Goal: Task Accomplishment & Management: Manage account settings

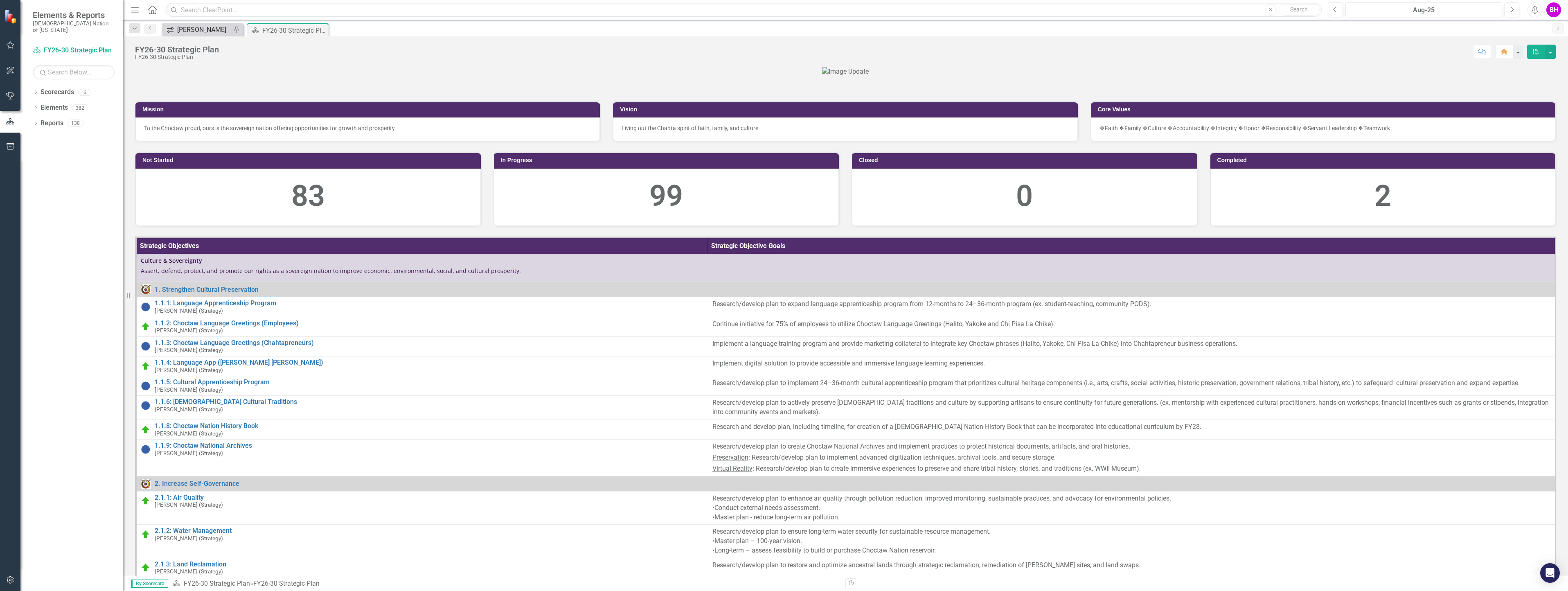
click at [202, 27] on div "[PERSON_NAME]" at bounding box center [204, 29] width 54 height 10
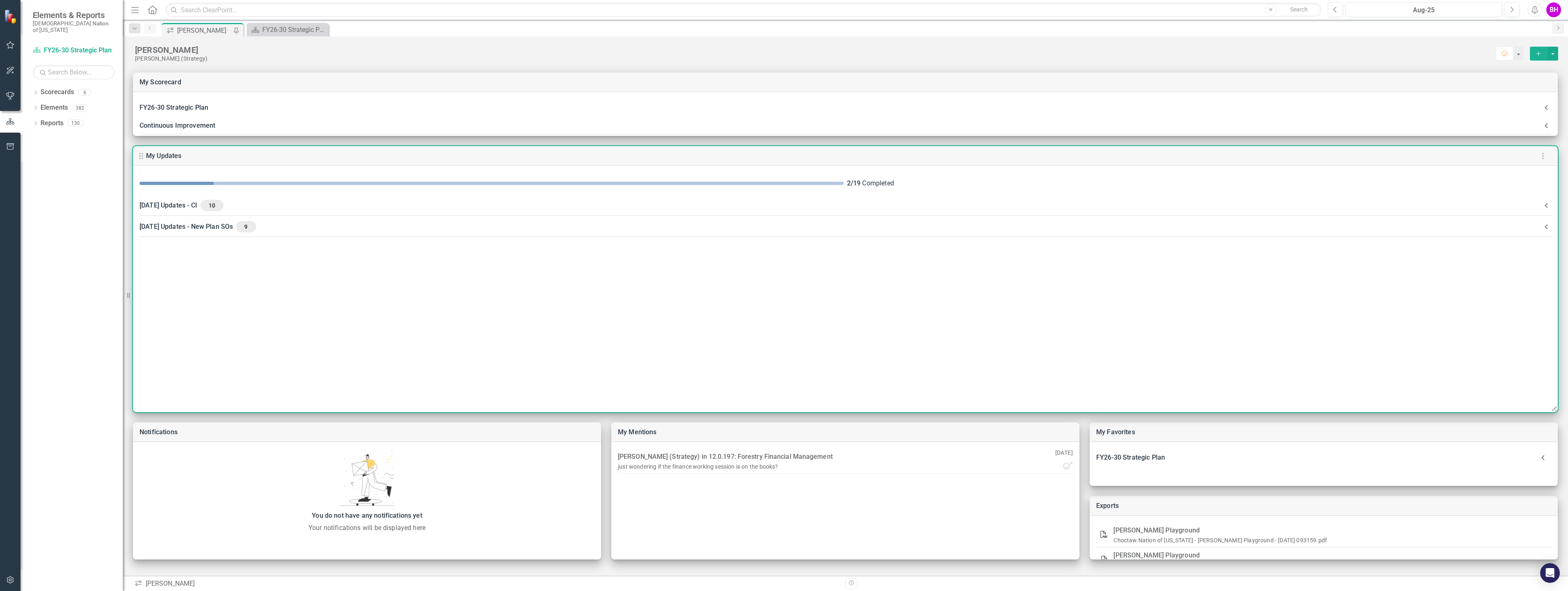
click at [302, 201] on div "August 2025 Updates - CI 10" at bounding box center [840, 205] width 1402 height 12
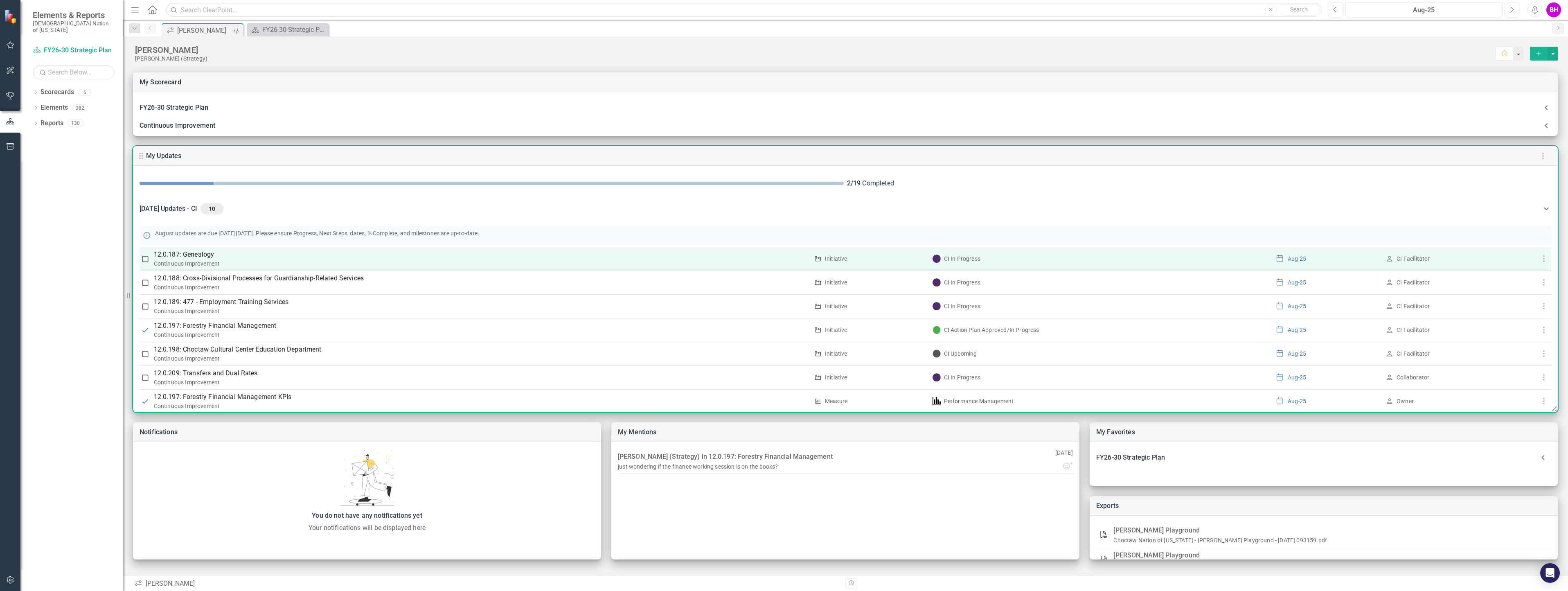
click at [275, 262] on div "Continuous Improvement" at bounding box center [481, 263] width 655 height 8
click at [198, 256] on p "12.0.187: Genealogy" at bounding box center [481, 254] width 655 height 10
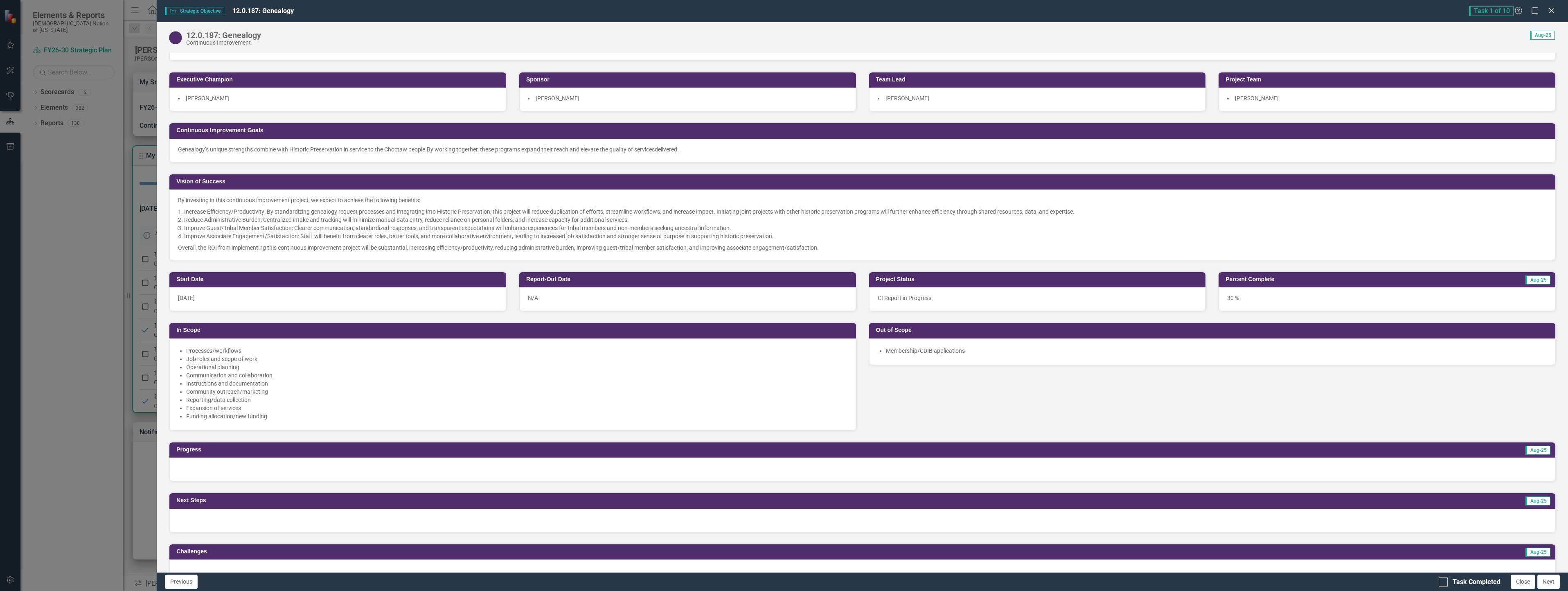
scroll to position [286, 0]
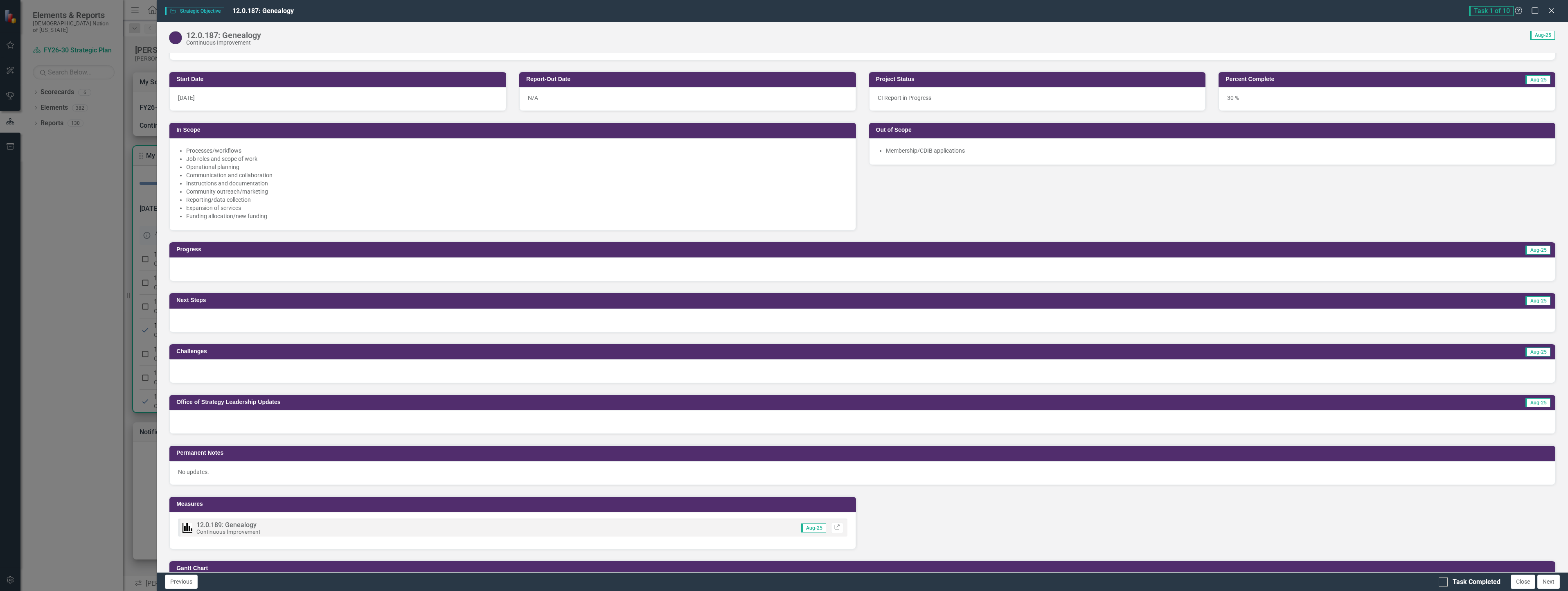
click at [231, 268] on div at bounding box center [862, 269] width 1386 height 23
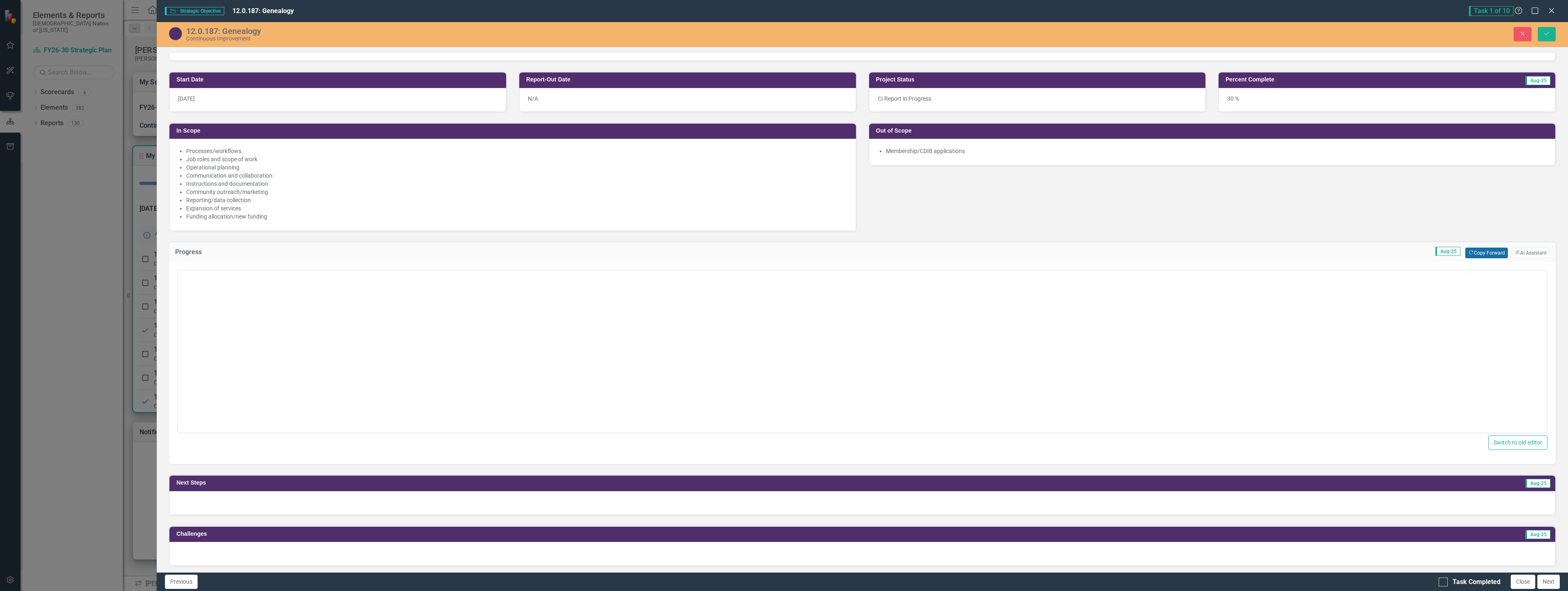
click at [1472, 252] on button "Copy Forward Copy Forward" at bounding box center [1487, 253] width 42 height 11
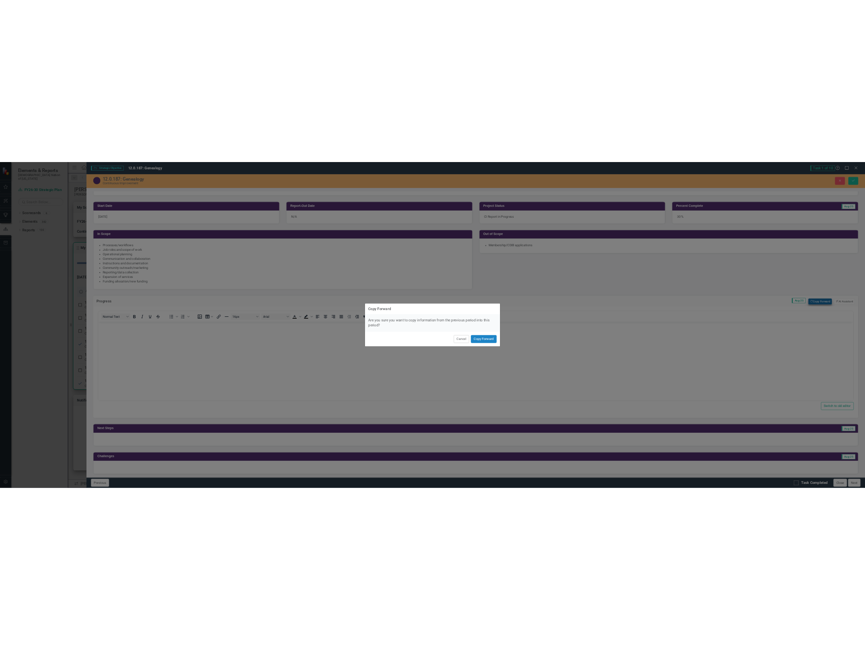
scroll to position [0, 0]
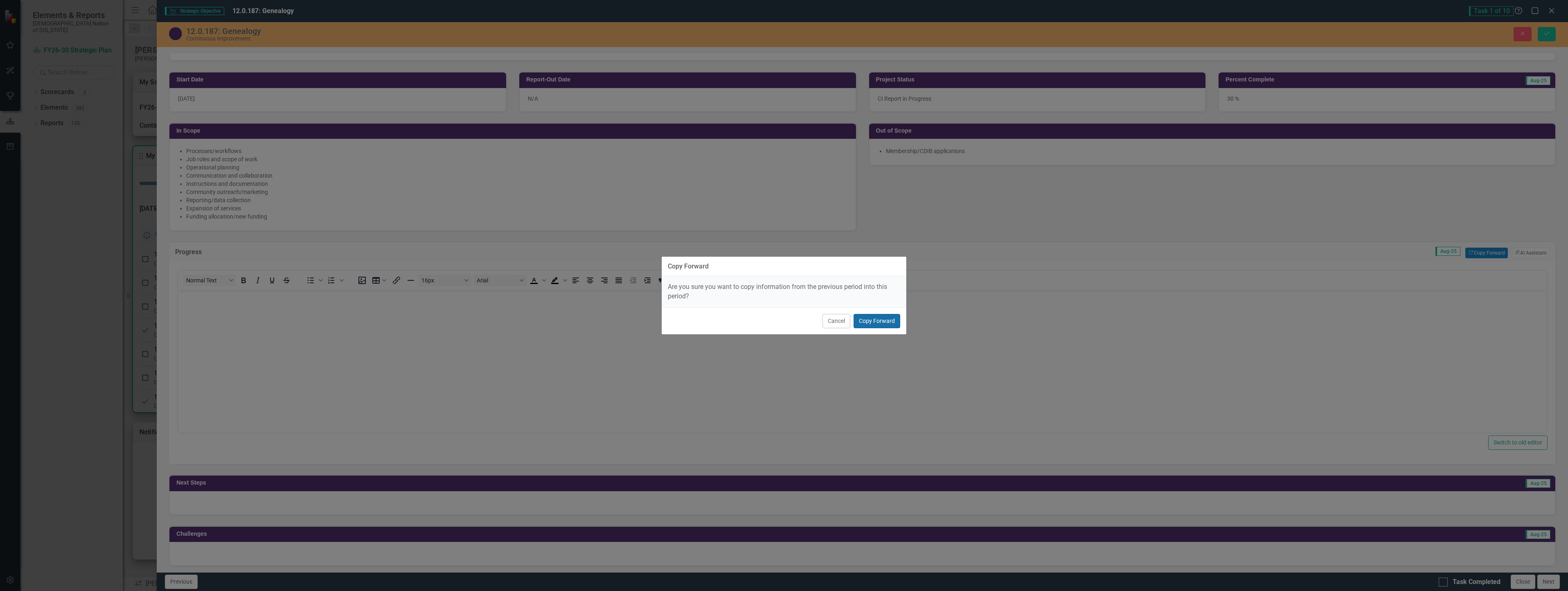
click at [887, 321] on button "Copy Forward" at bounding box center [878, 321] width 47 height 14
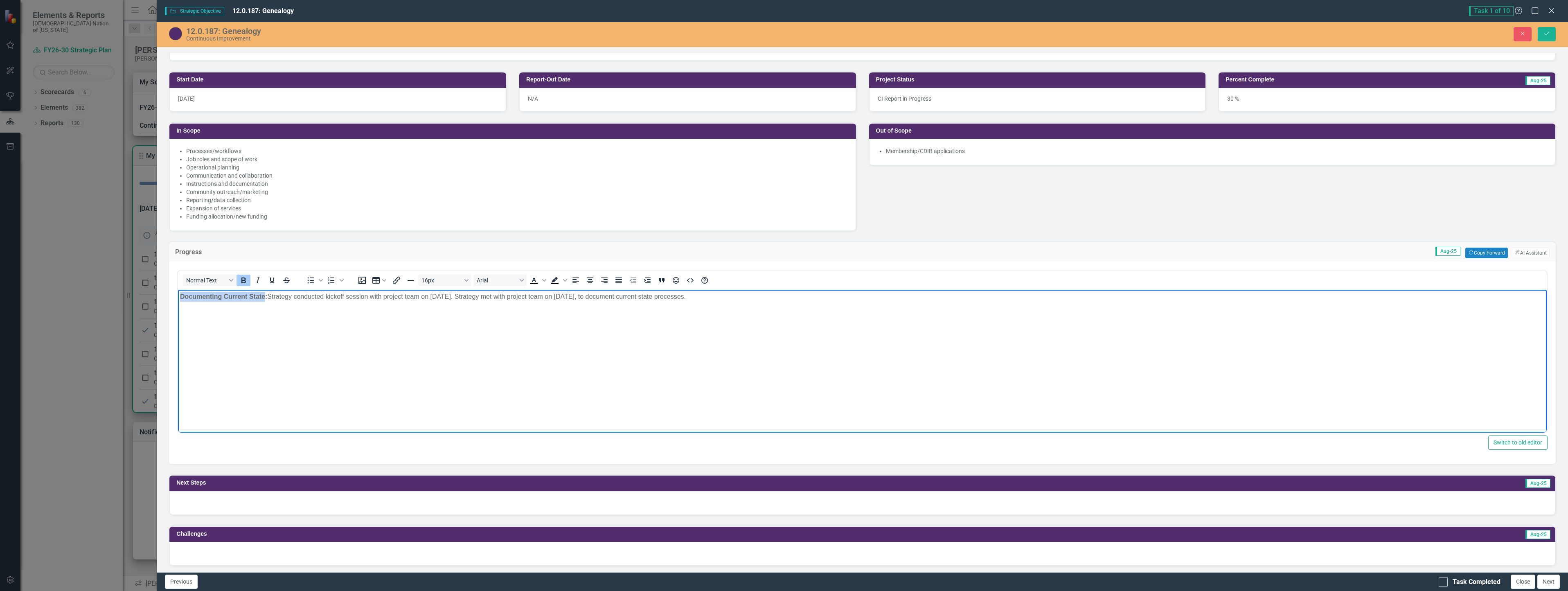
drag, startPoint x: 264, startPoint y: 295, endPoint x: 305, endPoint y: 586, distance: 293.9
click at [178, 296] on html "Documenting Current State: Strategy conducted kickoff session with project team…" at bounding box center [862, 352] width 1369 height 123
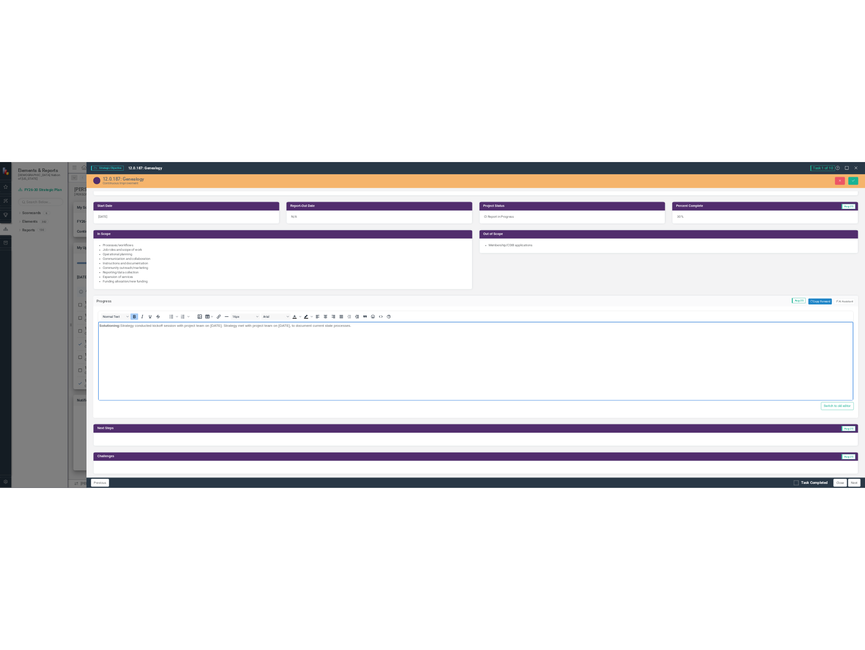
scroll to position [326, 0]
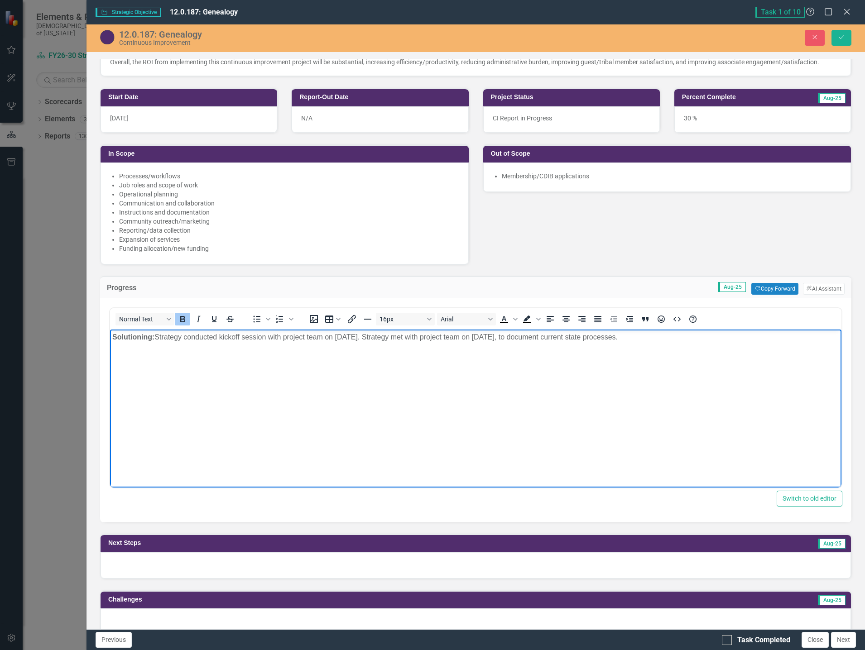
click at [342, 426] on body "Solutioning: Strategy conducted kickoff session with project team on July 07, 2…" at bounding box center [475, 398] width 731 height 136
click at [231, 367] on body "Solutioning: Strategy conducted kickoff session with project team on July 07, 2…" at bounding box center [475, 398] width 731 height 136
click at [211, 342] on p "Solutioning: Strategy conducted kickoff session with project team on July 07, 2…" at bounding box center [475, 337] width 727 height 11
click at [226, 338] on p "Solutioning: Strategy conducted kickoff session with project team on July 07, 2…" at bounding box center [475, 337] width 727 height 11
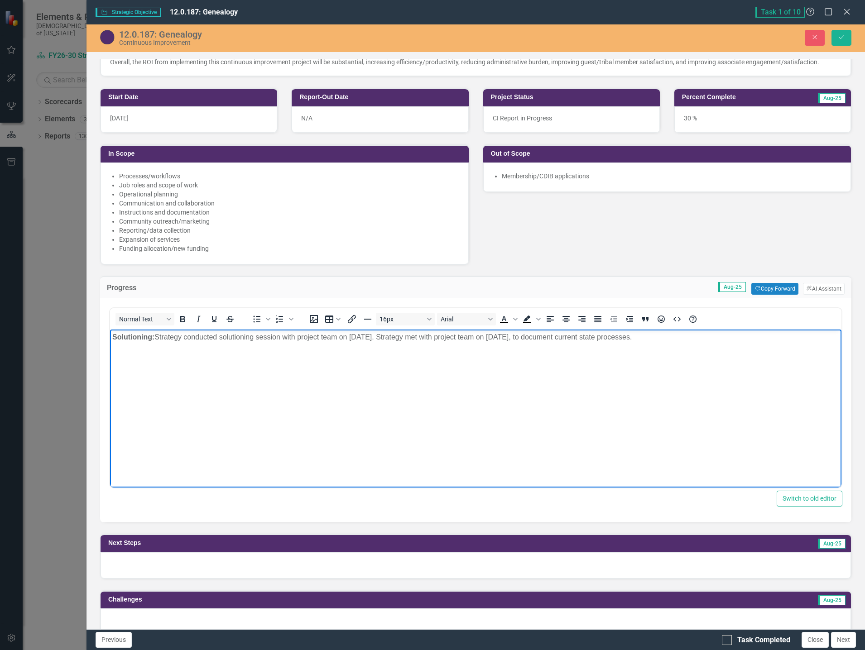
click at [360, 335] on p "Solutioning: Strategy conducted solutioning session with project team on July 0…" at bounding box center [475, 337] width 727 height 11
click at [382, 333] on p "Solutioning: Strategy conducted solutioning session with project team on August…" at bounding box center [475, 337] width 727 height 11
click at [498, 365] on body "Solutioning: Strategy conducted solutioning session with project team on August…" at bounding box center [475, 398] width 731 height 136
drag, startPoint x: 653, startPoint y: 336, endPoint x: 408, endPoint y: 330, distance: 246.0
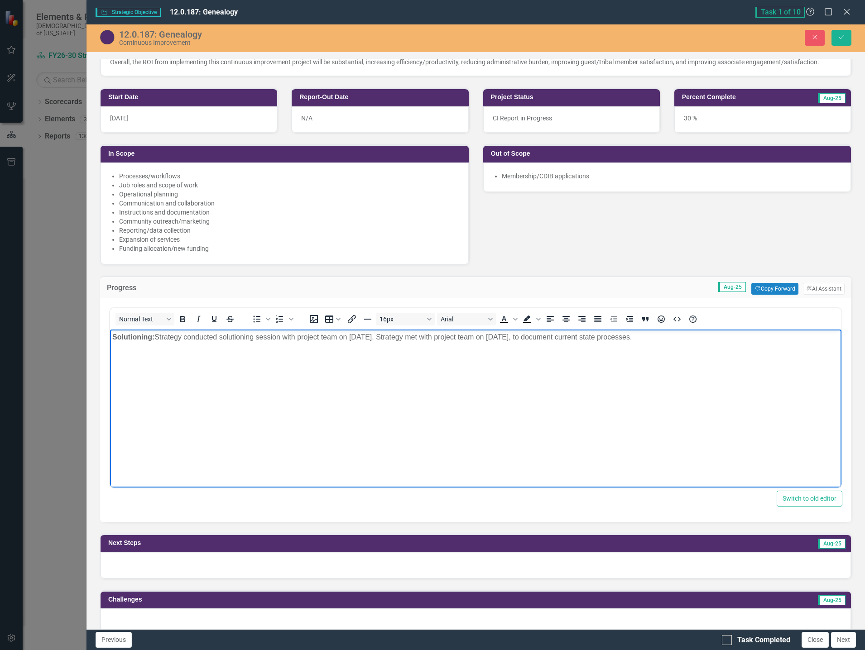
click at [408, 330] on body "Solutioning: Strategy conducted solutioning session with project team on August…" at bounding box center [475, 398] width 731 height 136
click at [840, 41] on button "Save" at bounding box center [841, 38] width 20 height 16
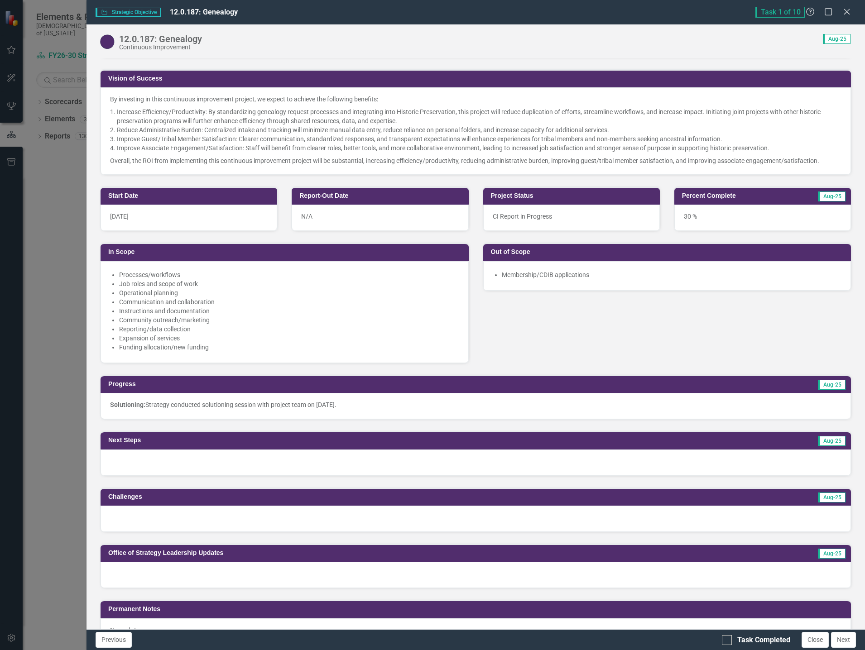
scroll to position [272, 0]
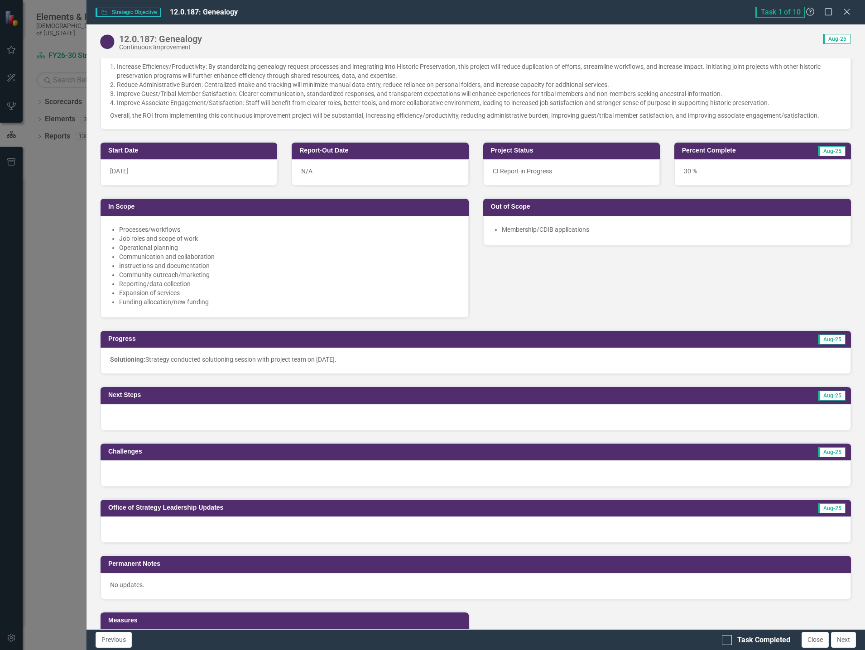
click at [274, 416] on div at bounding box center [476, 417] width 750 height 26
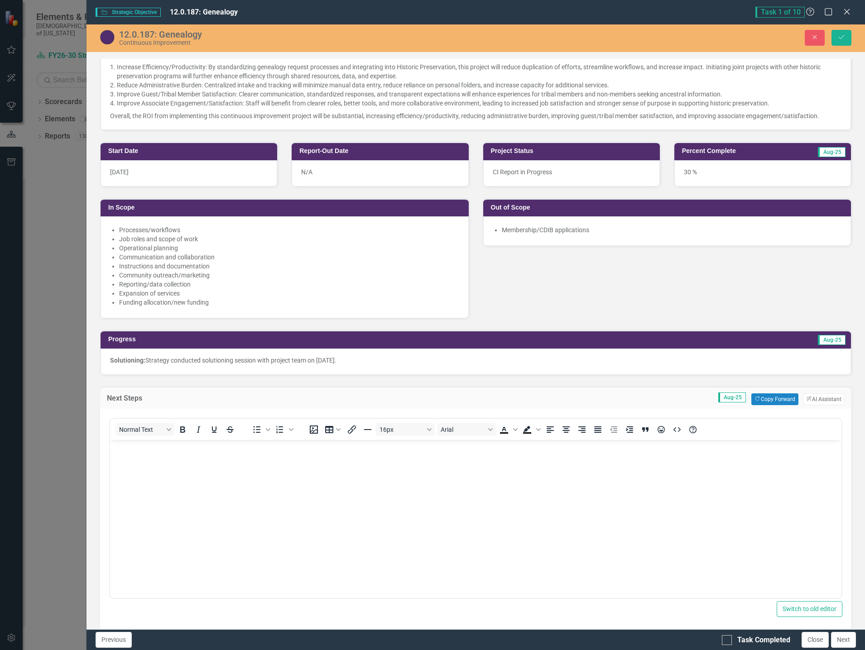
scroll to position [0, 0]
click at [760, 395] on button "Copy Forward Copy Forward" at bounding box center [774, 400] width 47 height 12
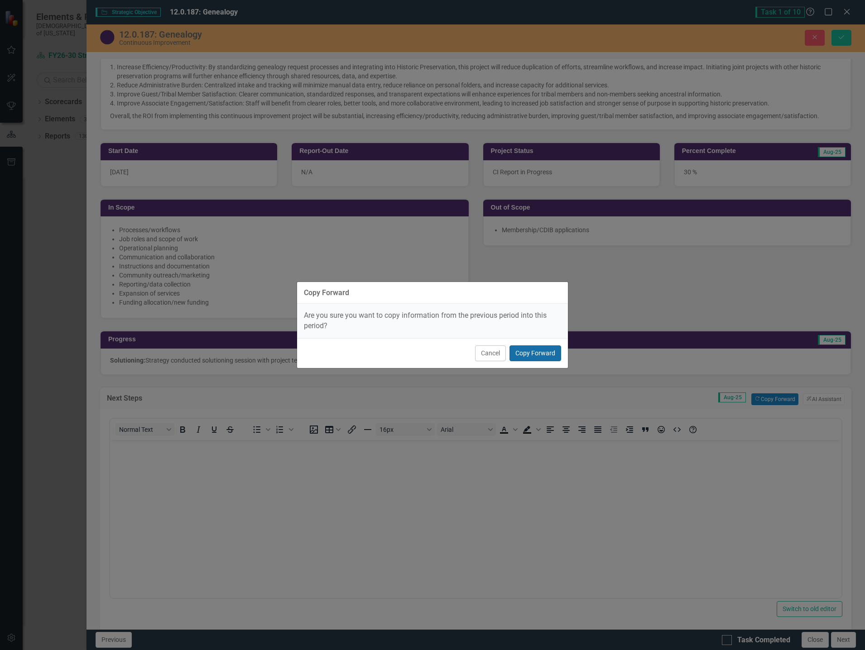
click at [536, 350] on button "Copy Forward" at bounding box center [535, 354] width 52 height 16
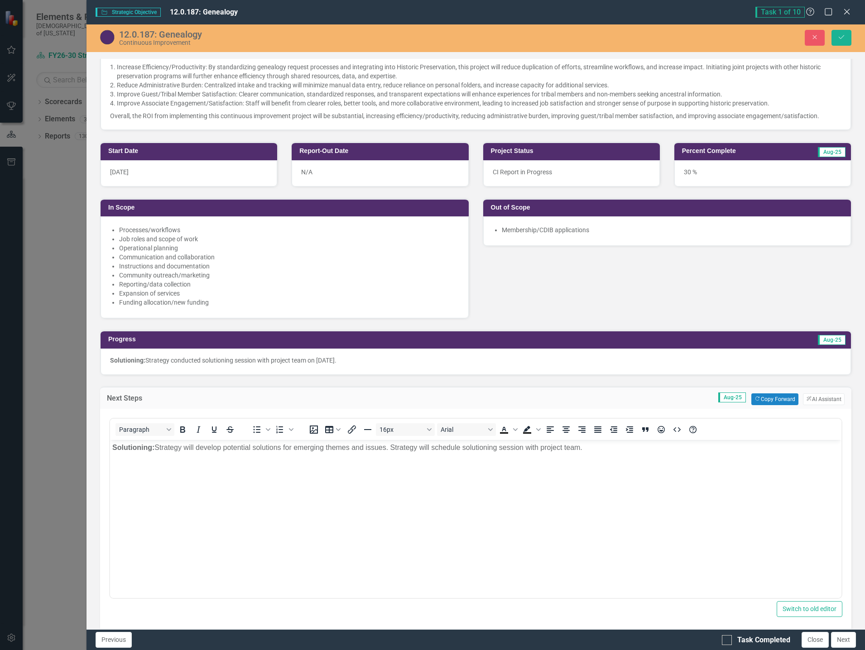
click at [177, 508] on body "Solutioning: Strategy will develop potential solutions for emerging themes and …" at bounding box center [475, 508] width 731 height 136
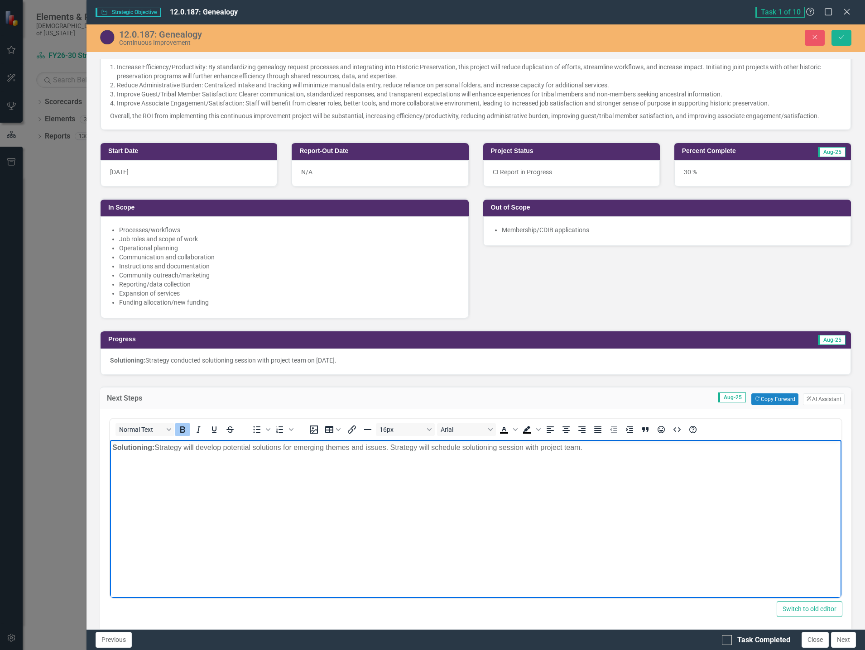
drag, startPoint x: 592, startPoint y: 443, endPoint x: 125, endPoint y: 454, distance: 466.5
click at [125, 454] on body "Solutioning: Strategy will develop potential solutions for emerging themes and …" at bounding box center [475, 508] width 731 height 136
click at [175, 487] on body "Solutioning: Strategy will develop potential solutions for emerging themes and …" at bounding box center [475, 508] width 731 height 136
drag, startPoint x: 152, startPoint y: 449, endPoint x: 76, endPoint y: 441, distance: 76.1
click at [110, 441] on html "Solutioning: Strategy will develop potential solutions for emerging themes and …" at bounding box center [475, 508] width 731 height 136
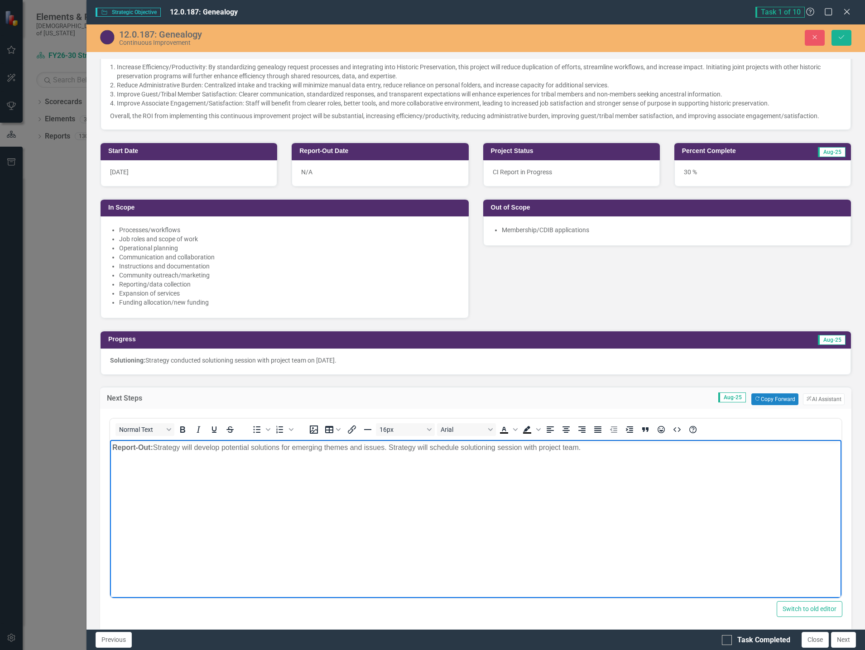
drag, startPoint x: 184, startPoint y: 448, endPoint x: 588, endPoint y: 446, distance: 404.4
click at [588, 446] on p "Report-Out: Strategy will develop potential solutions for emerging themes and i…" at bounding box center [475, 447] width 727 height 11
click at [206, 446] on strong "Report-Out: Project team will choose which solution set they would like to proc…" at bounding box center [254, 447] width 285 height 8
click at [226, 449] on strong "Report-Out: Project team will choose which solution set they would like to proc…" at bounding box center [254, 447] width 285 height 8
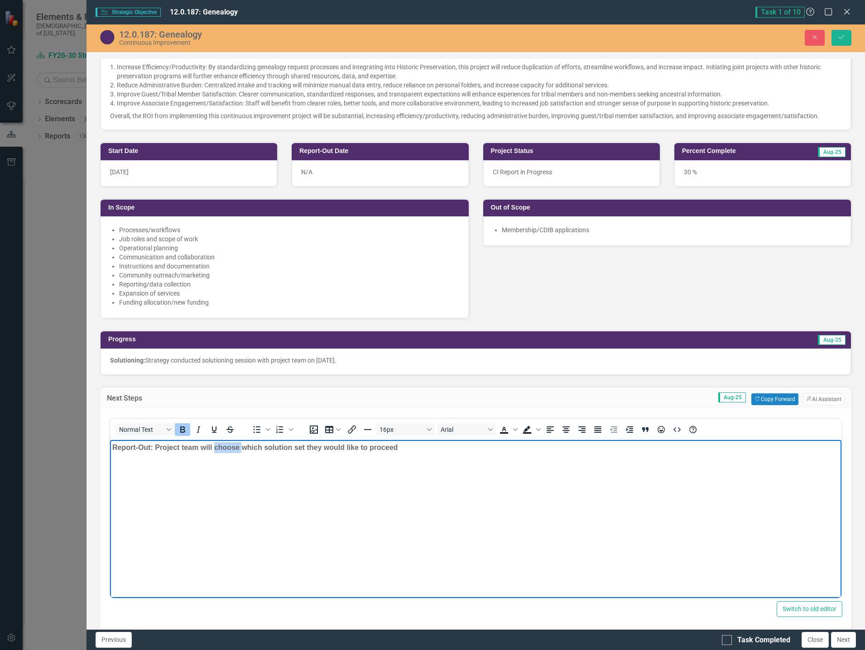
click at [226, 449] on strong "Report-Out: Project team will choose which solution set they would like to proc…" at bounding box center [254, 447] width 285 height 8
click at [460, 446] on p "Report-Out: Project team will confirm with Strategy which solution set they wou…" at bounding box center [475, 447] width 727 height 11
drag, startPoint x: 427, startPoint y: 445, endPoint x: 374, endPoint y: 447, distance: 52.6
click at [374, 447] on p "Report-Out: Project team will confirm with Strategy which solution set they wou…" at bounding box center [475, 447] width 727 height 11
click at [683, 448] on strong "Report-Out: Project team will confirm with Strategy which solution set they cho…" at bounding box center [437, 447] width 650 height 8
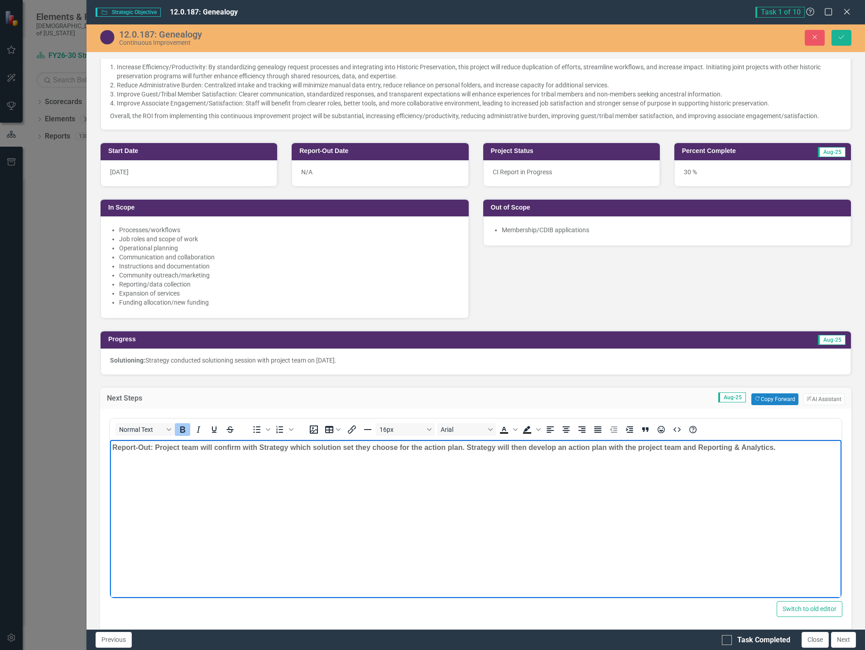
click at [790, 448] on p "Report-Out: Project team will confirm with Strategy which solution set they cho…" at bounding box center [475, 447] width 727 height 11
drag, startPoint x: 361, startPoint y: 462, endPoint x: 154, endPoint y: 444, distance: 207.7
click at [154, 444] on p "Report-Out: Project team will confirm with Strategy which solution set they cho…" at bounding box center [475, 453] width 727 height 22
click at [184, 432] on icon "Bold" at bounding box center [182, 430] width 5 height 6
drag, startPoint x: 435, startPoint y: 508, endPoint x: 466, endPoint y: 508, distance: 30.8
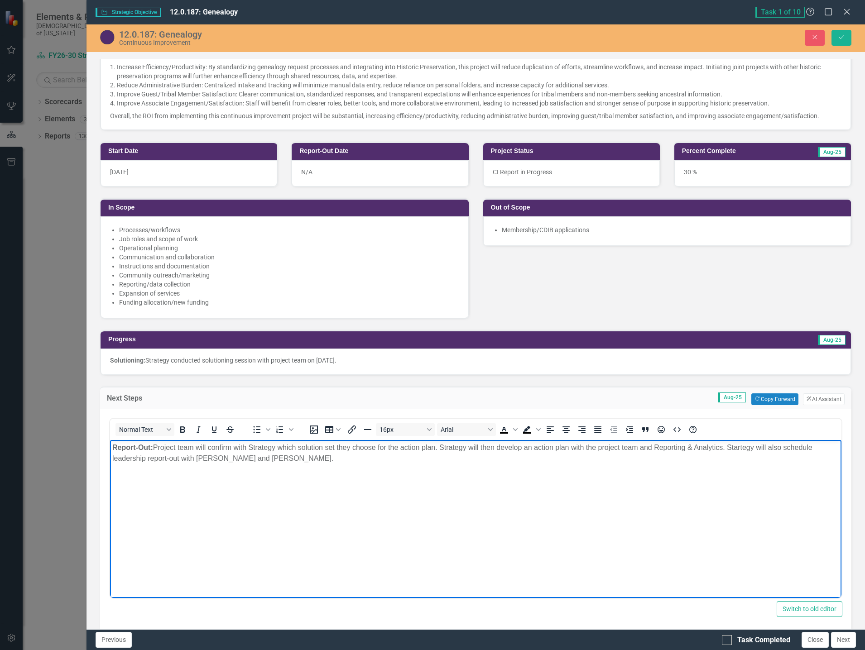
click at [435, 508] on body "Report-Out: Project team will confirm with Strategy which solution set they cho…" at bounding box center [475, 508] width 731 height 136
click at [842, 36] on icon "Save" at bounding box center [841, 37] width 8 height 6
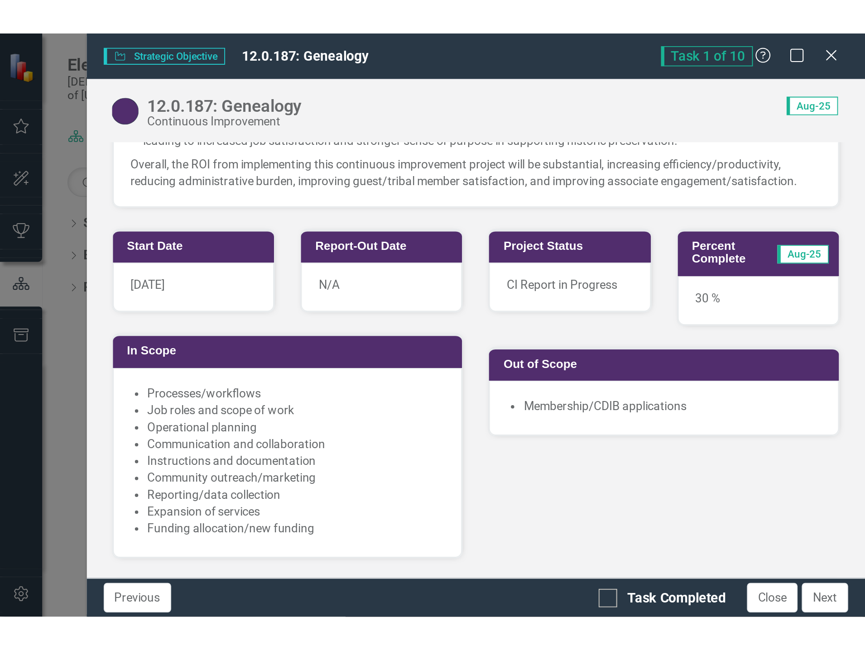
scroll to position [317, 0]
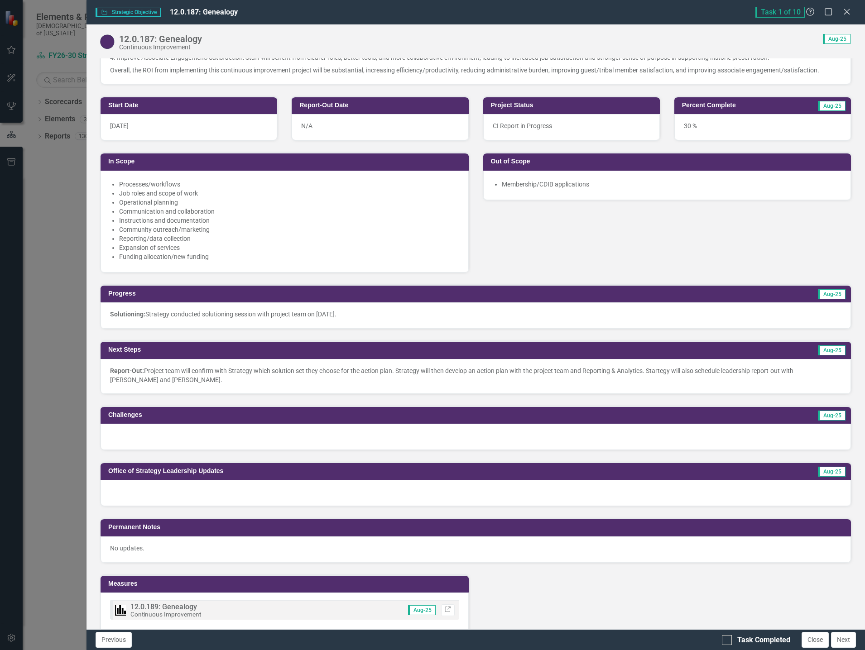
click at [266, 438] on div at bounding box center [476, 437] width 750 height 26
click at [265, 438] on div at bounding box center [476, 437] width 750 height 26
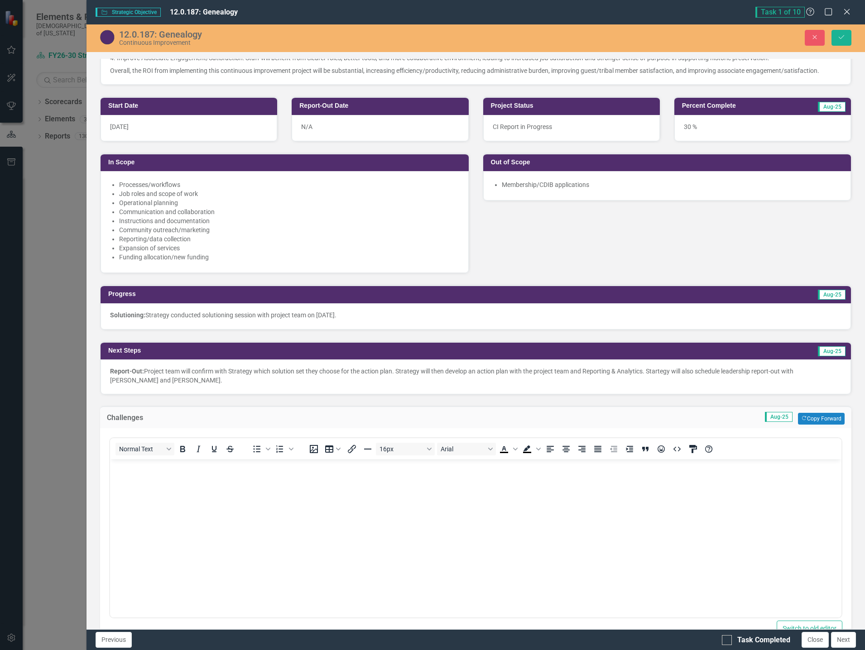
scroll to position [0, 0]
click at [817, 417] on button "Copy Forward Copy Forward" at bounding box center [821, 419] width 47 height 12
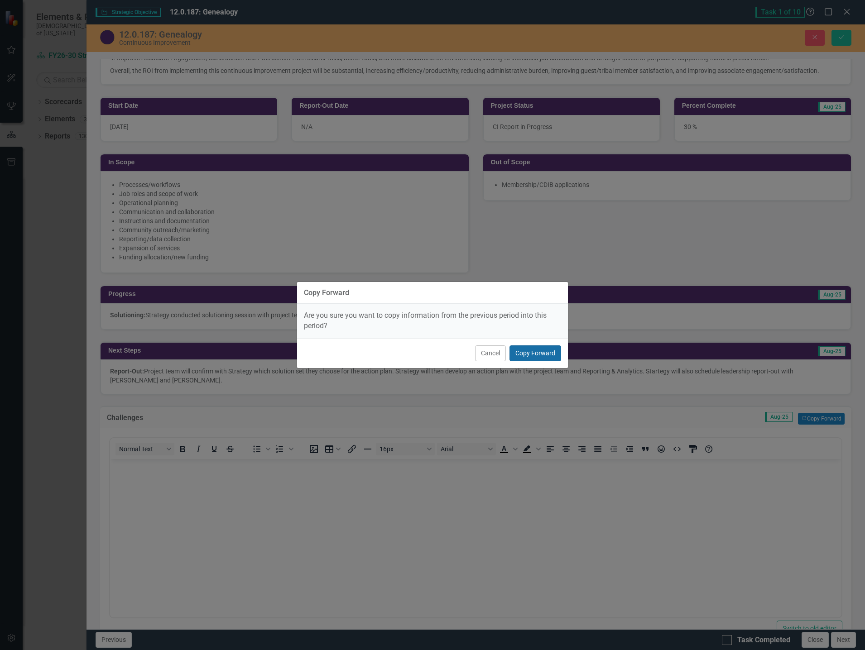
click at [539, 354] on button "Copy Forward" at bounding box center [535, 354] width 52 height 16
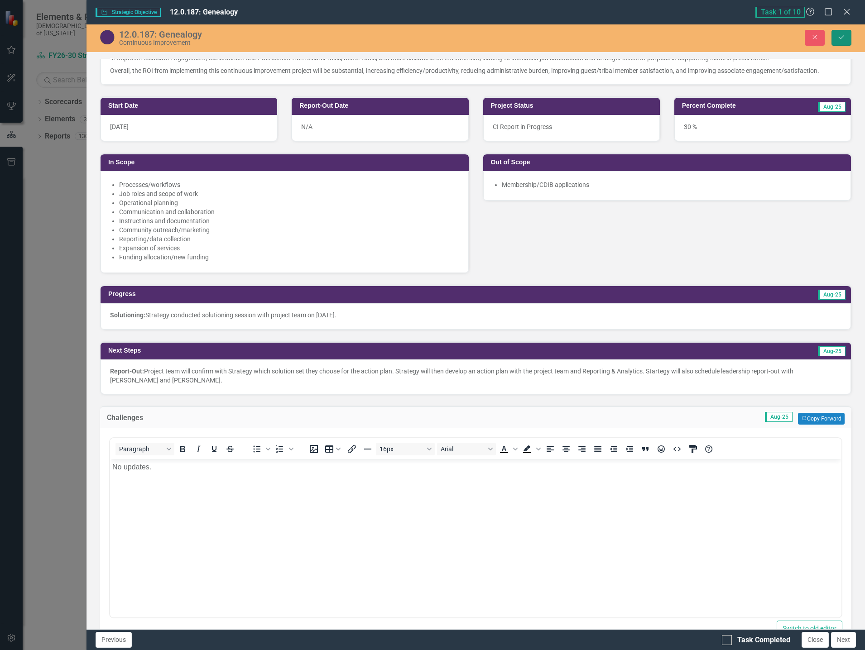
click at [845, 32] on button "Save" at bounding box center [841, 38] width 20 height 16
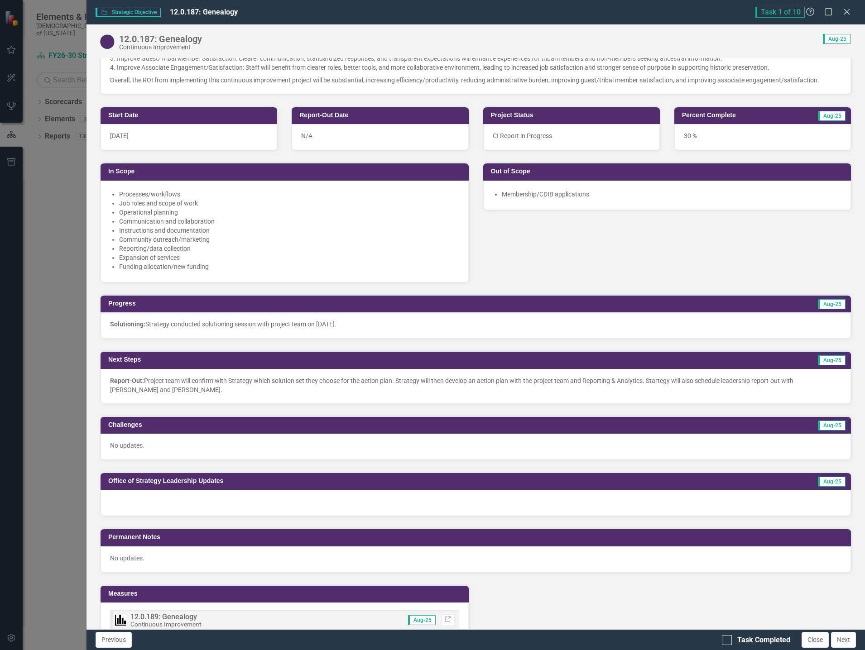
scroll to position [317, 0]
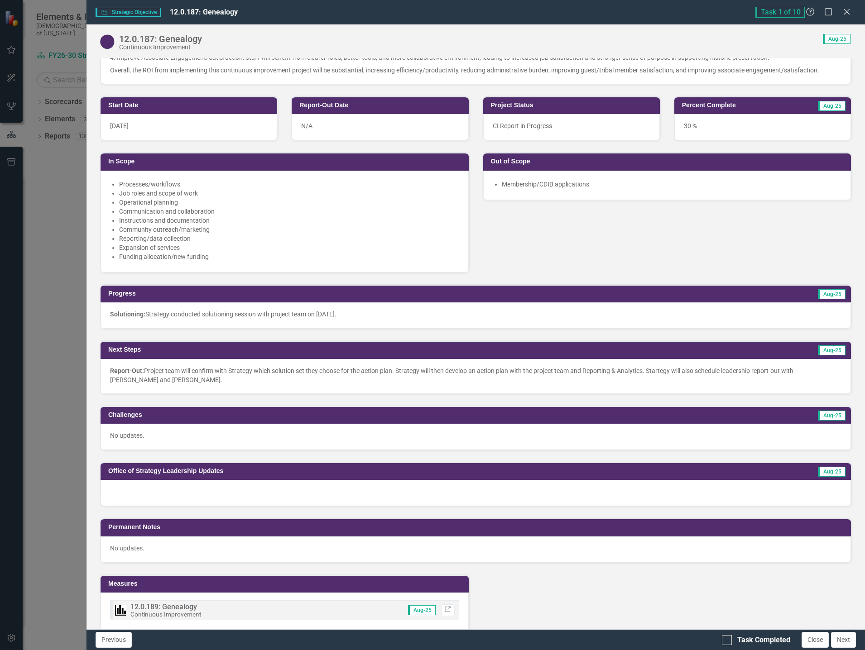
click at [207, 493] on div at bounding box center [476, 493] width 750 height 26
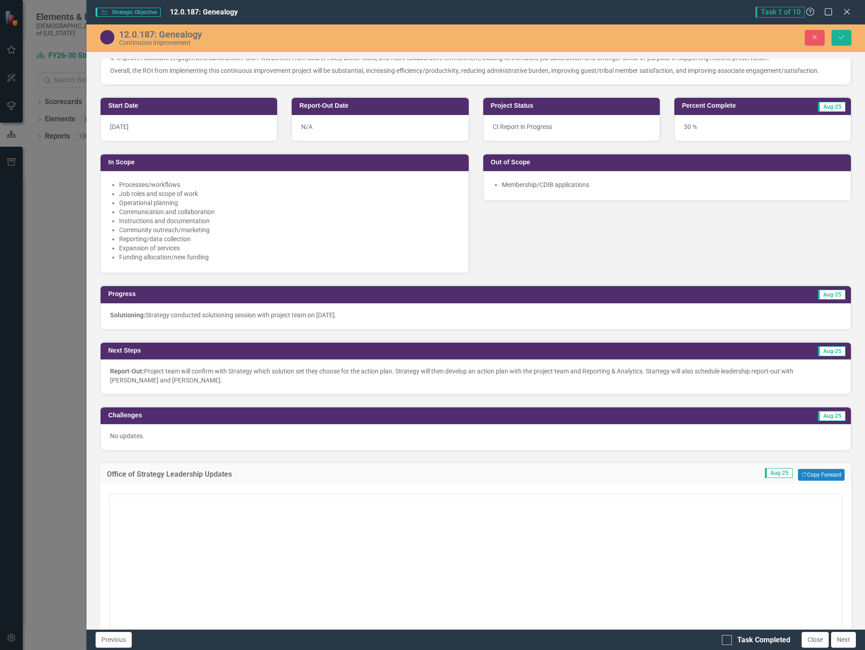
scroll to position [0, 0]
click at [813, 475] on button "Copy Forward Copy Forward" at bounding box center [821, 475] width 47 height 12
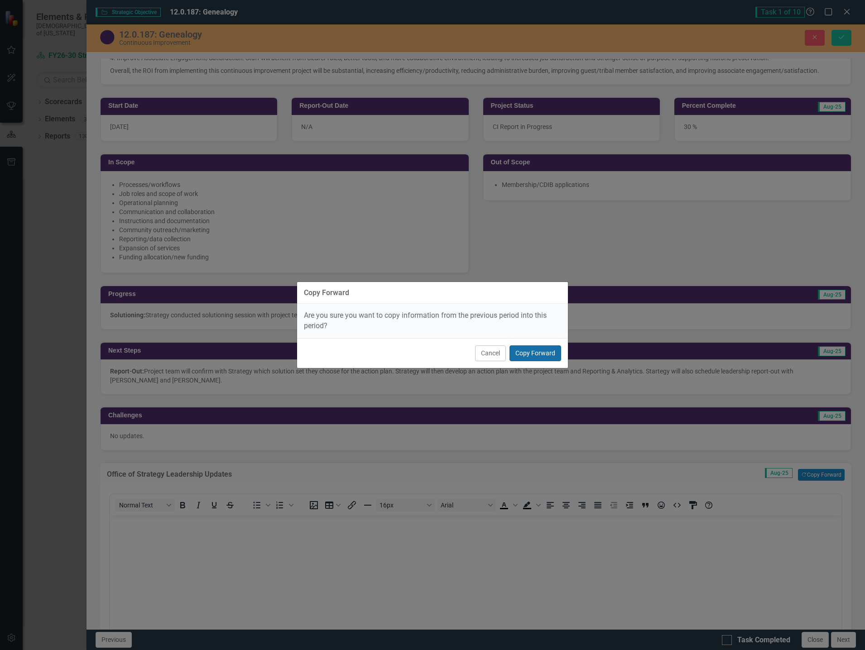
click at [541, 352] on button "Copy Forward" at bounding box center [535, 354] width 52 height 16
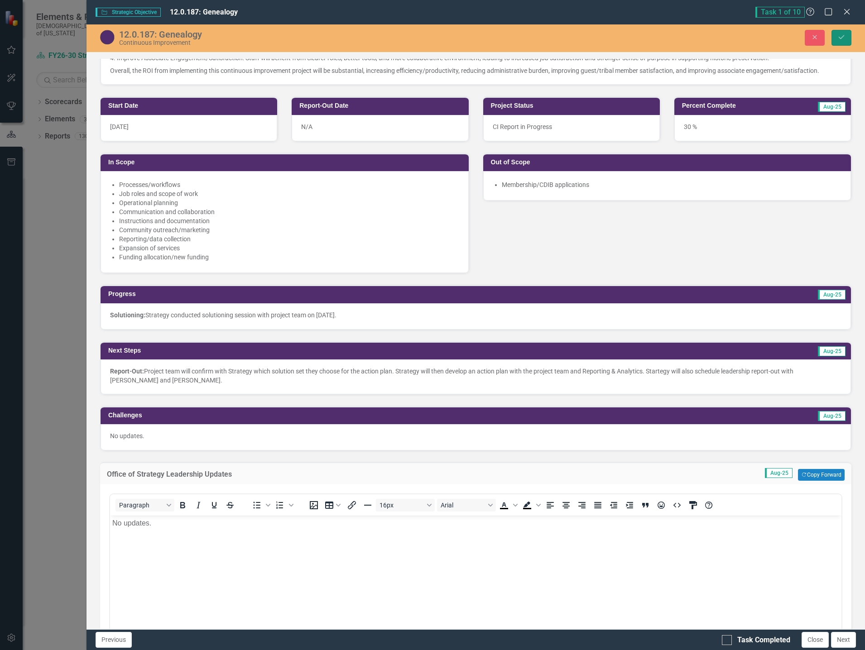
click at [840, 38] on icon "Save" at bounding box center [841, 37] width 8 height 6
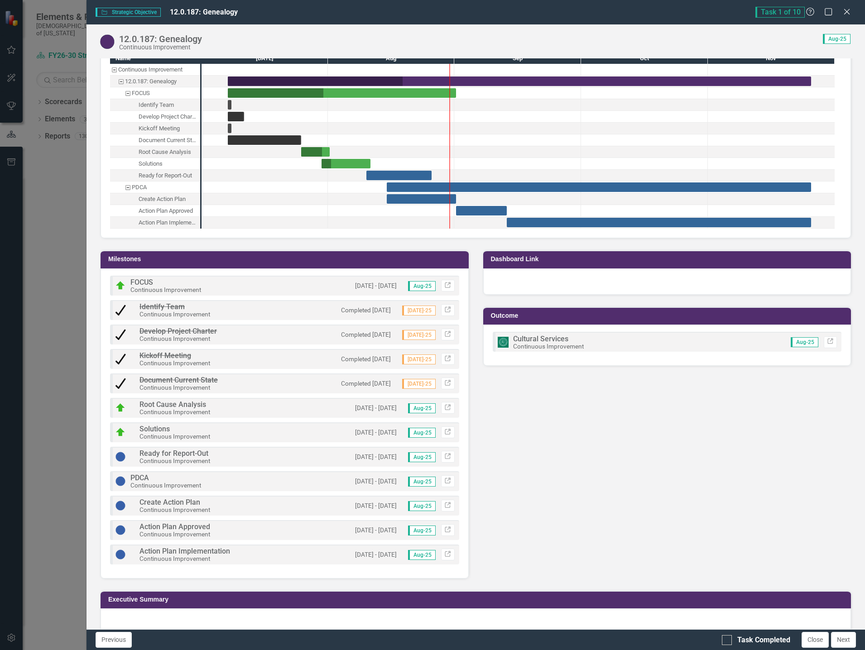
scroll to position [963, 0]
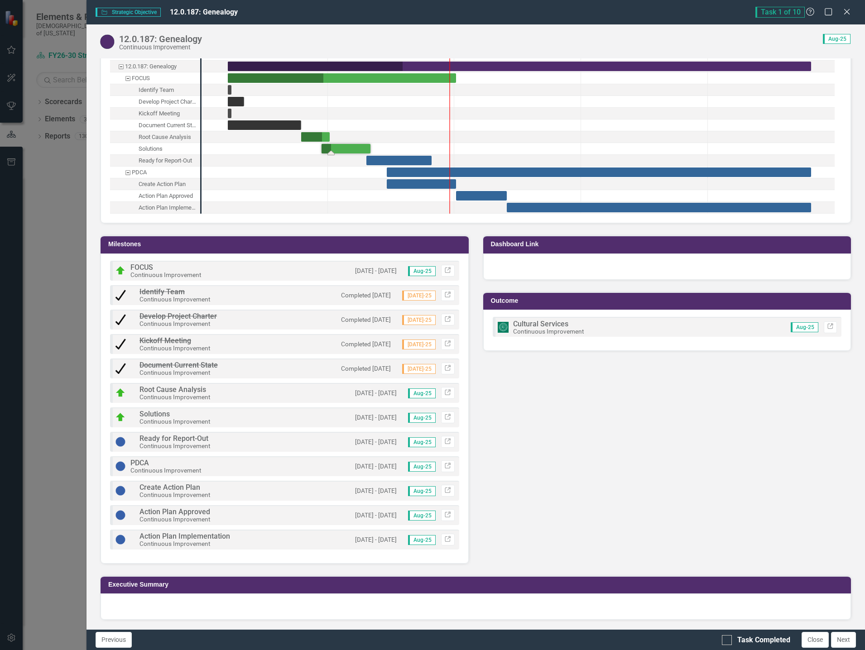
click at [339, 149] on div "Task: Start date: 2025-07-30 End date: 2025-08-11" at bounding box center [346, 149] width 49 height 10
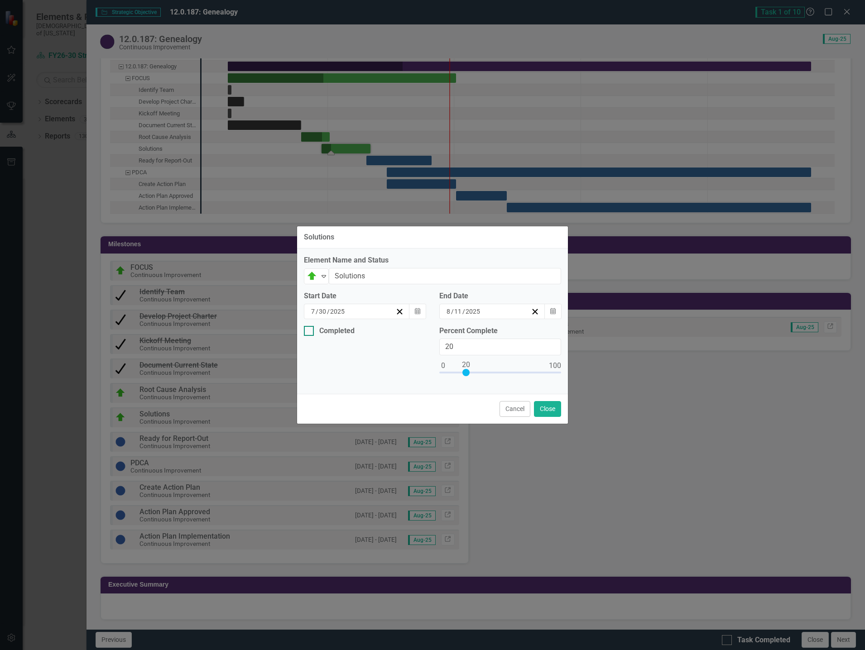
click at [305, 328] on input "Completed" at bounding box center [307, 329] width 6 height 6
checkbox input "true"
click at [421, 359] on button "Calendar" at bounding box center [417, 365] width 17 height 15
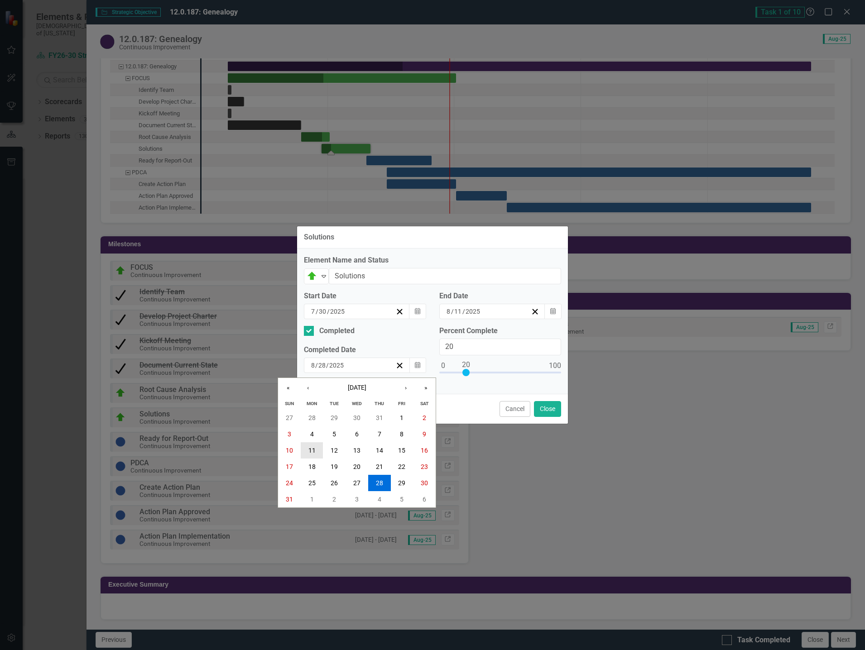
click at [314, 448] on abbr "11" at bounding box center [311, 450] width 7 height 7
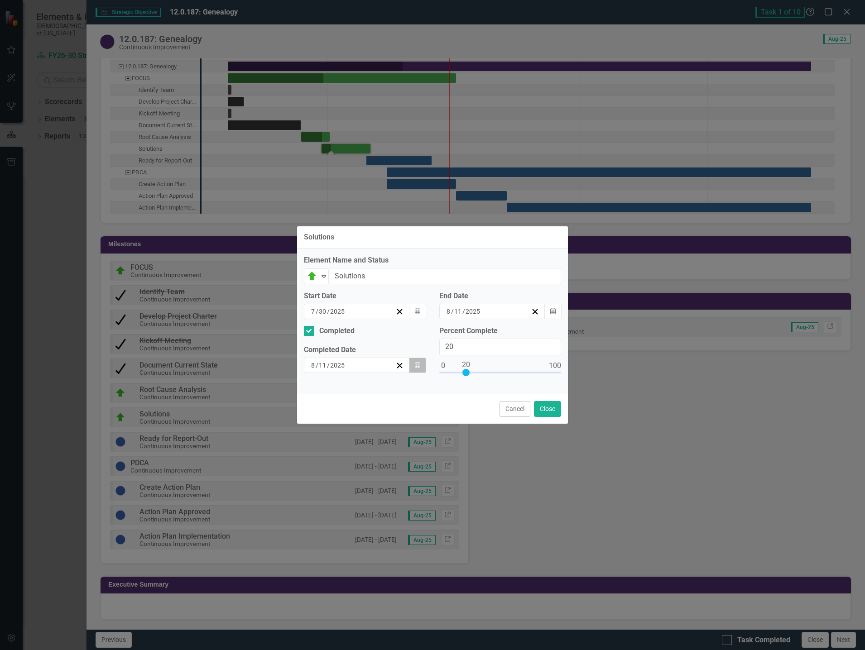
click at [422, 363] on button "Calendar" at bounding box center [417, 365] width 17 height 15
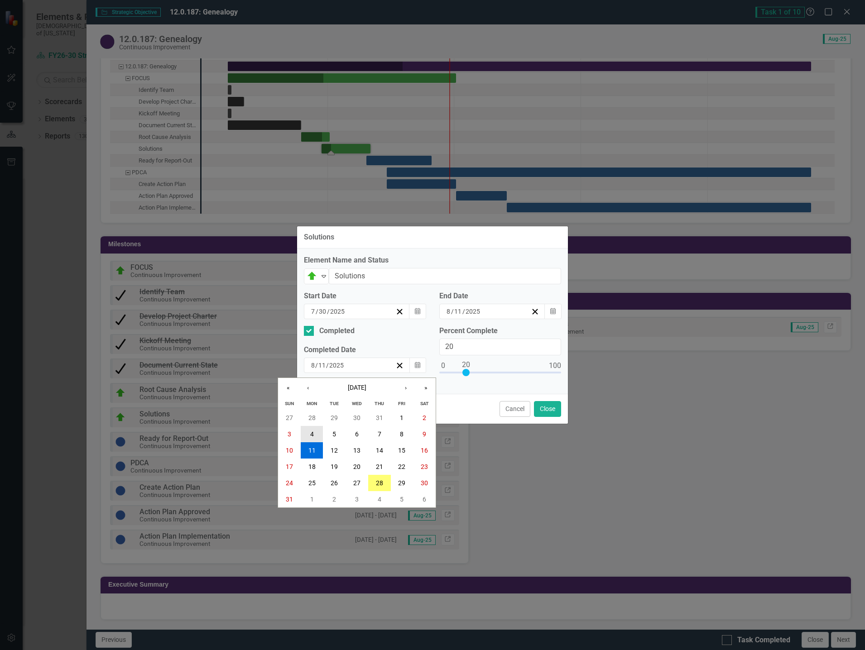
click at [313, 432] on abbr "4" at bounding box center [312, 434] width 4 height 7
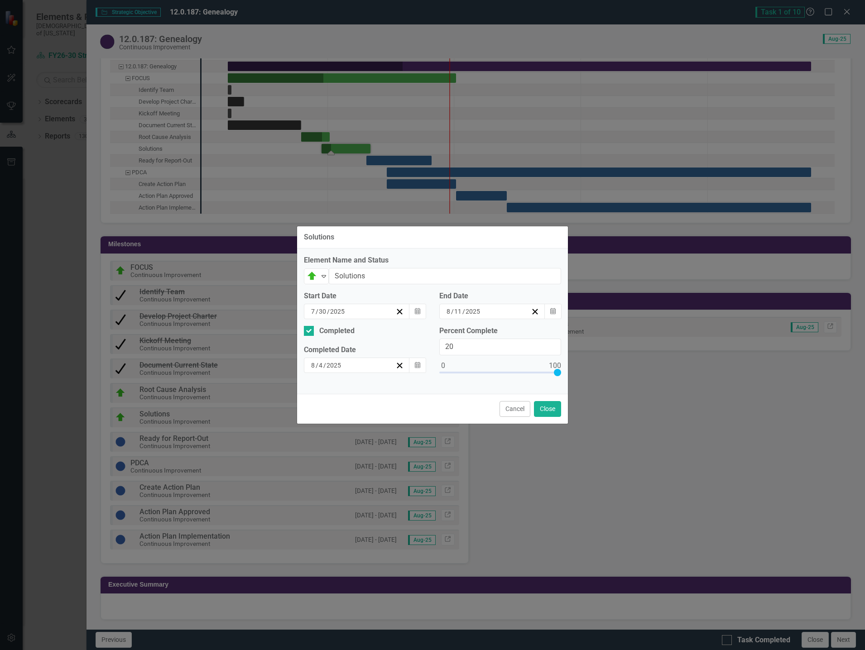
type input "100"
drag, startPoint x: 632, startPoint y: 374, endPoint x: 662, endPoint y: 376, distance: 30.9
click at [662, 376] on div "Solutions Element Name and Status On Target Expand Solutions Start Date 7 / 30 …" at bounding box center [432, 325] width 865 height 650
click at [543, 408] on button "Close" at bounding box center [547, 409] width 27 height 16
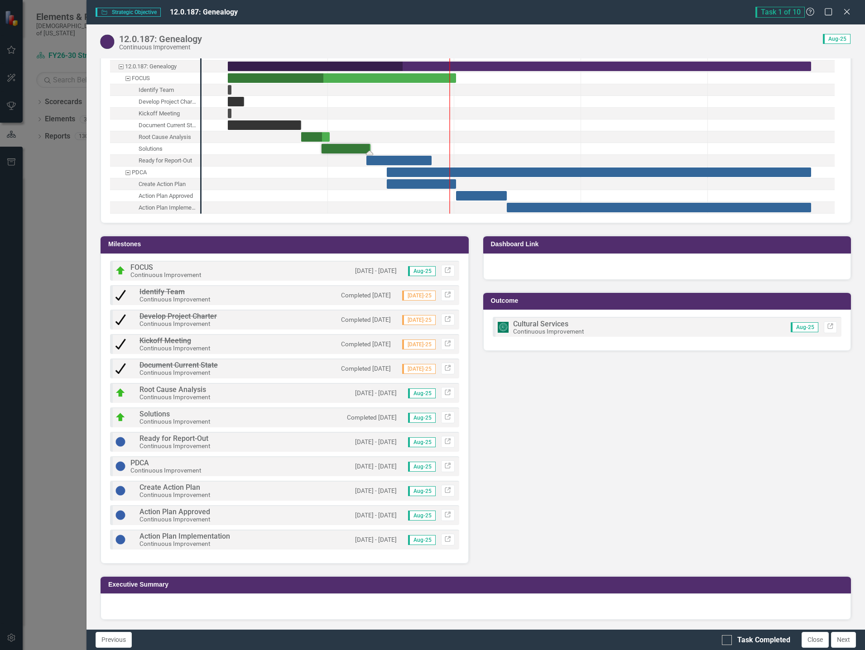
click at [175, 391] on span "Root Cause Analysis" at bounding box center [172, 389] width 67 height 9
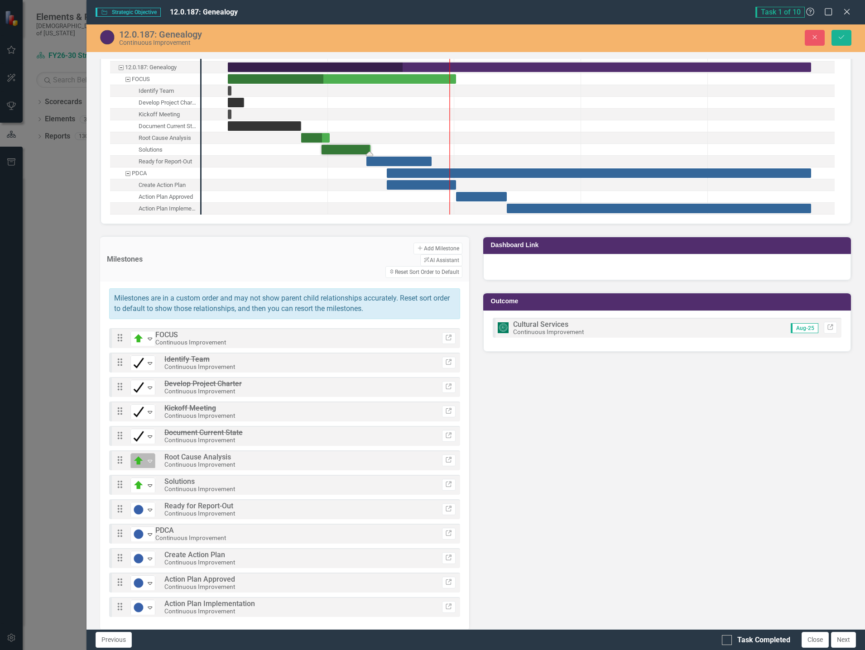
click at [145, 457] on icon "Expand" at bounding box center [149, 460] width 9 height 7
click at [840, 40] on icon "Save" at bounding box center [841, 37] width 8 height 6
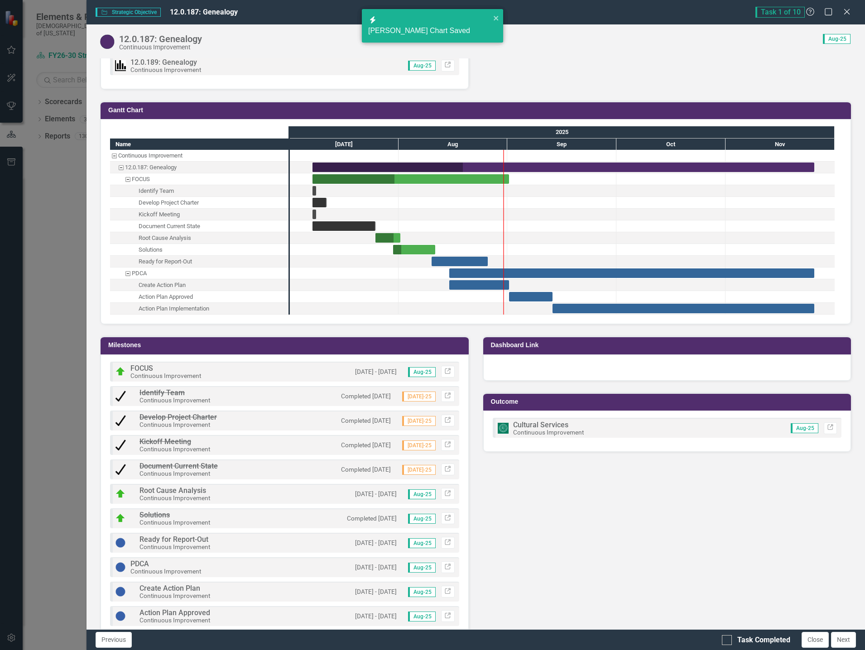
scroll to position [963, 0]
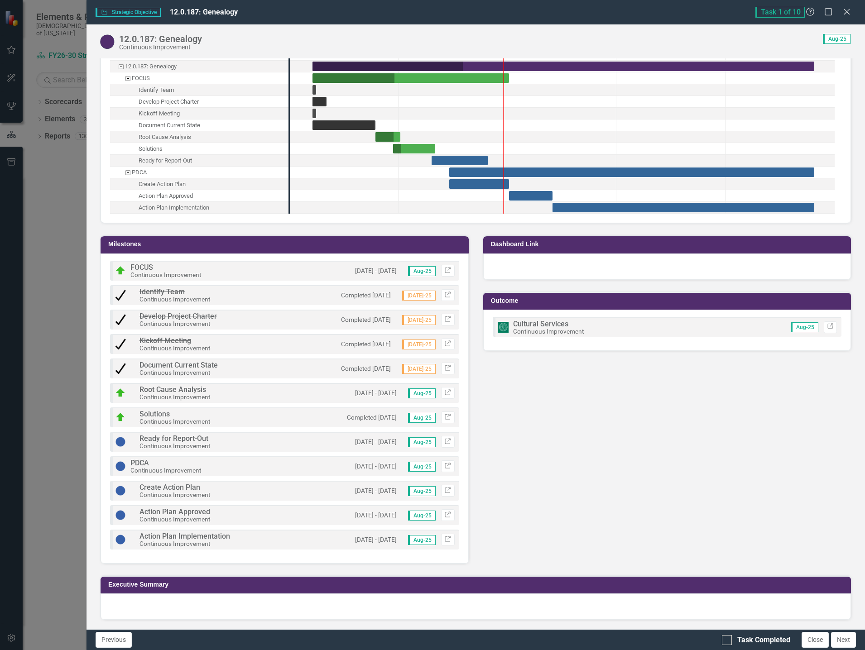
click at [176, 390] on span "Root Cause Analysis" at bounding box center [172, 389] width 67 height 9
click at [176, 389] on span "Root Cause Analysis" at bounding box center [172, 389] width 67 height 9
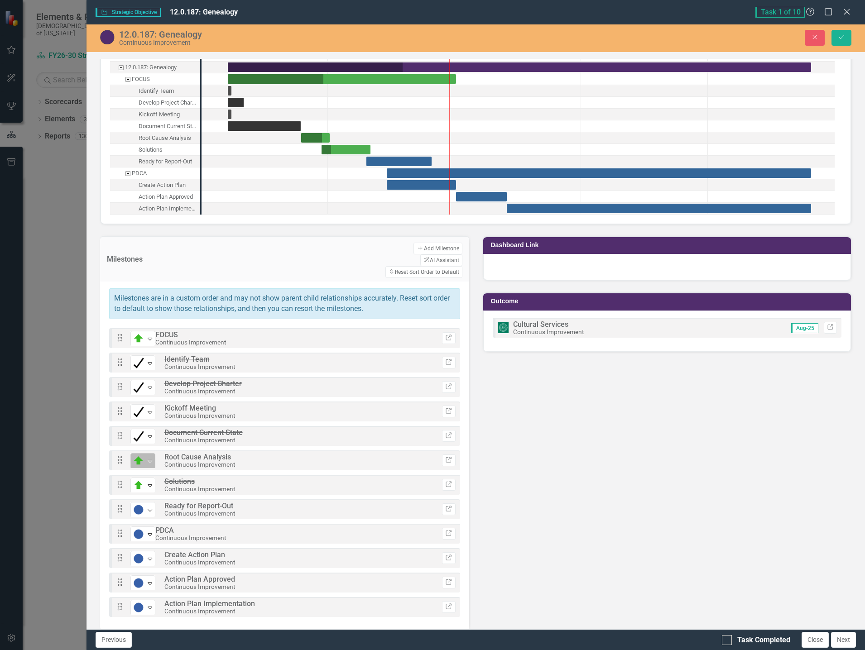
click at [146, 457] on icon "Expand" at bounding box center [149, 460] width 9 height 7
click at [206, 453] on span "Root Cause Analysis" at bounding box center [197, 457] width 67 height 9
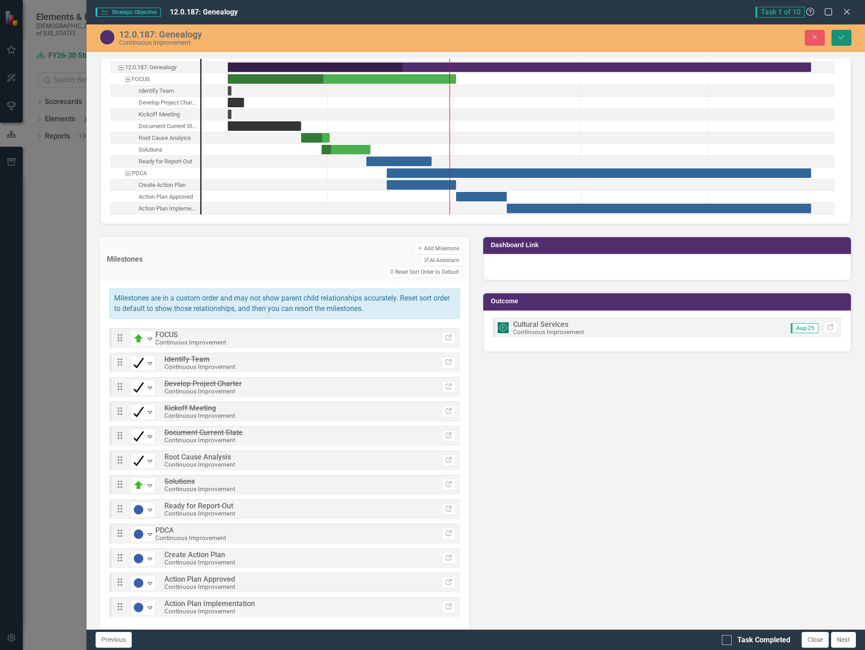
click at [850, 39] on button "Save" at bounding box center [841, 38] width 20 height 16
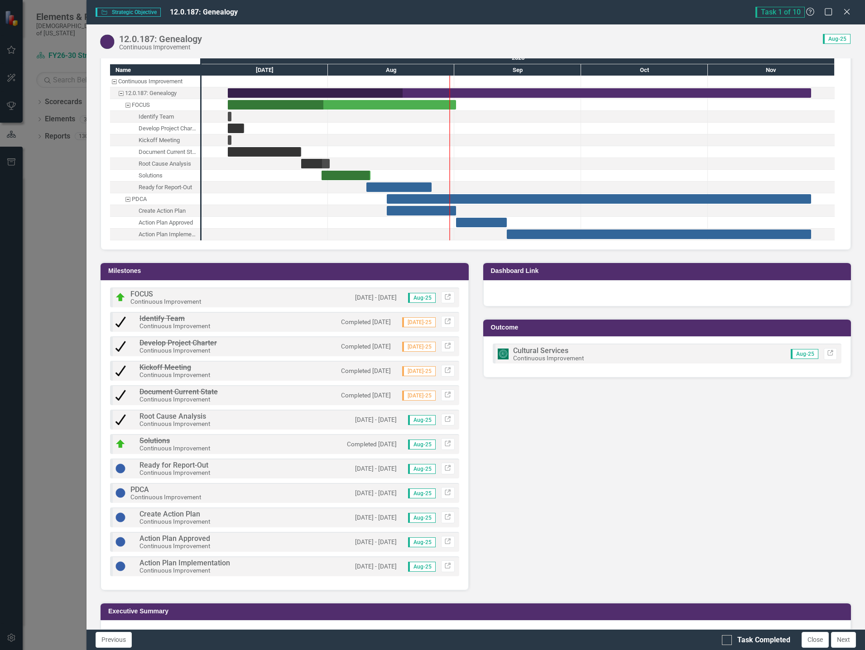
scroll to position [951, 0]
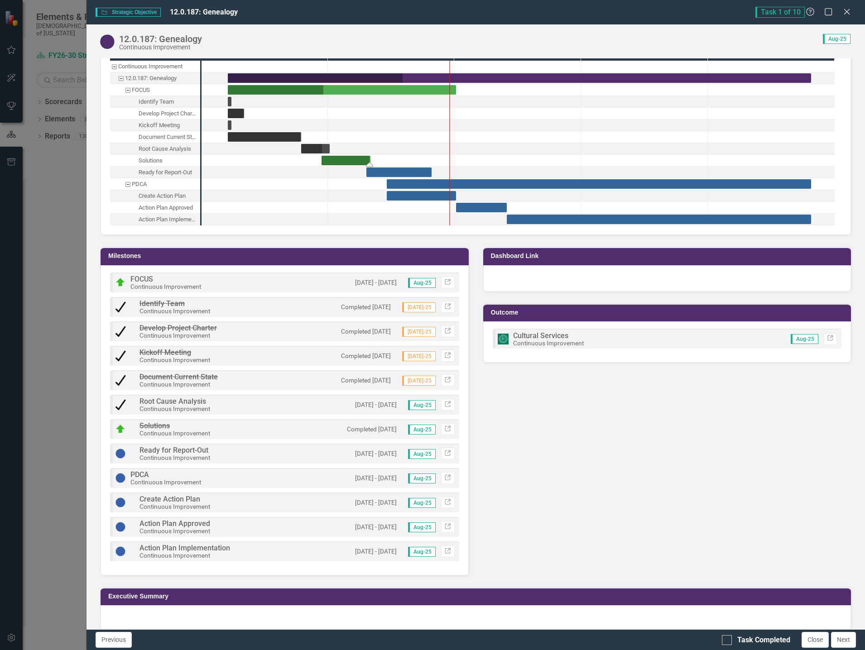
click at [350, 162] on div "Task: Start date: 2025-07-30 End date: 2025-08-11" at bounding box center [346, 161] width 49 height 10
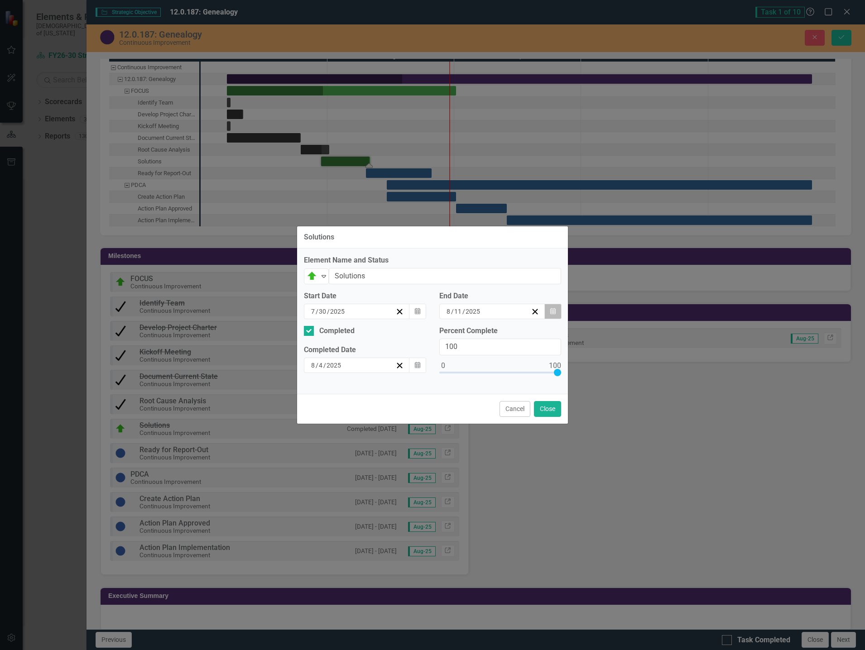
click at [557, 308] on button "Calendar" at bounding box center [552, 311] width 17 height 15
click at [522, 374] on button "8" at bounding box center [510, 375] width 23 height 16
click at [422, 369] on button "Calendar" at bounding box center [417, 365] width 17 height 15
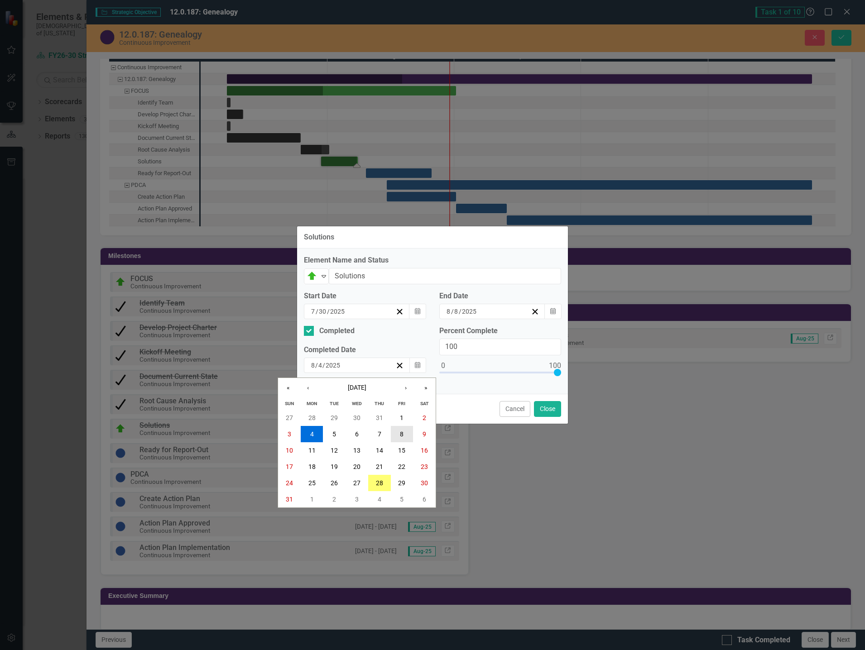
click at [405, 432] on button "8" at bounding box center [402, 434] width 23 height 16
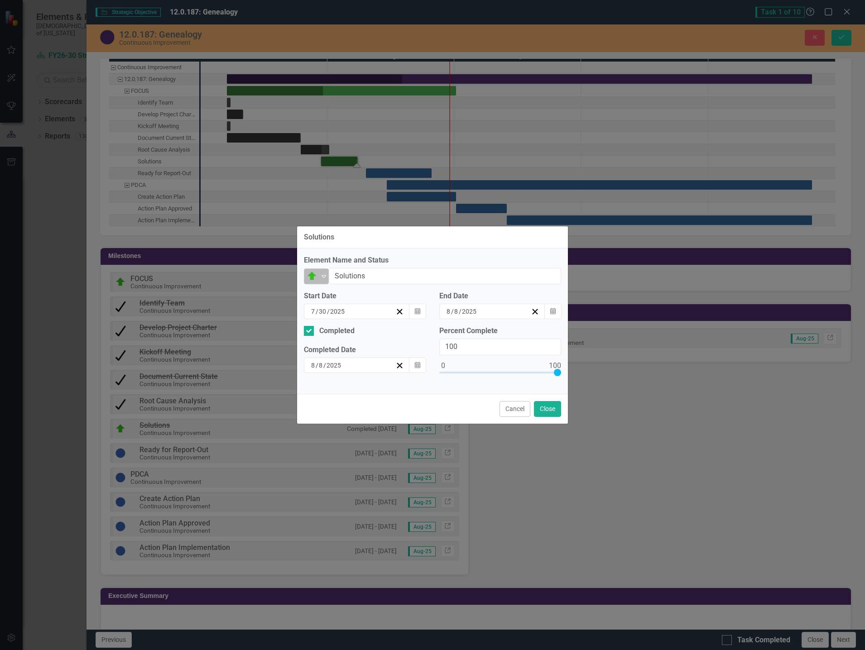
click at [321, 280] on icon "Expand" at bounding box center [323, 276] width 9 height 7
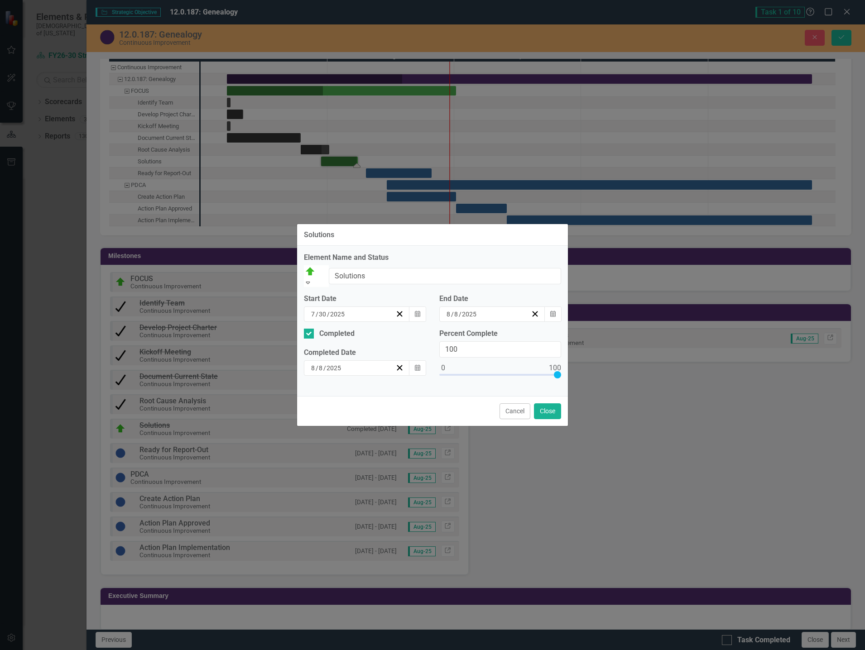
scroll to position [3, 0]
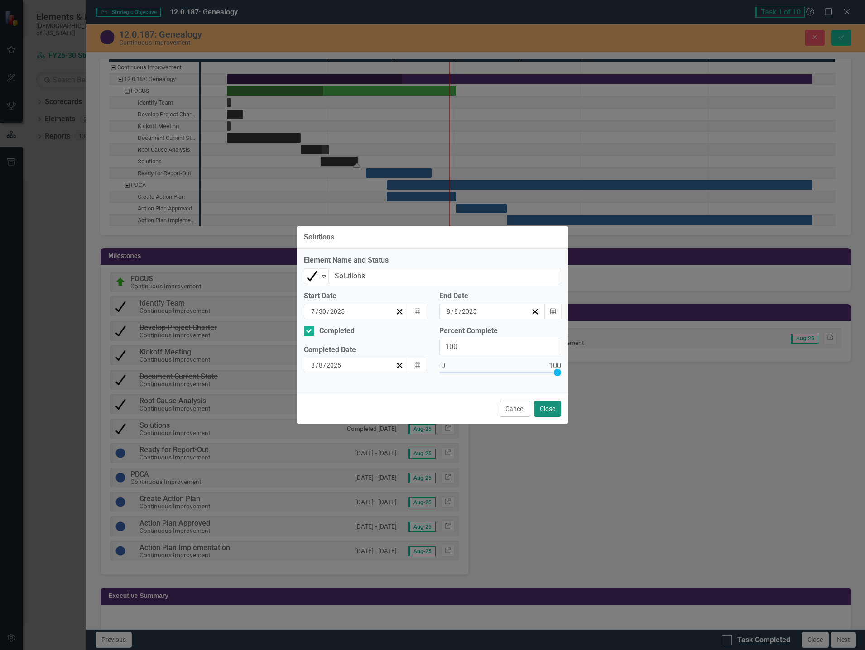
click at [549, 408] on button "Close" at bounding box center [547, 409] width 27 height 16
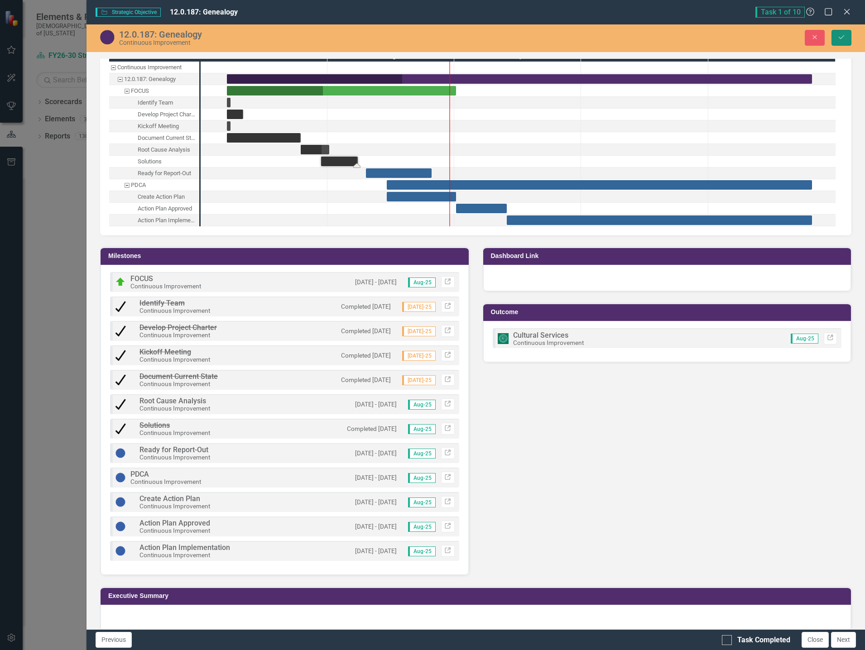
click at [842, 42] on button "Save" at bounding box center [841, 38] width 20 height 16
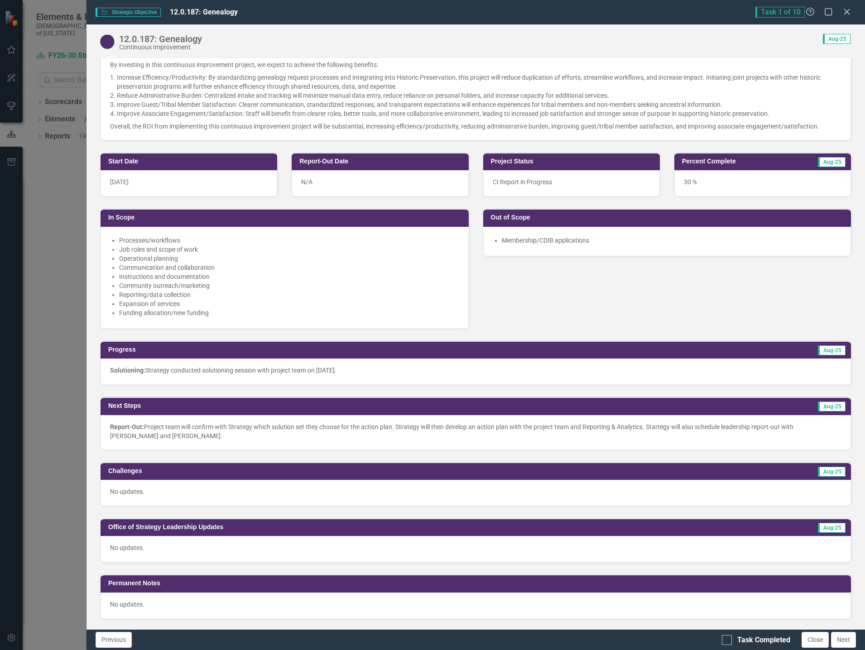
scroll to position [272, 0]
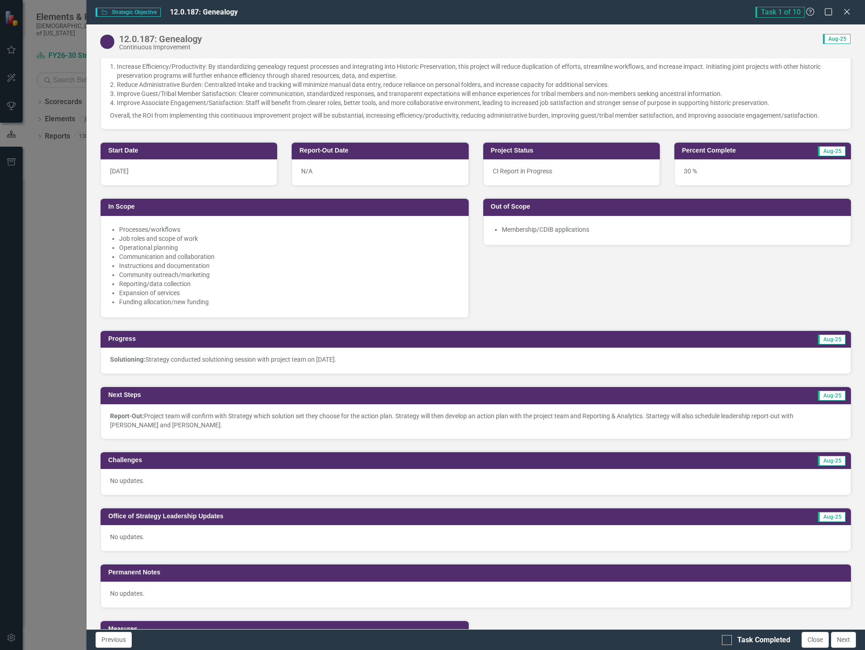
drag, startPoint x: 623, startPoint y: 291, endPoint x: 537, endPoint y: 353, distance: 105.7
click at [623, 291] on div "Start Date [DATE] Report-Out Date N/A In Scope Processes/workflows Job roles an…" at bounding box center [475, 224] width 765 height 188
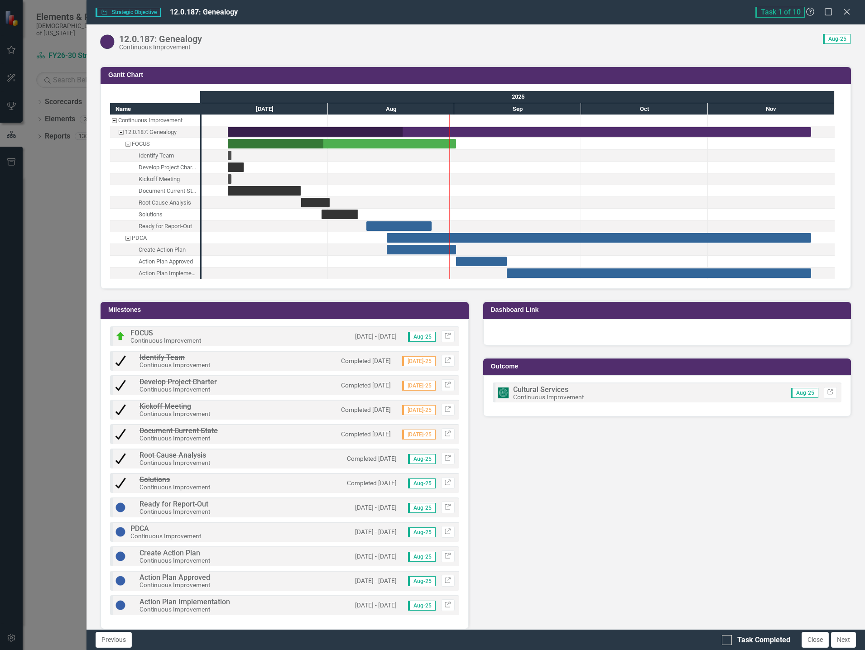
scroll to position [963, 0]
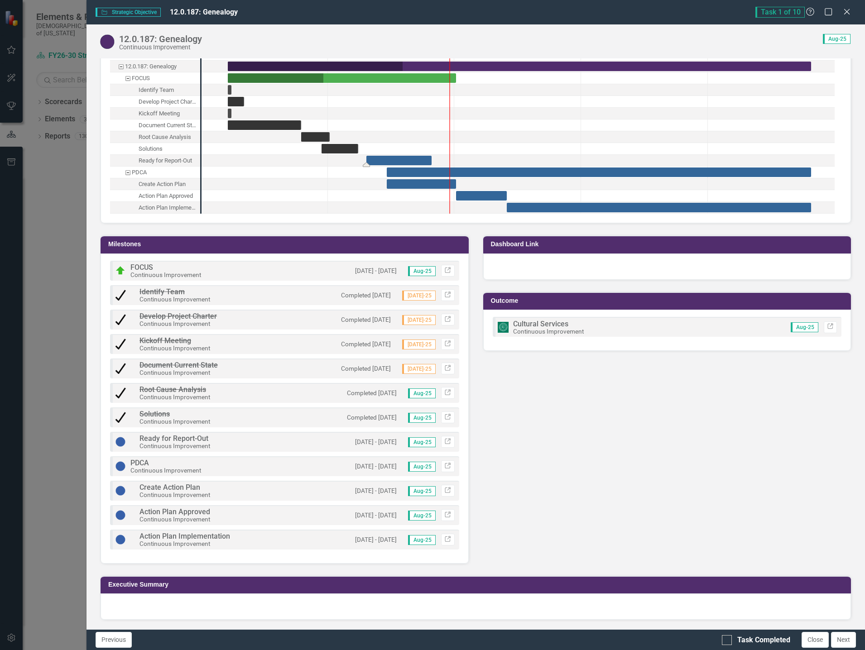
click at [414, 160] on div "Task: Start date: 2025-08-10 End date: 2025-08-26" at bounding box center [398, 161] width 65 height 10
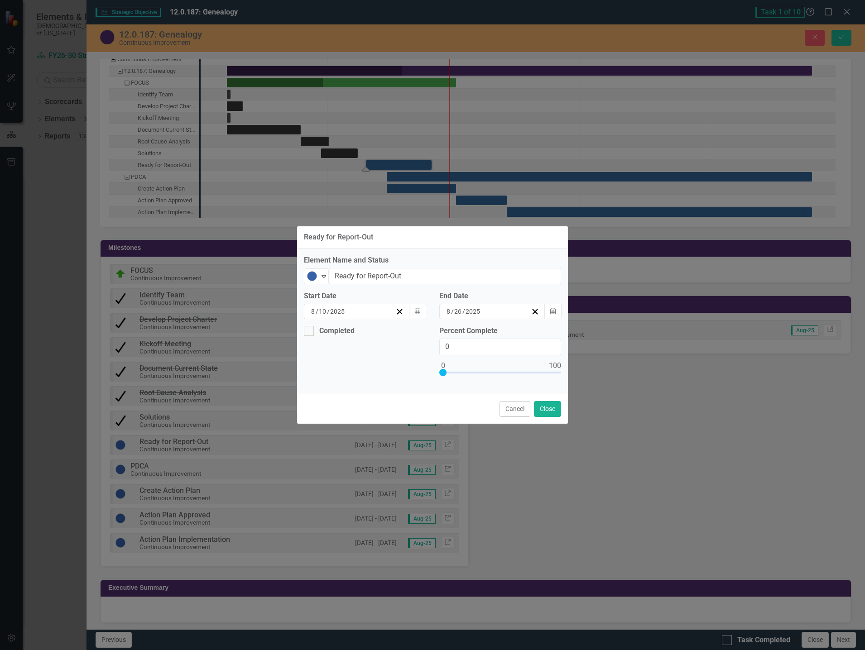
scroll to position [966, 0]
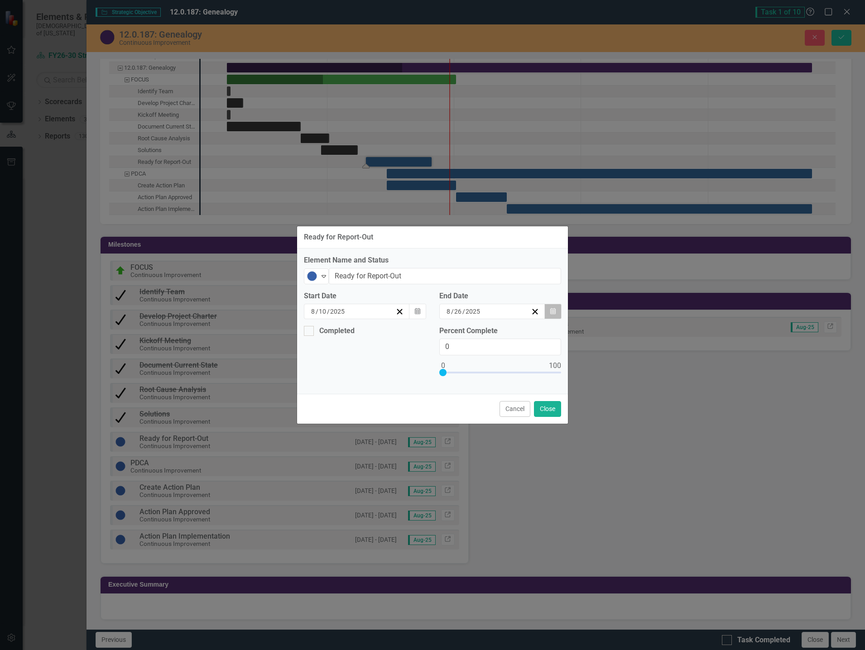
click at [552, 307] on button "Calendar" at bounding box center [552, 311] width 17 height 15
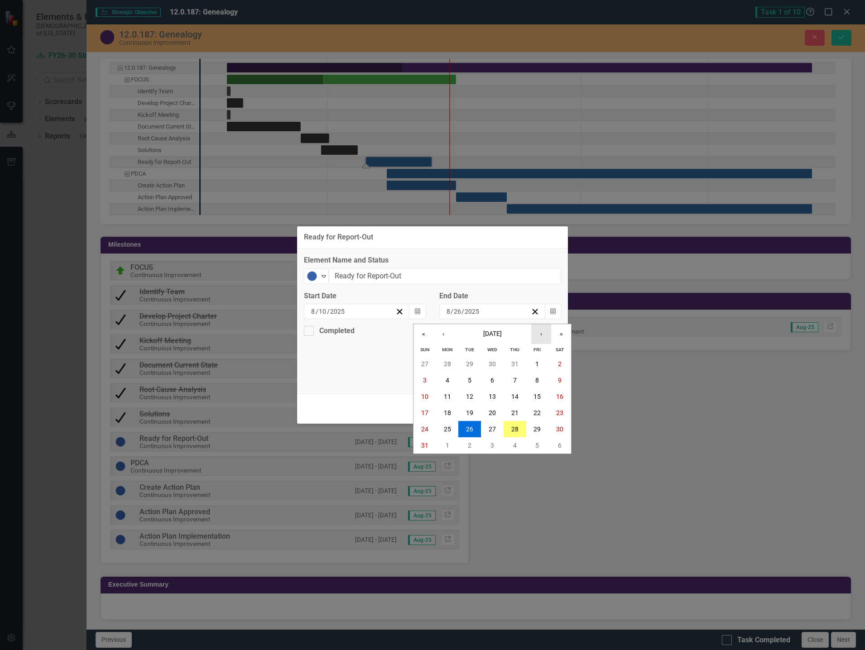
click at [542, 336] on button "›" at bounding box center [541, 334] width 20 height 20
click at [540, 363] on button "5" at bounding box center [537, 364] width 23 height 16
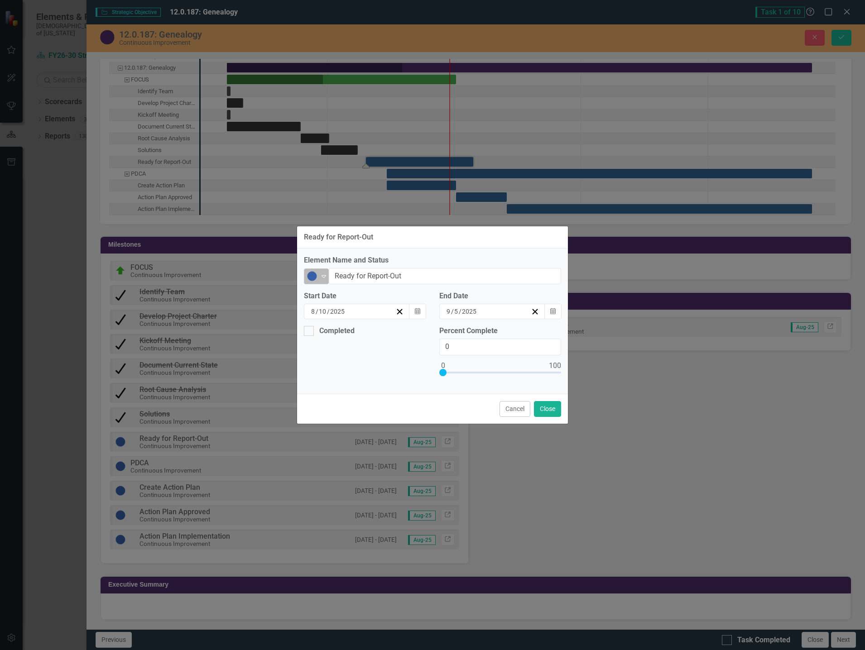
click at [325, 278] on icon "Expand" at bounding box center [323, 276] width 9 height 7
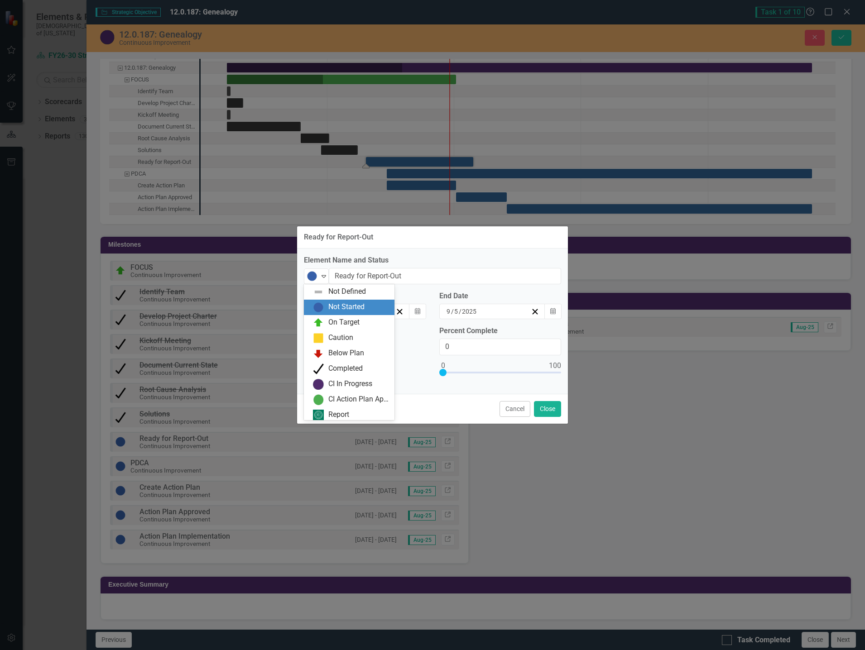
scroll to position [3, 0]
click at [341, 313] on div "On Target" at bounding box center [349, 319] width 91 height 15
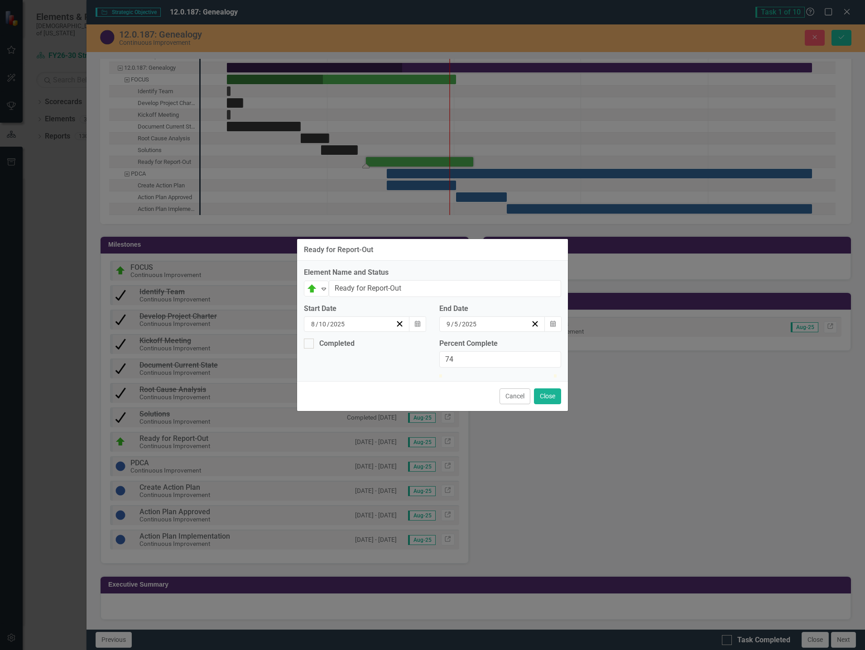
click at [528, 374] on div at bounding box center [500, 374] width 122 height 0
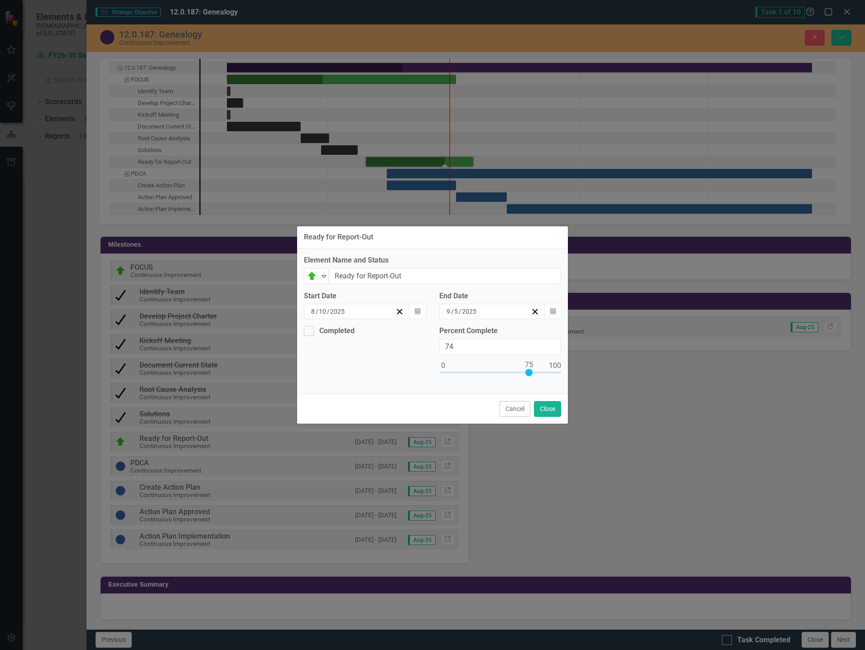
type input "75"
click at [528, 374] on div at bounding box center [528, 372] width 7 height 7
click at [553, 409] on button "Close" at bounding box center [547, 409] width 27 height 16
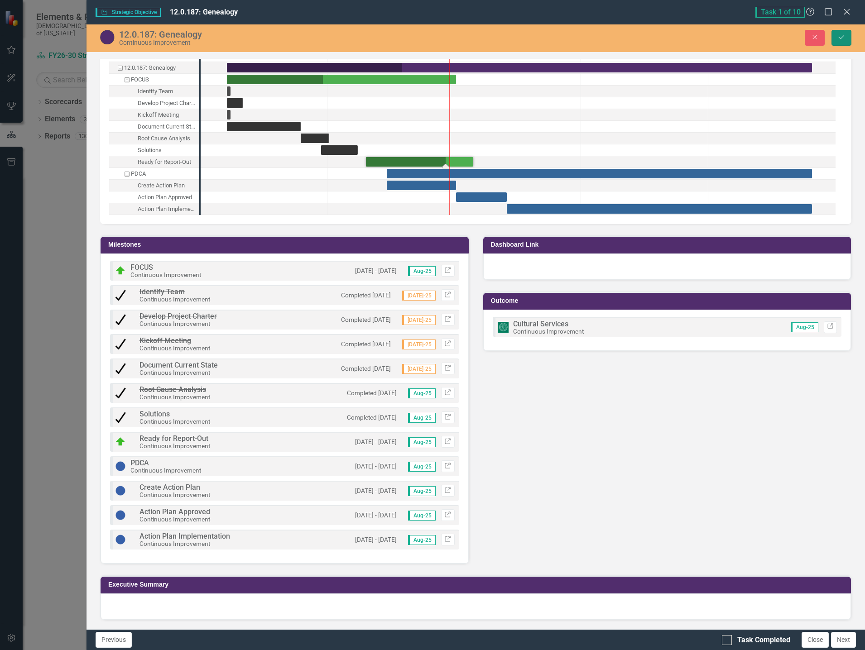
click at [845, 36] on icon "Save" at bounding box center [841, 37] width 8 height 6
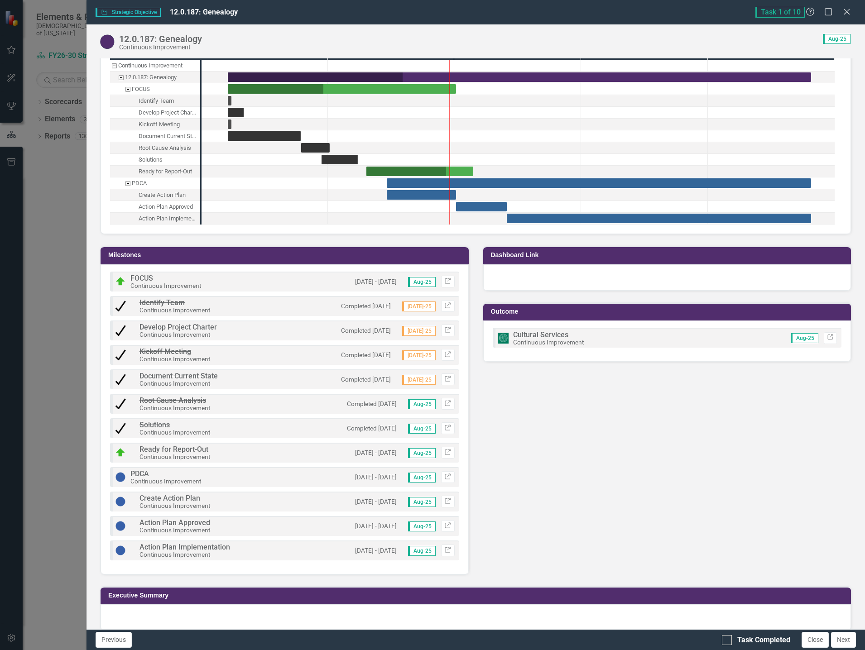
scroll to position [963, 0]
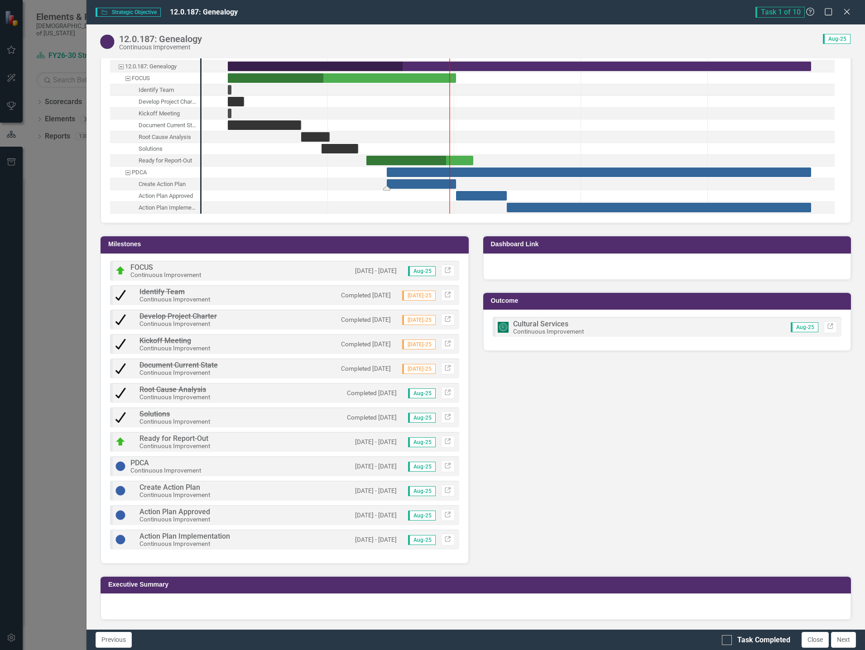
click at [427, 181] on div "Task: Start date: 2025-08-15 End date: 2025-09-01" at bounding box center [421, 184] width 69 height 10
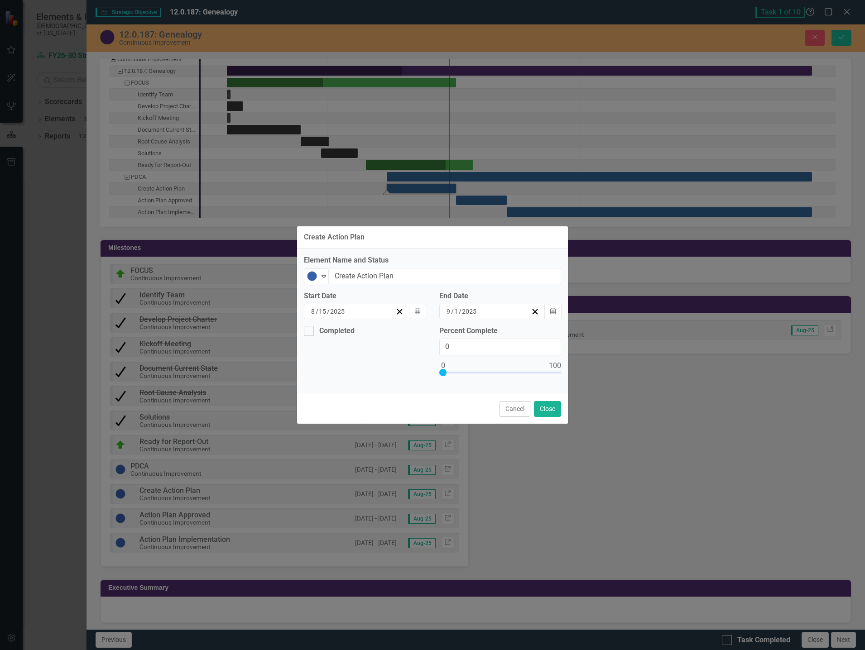
scroll to position [966, 0]
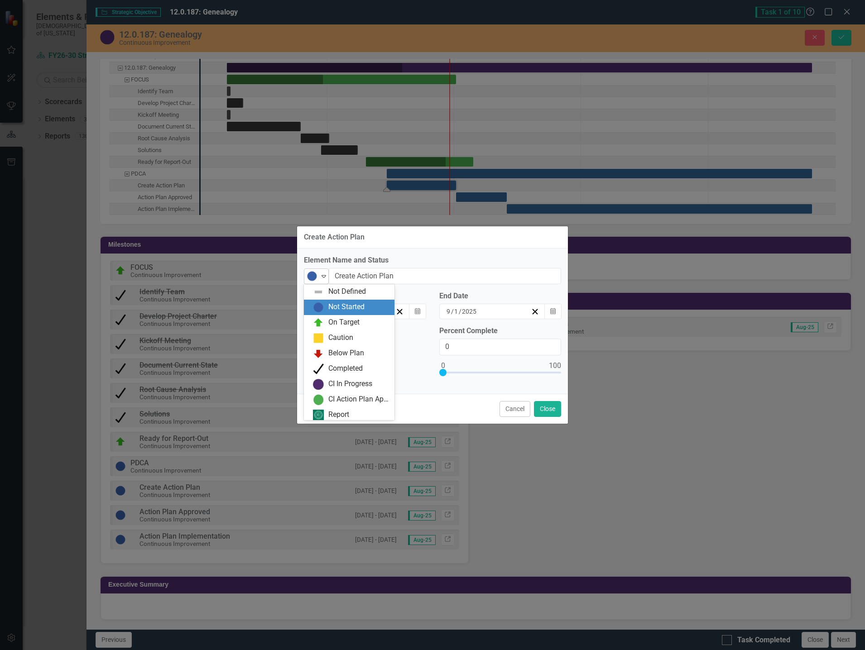
click at [322, 279] on icon "Expand" at bounding box center [323, 276] width 9 height 7
click at [348, 317] on div "On Target" at bounding box center [343, 320] width 31 height 10
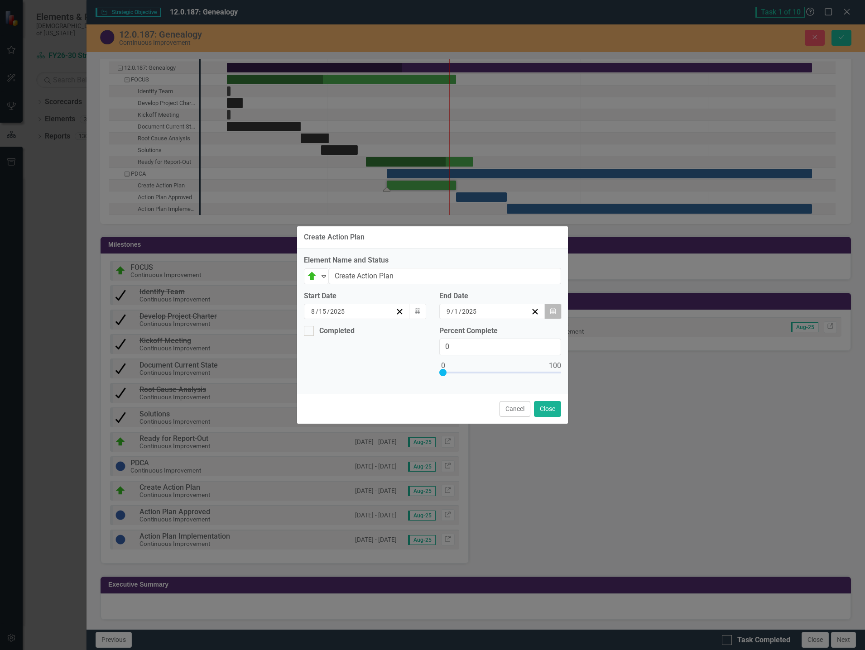
click at [557, 311] on button "Calendar" at bounding box center [552, 311] width 17 height 15
click at [553, 311] on icon "Calendar" at bounding box center [552, 311] width 5 height 6
click at [552, 308] on icon "Calendar" at bounding box center [552, 311] width 5 height 6
click at [550, 310] on icon "Calendar" at bounding box center [552, 311] width 5 height 6
click at [477, 312] on div "9 / 1 / 2025" at bounding box center [488, 311] width 86 height 9
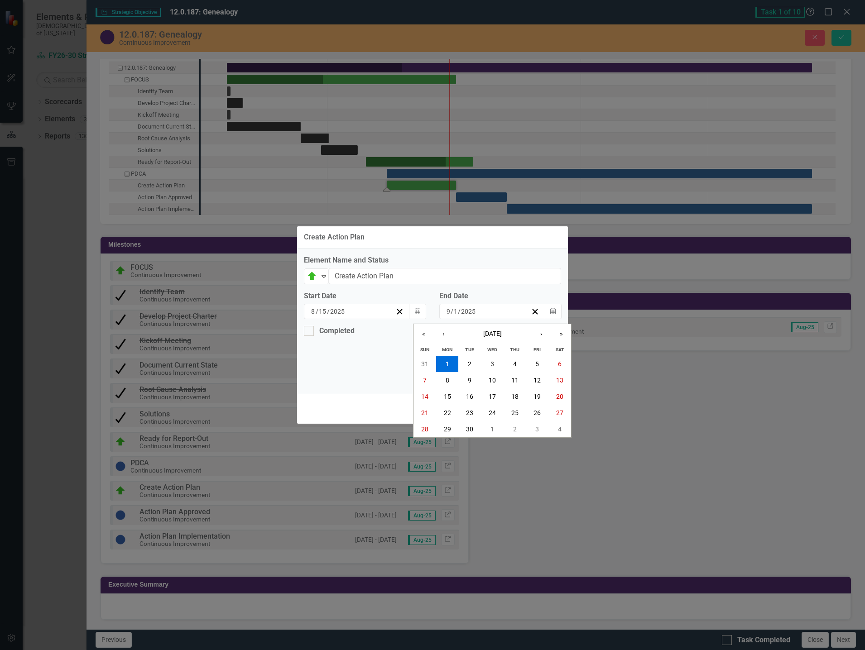
click at [541, 364] on button "5" at bounding box center [537, 364] width 23 height 16
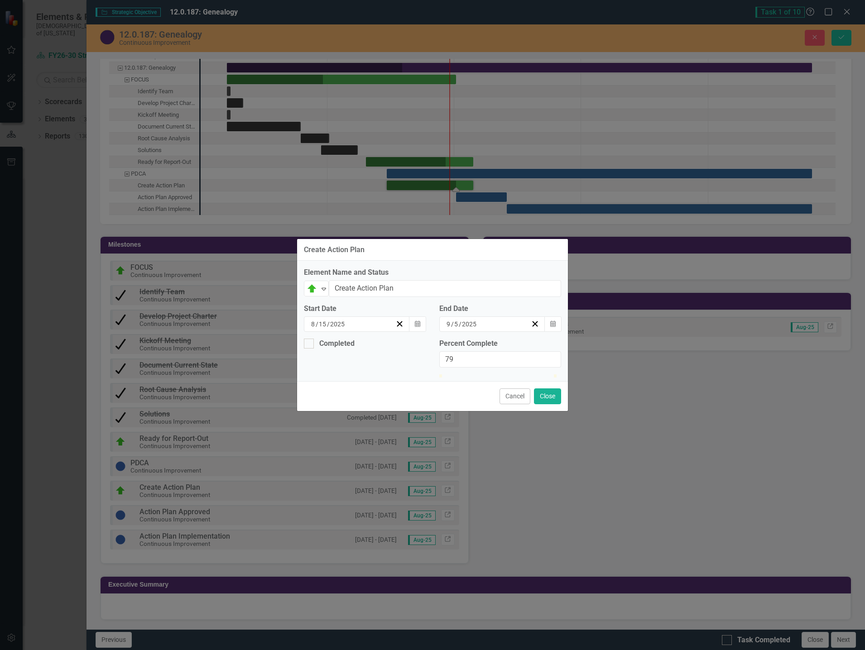
type input "75"
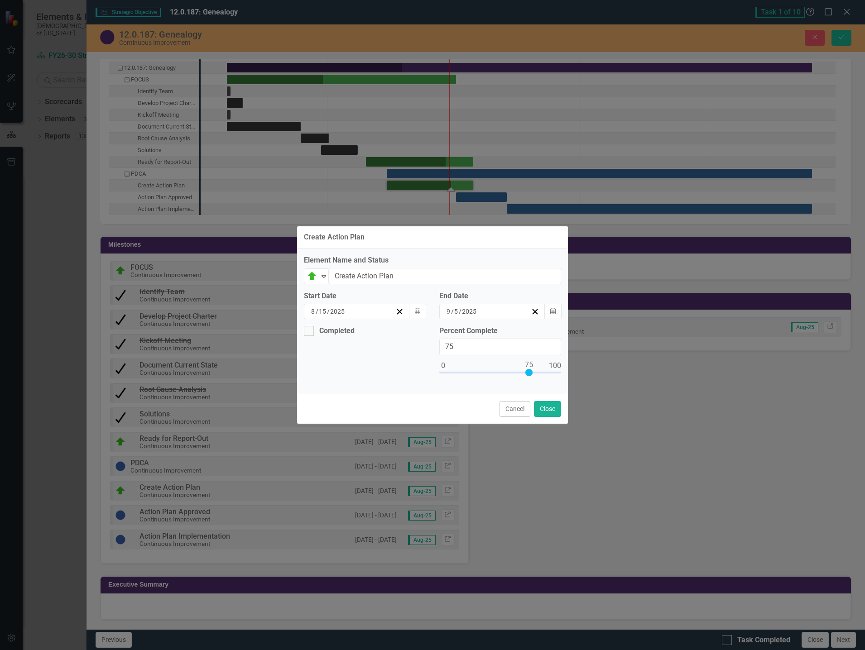
drag, startPoint x: 443, startPoint y: 373, endPoint x: 530, endPoint y: 382, distance: 87.0
click at [530, 382] on div "Percent Complete 75" at bounding box center [499, 356] width 135 height 61
click at [552, 410] on button "Close" at bounding box center [547, 409] width 27 height 16
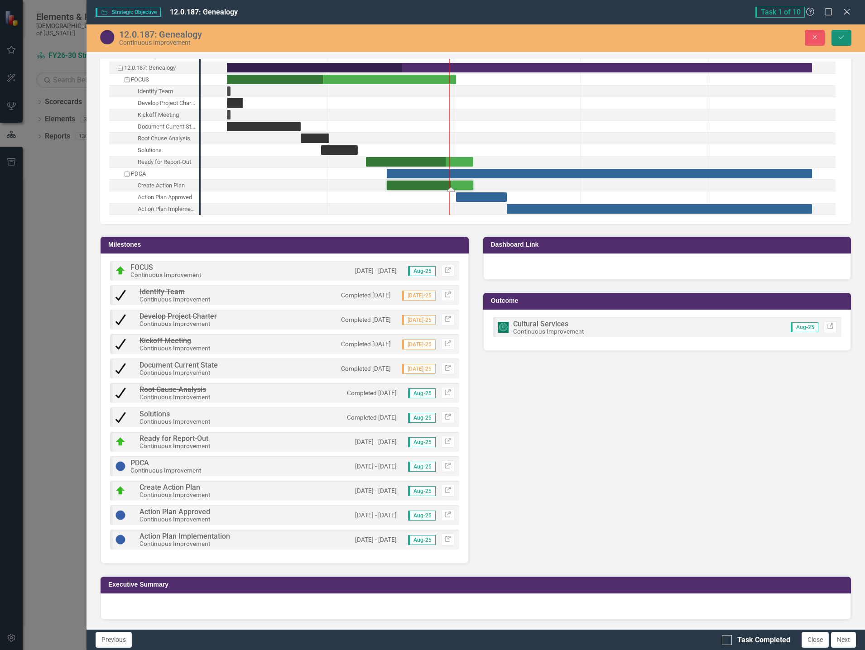
click at [840, 37] on icon "Save" at bounding box center [841, 37] width 8 height 6
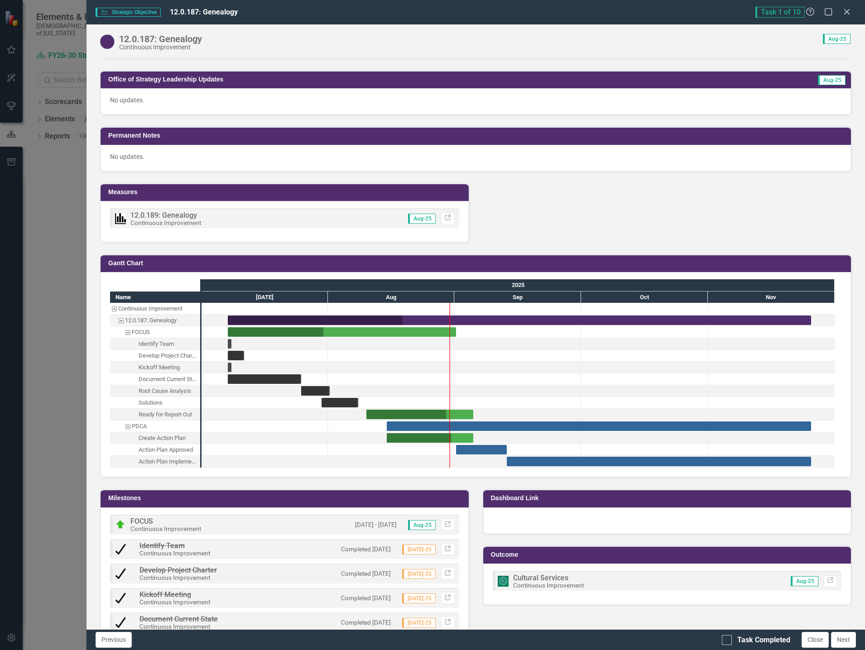
scroll to position [725, 0]
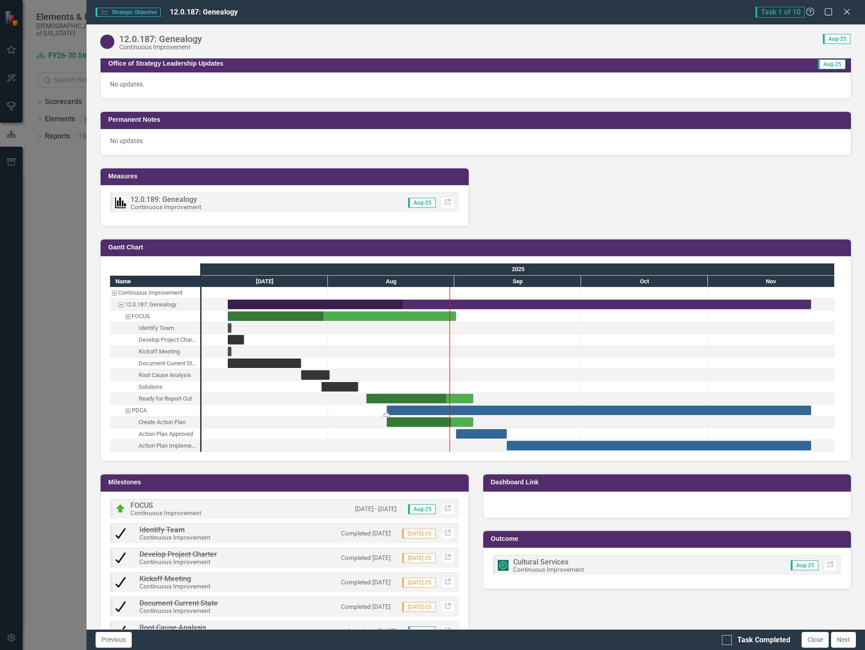
click at [510, 408] on div "Task: Start date: 2025-08-15 End date: 2025-11-25" at bounding box center [599, 411] width 424 height 10
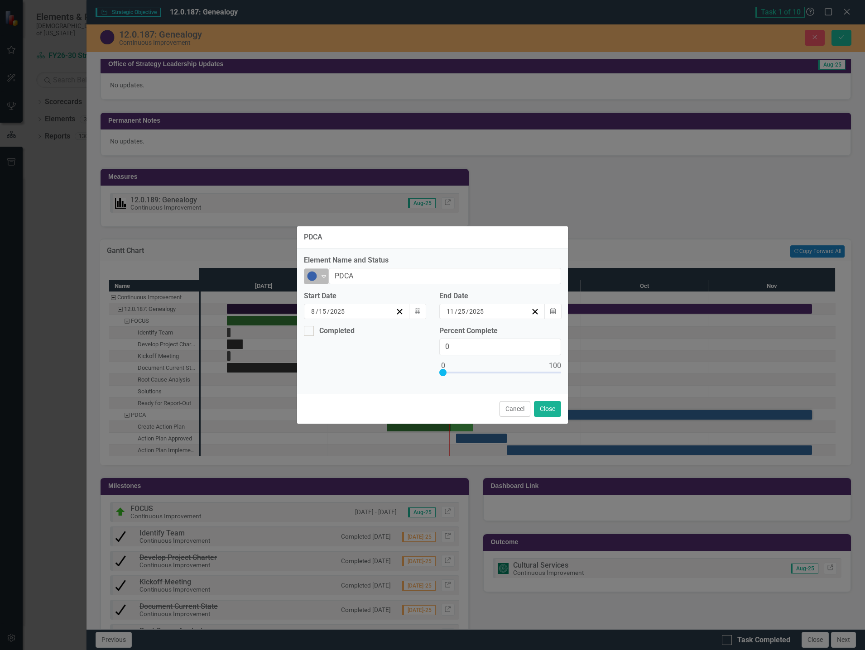
click at [315, 276] on img at bounding box center [312, 276] width 11 height 11
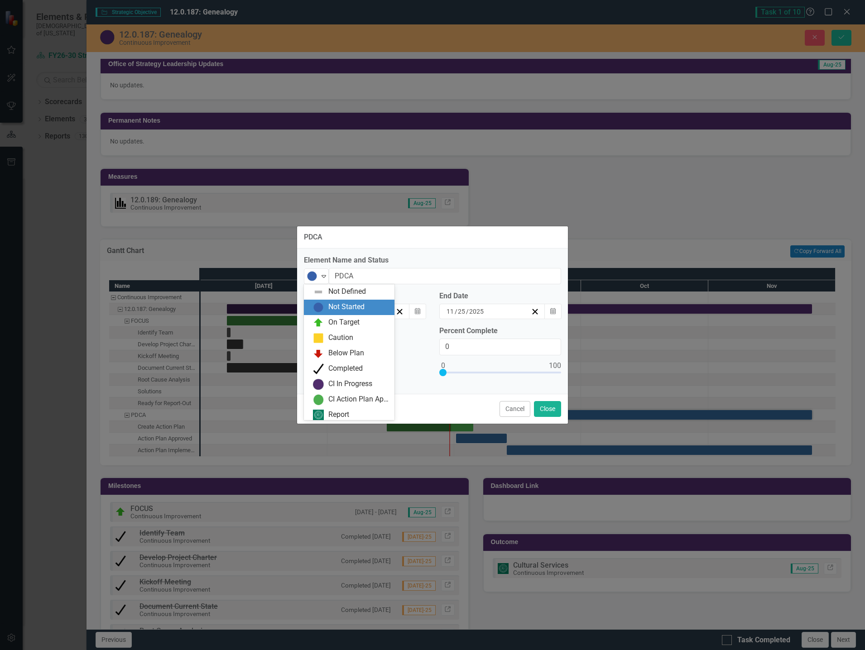
scroll to position [3, 0]
click at [329, 315] on div "On Target" at bounding box center [343, 320] width 31 height 10
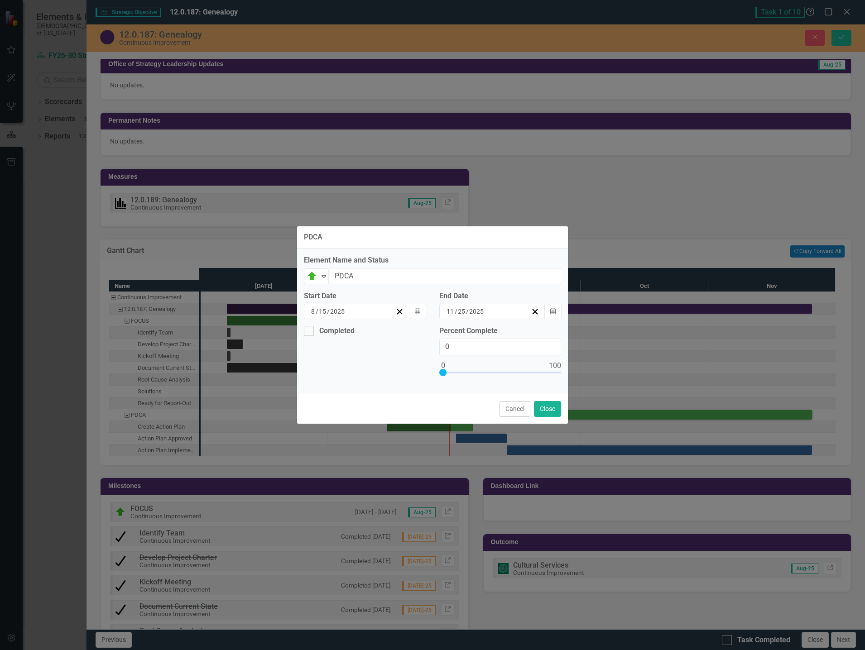
drag, startPoint x: 456, startPoint y: 374, endPoint x: 470, endPoint y: 375, distance: 14.2
click at [446, 375] on div at bounding box center [442, 372] width 7 height 7
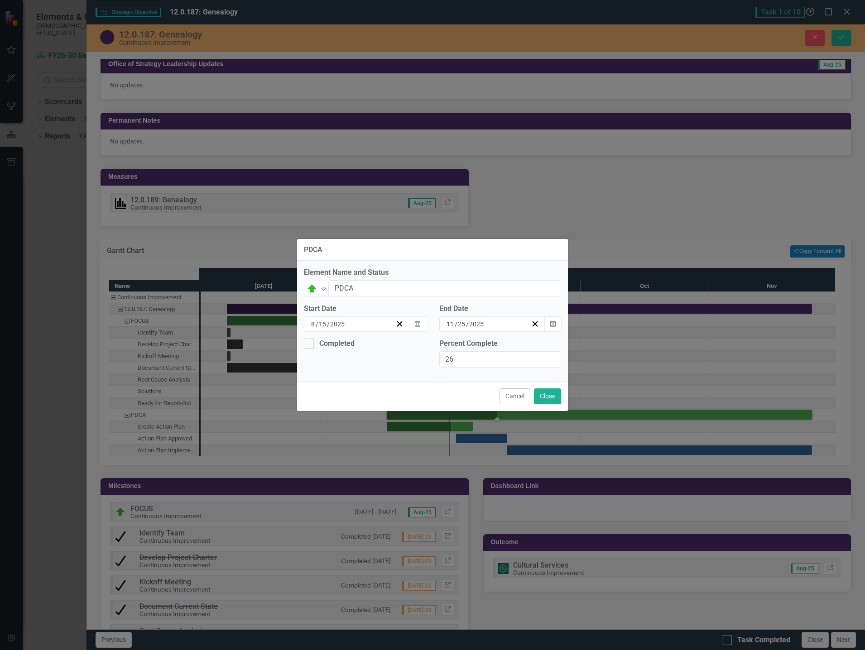
type input "25"
click at [468, 374] on div at bounding box center [468, 374] width 0 height 0
click at [544, 404] on button "Close" at bounding box center [547, 397] width 27 height 16
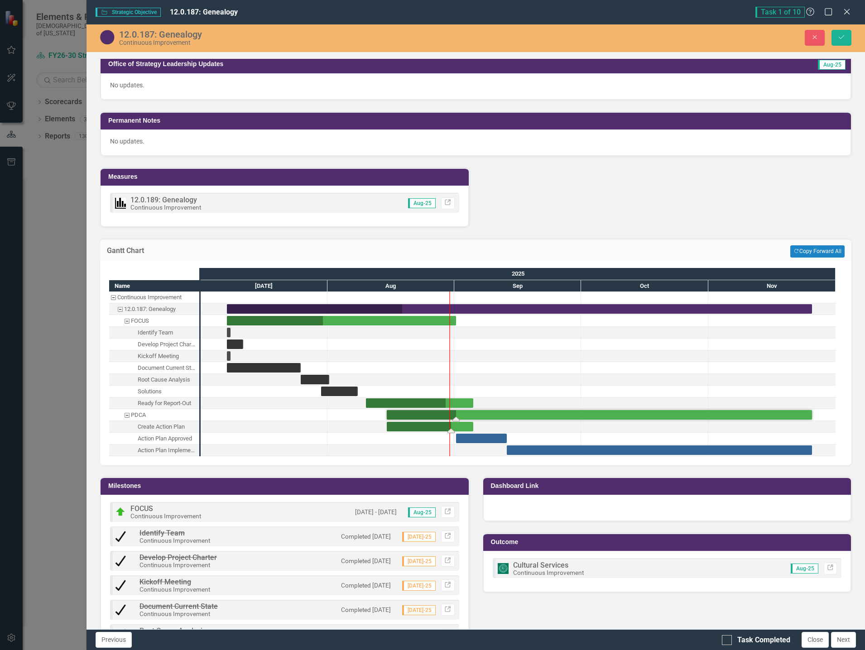
drag, startPoint x: 492, startPoint y: 418, endPoint x: 456, endPoint y: 423, distance: 36.6
drag, startPoint x: 445, startPoint y: 408, endPoint x: 455, endPoint y: 411, distance: 10.5
click at [843, 41] on button "Save" at bounding box center [841, 38] width 20 height 16
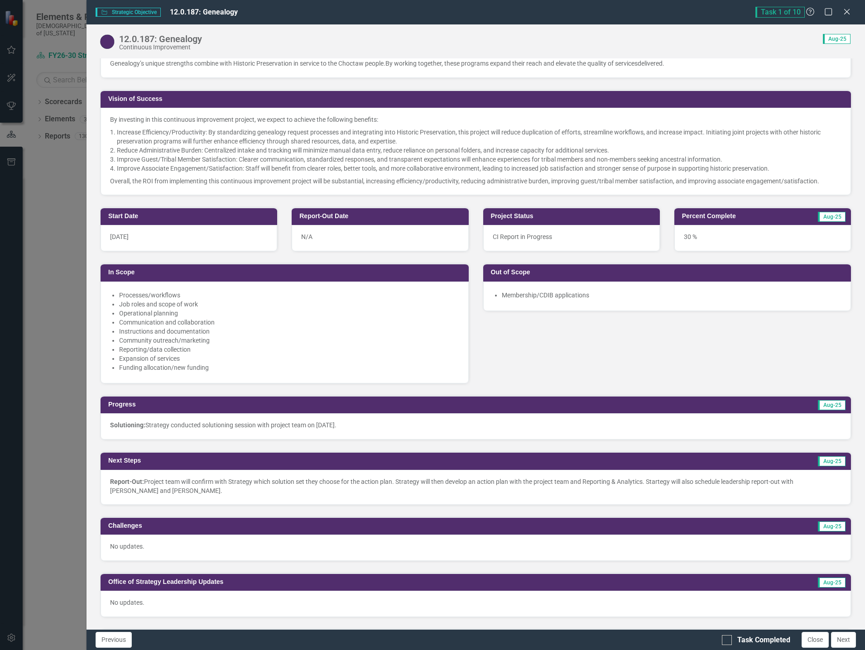
scroll to position [226, 0]
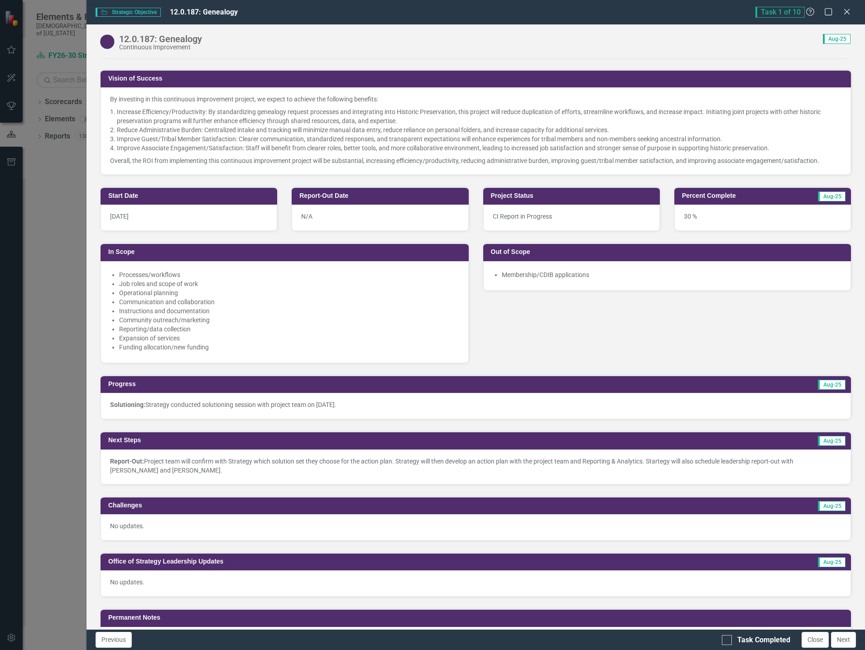
click at [708, 216] on div "30 %" at bounding box center [762, 218] width 177 height 26
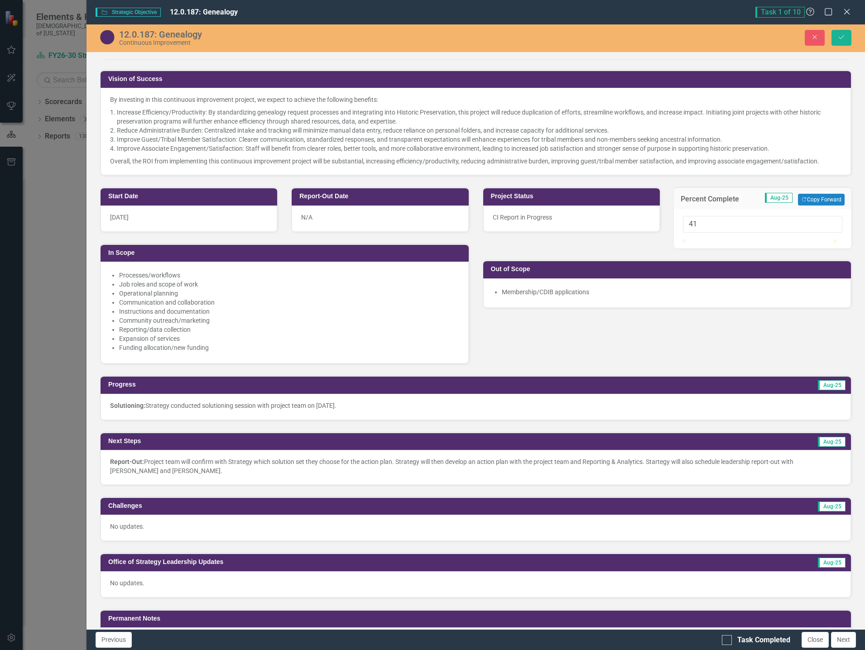
type input "40"
drag, startPoint x: 727, startPoint y: 246, endPoint x: 742, endPoint y: 251, distance: 15.8
click at [743, 240] on div at bounding box center [743, 240] width 0 height 0
click at [842, 37] on icon "submit" at bounding box center [841, 37] width 5 height 4
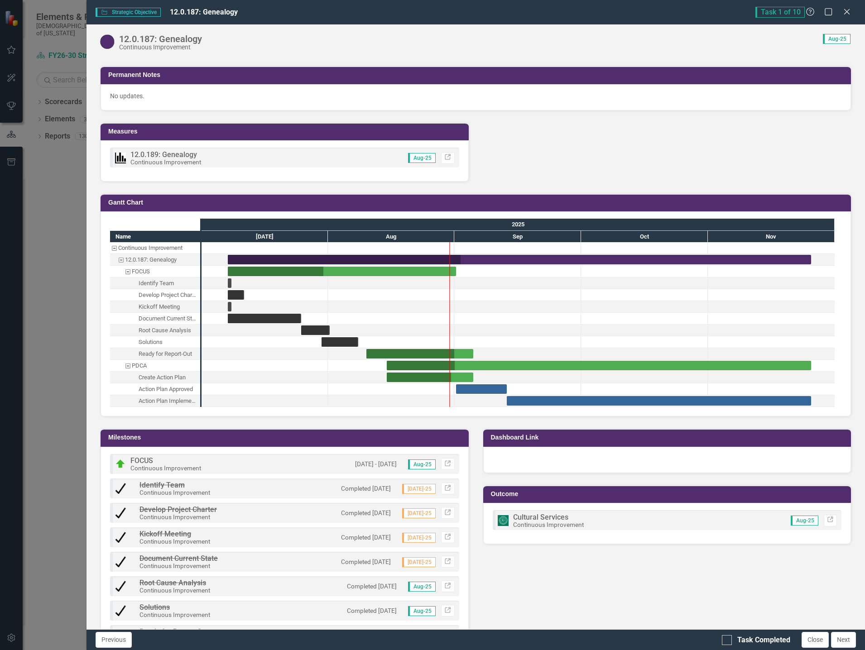
scroll to position [770, 0]
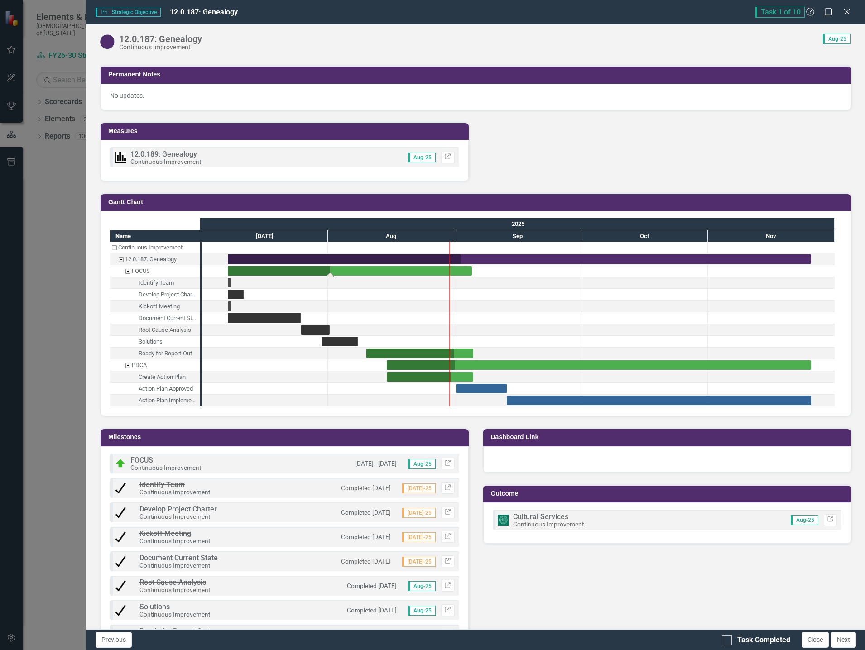
drag, startPoint x: 457, startPoint y: 270, endPoint x: 473, endPoint y: 274, distance: 16.2
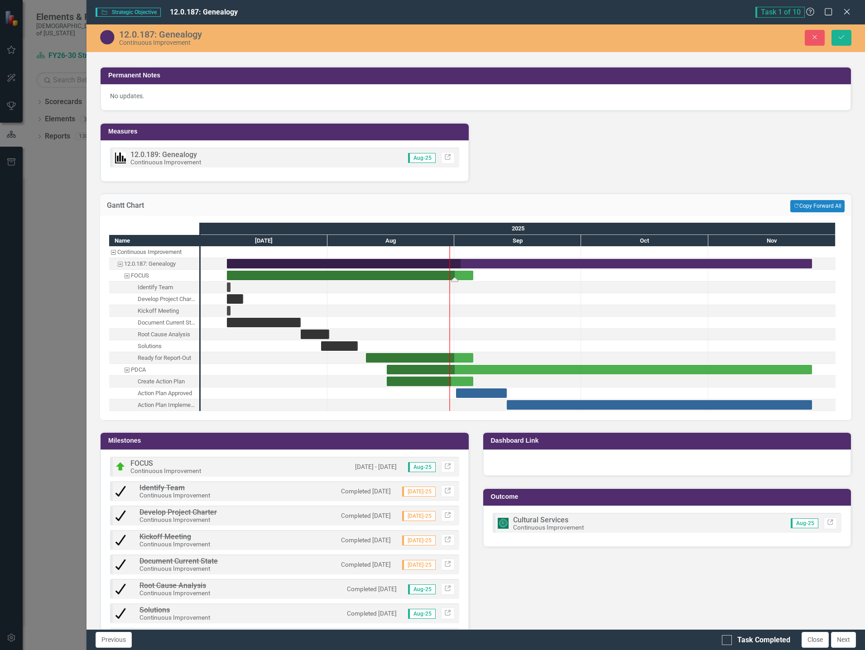
drag, startPoint x: 330, startPoint y: 280, endPoint x: 456, endPoint y: 297, distance: 126.5
click at [842, 37] on icon "Save" at bounding box center [841, 37] width 8 height 6
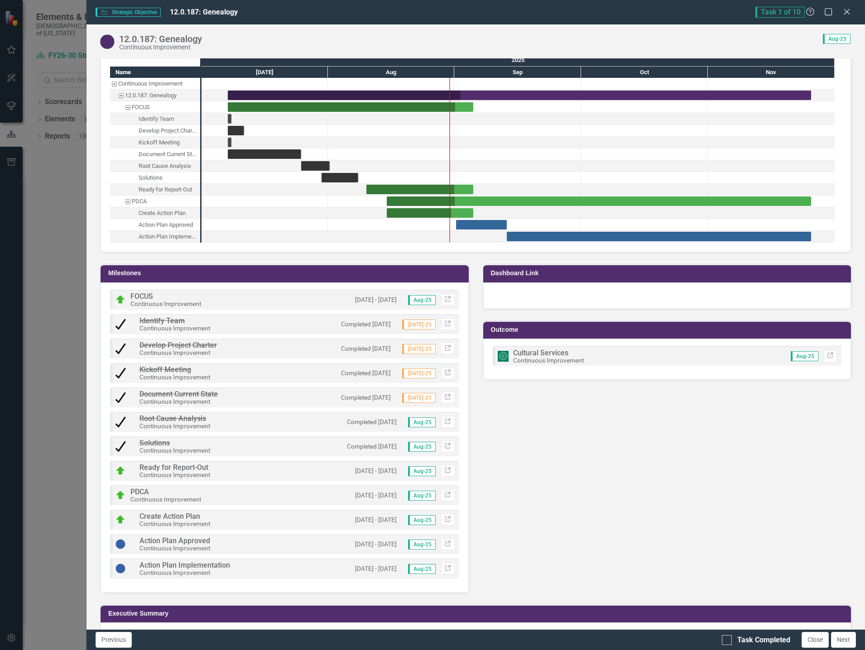
scroll to position [963, 0]
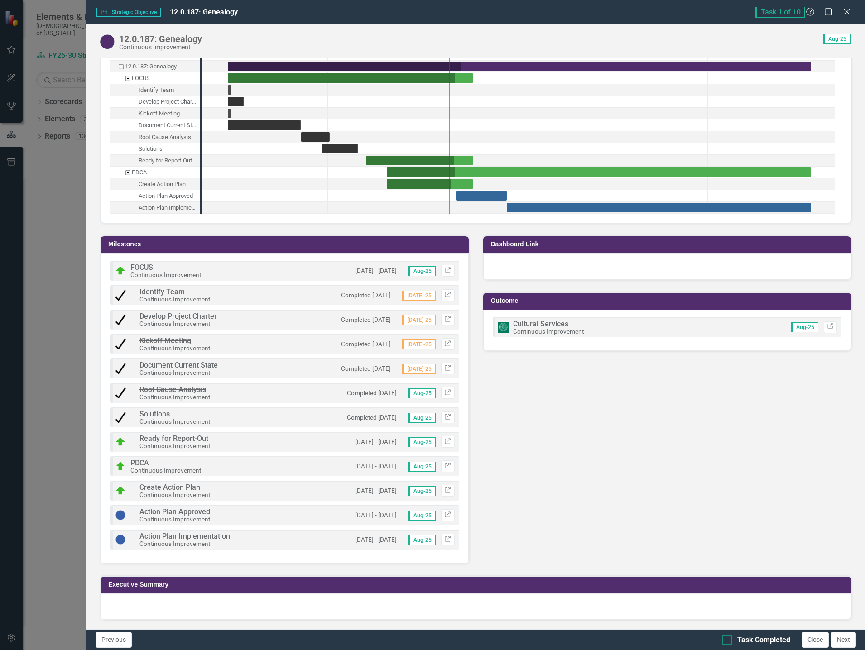
click at [729, 641] on div at bounding box center [727, 640] width 10 height 10
click at [728, 641] on input "Task Completed" at bounding box center [725, 638] width 6 height 6
checkbox input "true"
click at [845, 8] on icon "Close" at bounding box center [846, 11] width 11 height 9
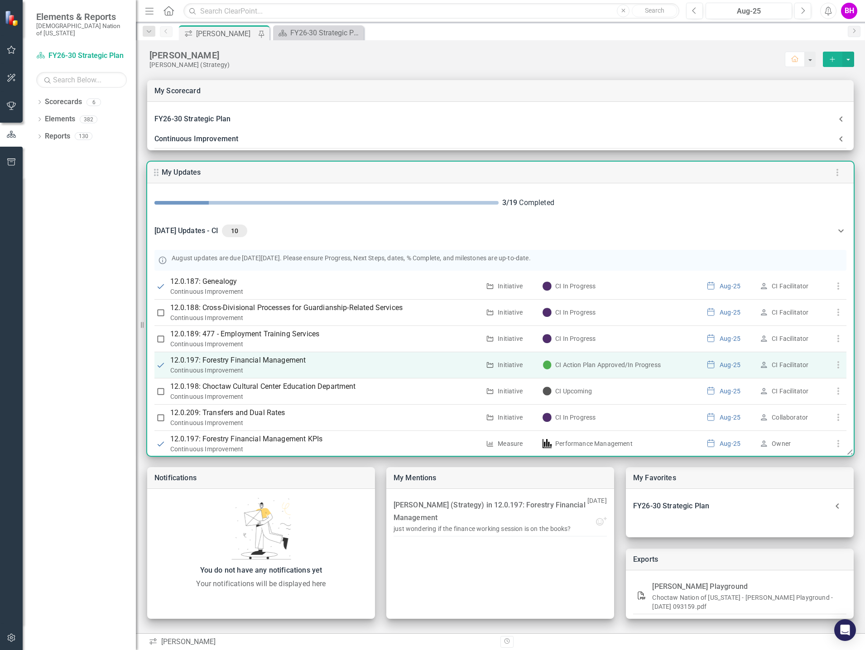
click at [295, 362] on p "12.0.197: Forestry Financial Management" at bounding box center [325, 360] width 310 height 11
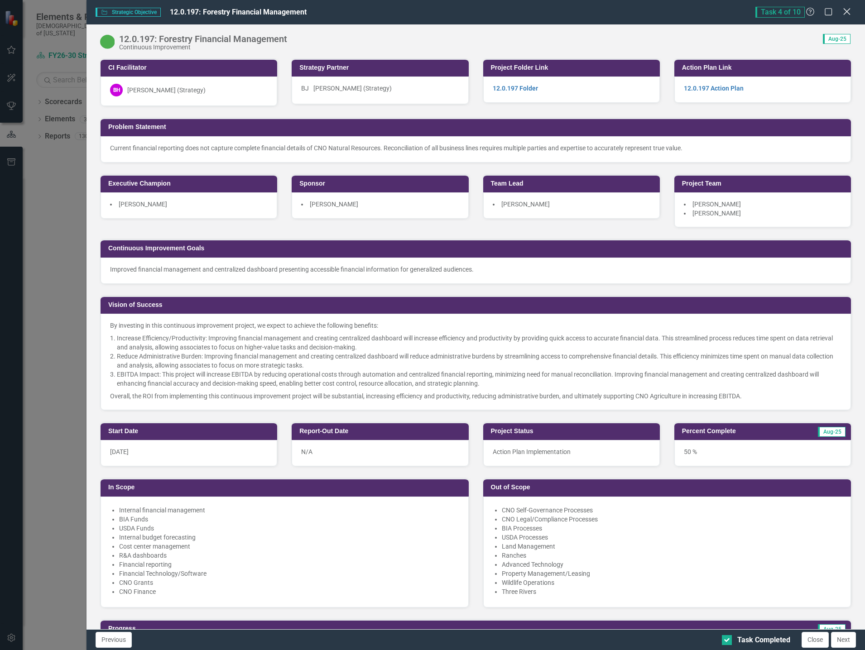
click at [844, 13] on icon "Close" at bounding box center [846, 11] width 11 height 9
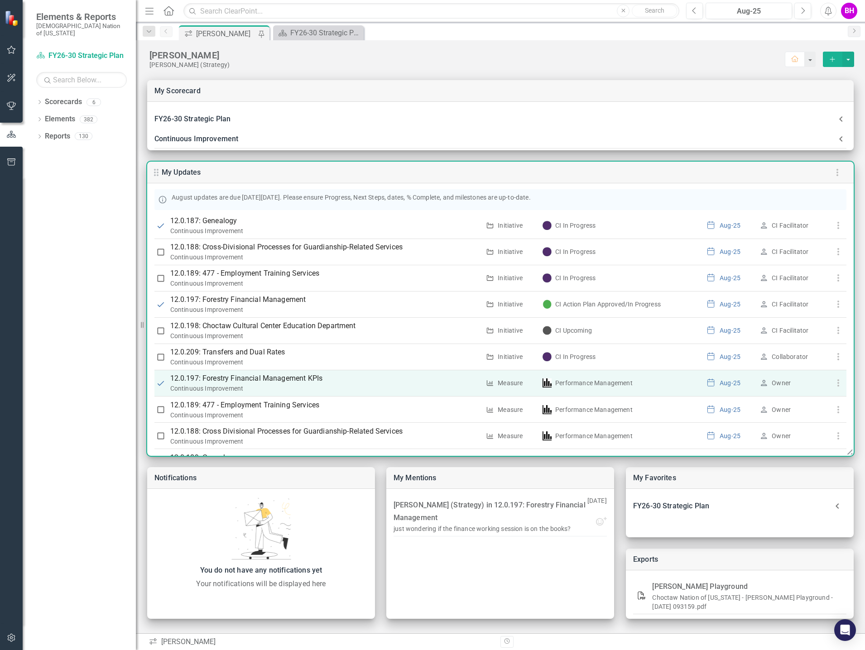
scroll to position [118, 0]
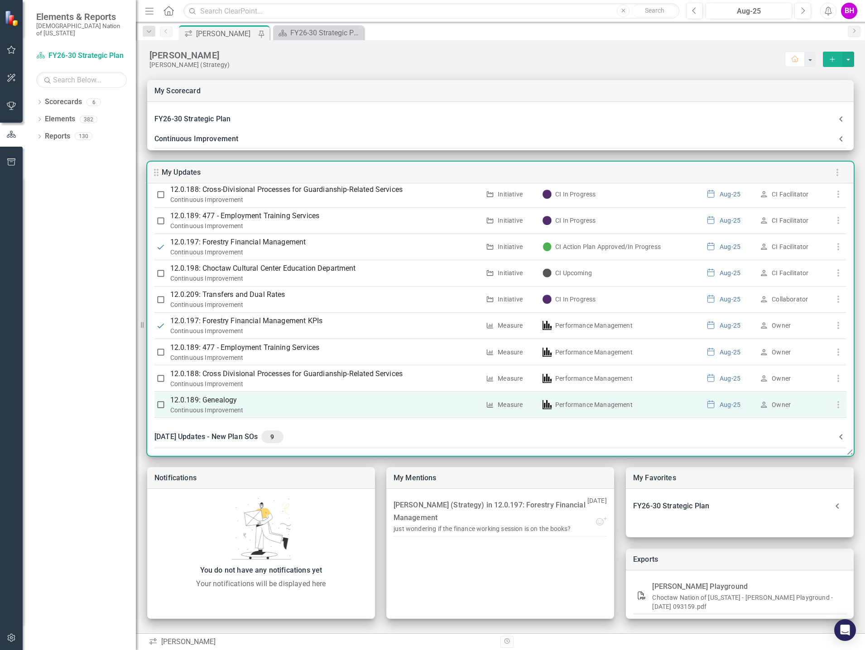
click at [226, 399] on p "12.0.189: Genealogy" at bounding box center [325, 400] width 310 height 11
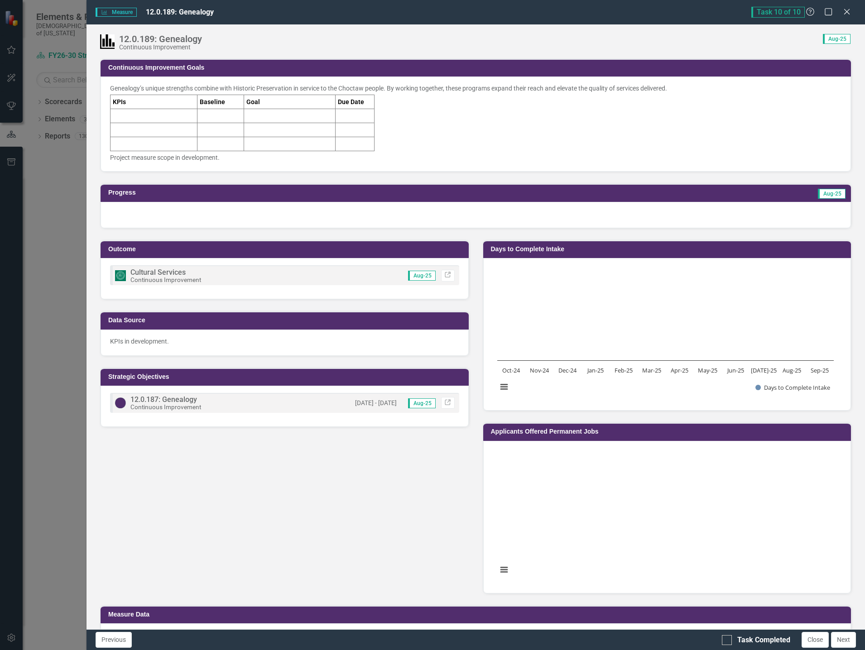
scroll to position [118, 0]
click at [209, 114] on td at bounding box center [220, 116] width 47 height 14
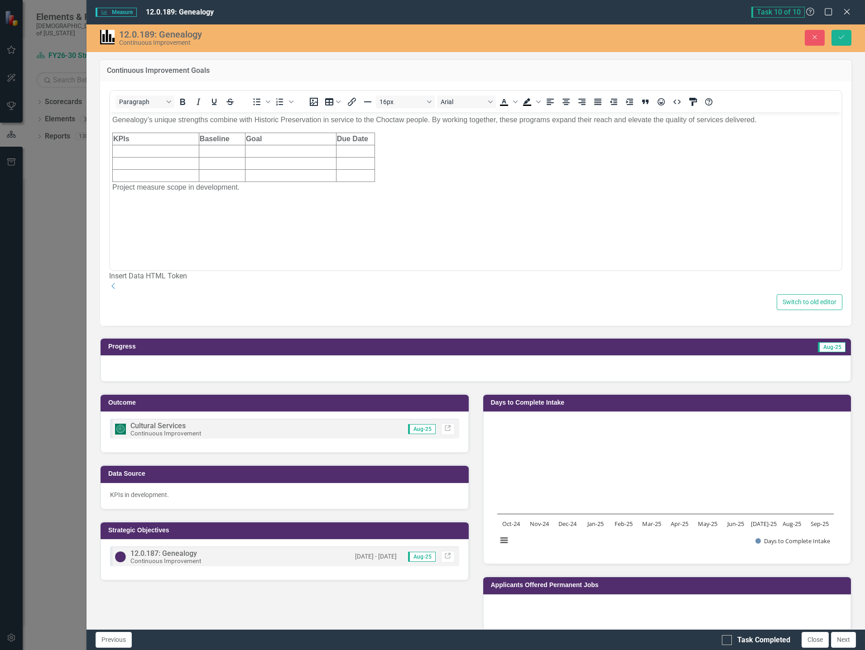
scroll to position [0, 0]
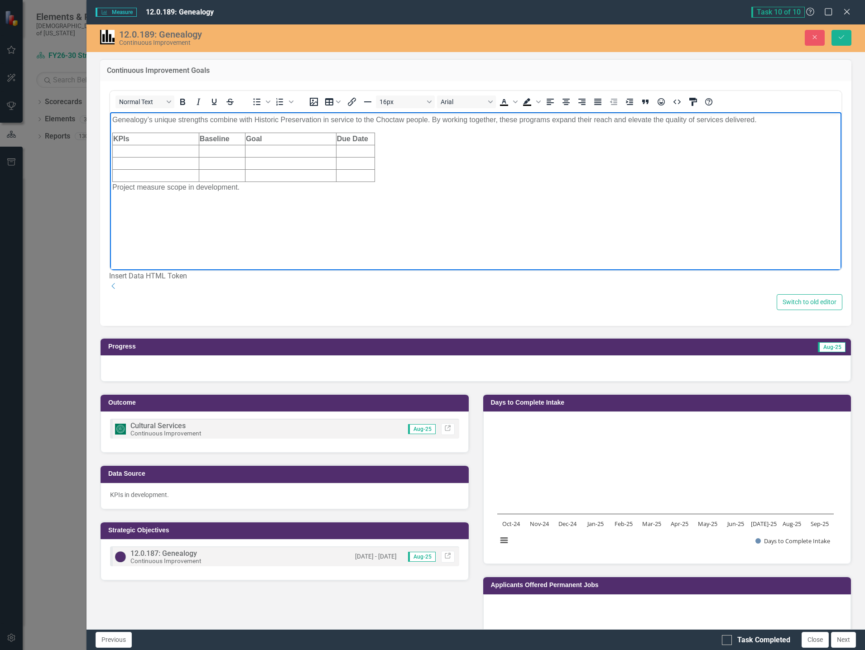
click at [230, 239] on body "Genealogy’s unique strengths combine with Historic Preservation in service to t…" at bounding box center [475, 180] width 731 height 136
drag, startPoint x: 245, startPoint y: 190, endPoint x: 61, endPoint y: 190, distance: 184.3
click at [110, 190] on html "Genealogy’s unique strengths combine with Historic Preservation in service to t…" at bounding box center [475, 180] width 731 height 136
paste body "Rich Text Area. Press ALT-0 for help."
click at [158, 197] on body "Genealogy’s unique strengths combine with Historic Preservation in service to t…" at bounding box center [475, 180] width 731 height 136
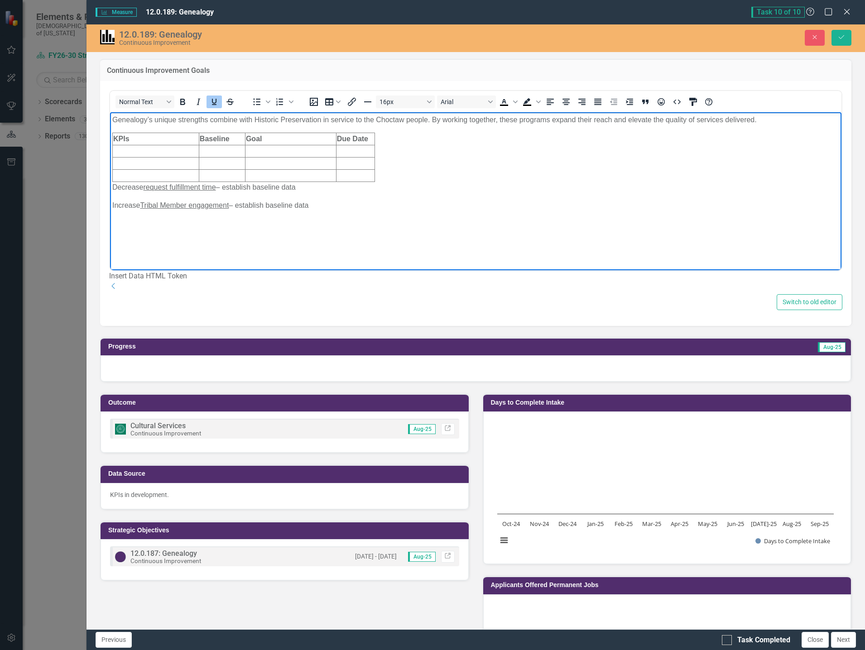
click at [840, 38] on icon "Save" at bounding box center [841, 37] width 8 height 6
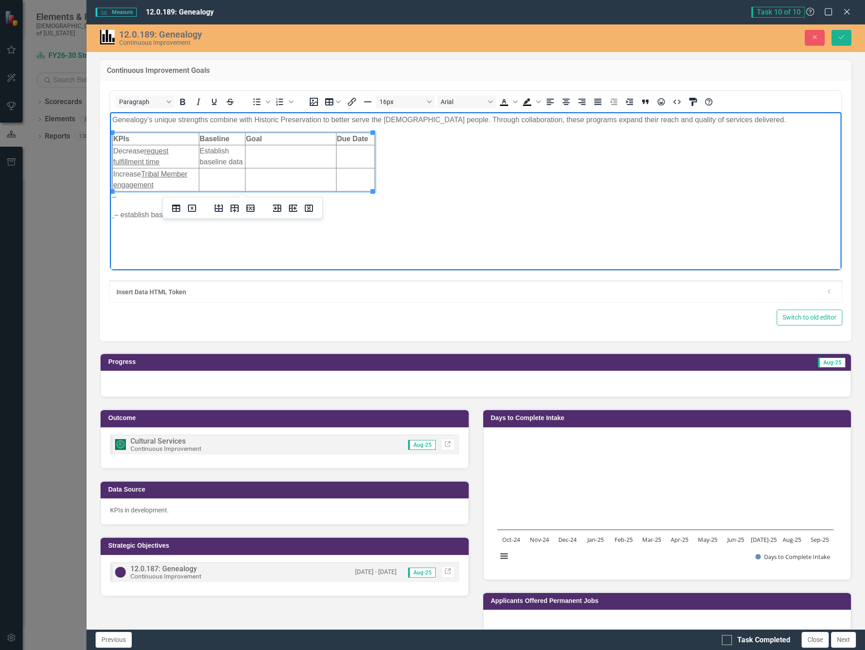
scroll to position [118, 0]
click at [117, 244] on body "Genealogy’s unique strengths combine with Historic Preservation to better serve…" at bounding box center [475, 180] width 731 height 136
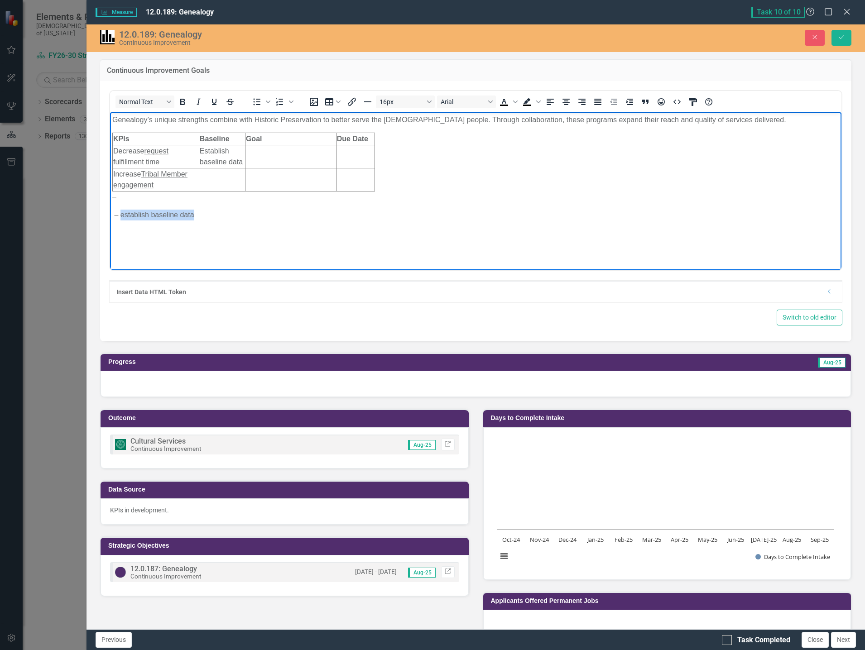
drag, startPoint x: 122, startPoint y: 214, endPoint x: 233, endPoint y: 212, distance: 111.0
click at [233, 212] on p "– establish baseline data" at bounding box center [475, 214] width 727 height 11
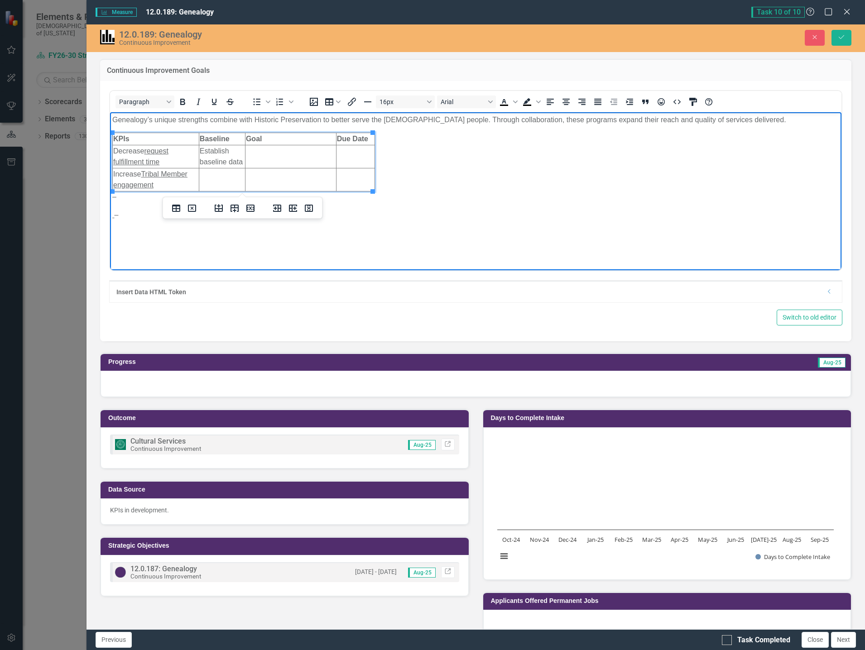
click at [230, 182] on td "Rich Text Area. Press ALT-0 for help." at bounding box center [222, 179] width 46 height 23
click at [202, 173] on td "establish baseline data" at bounding box center [222, 179] width 46 height 23
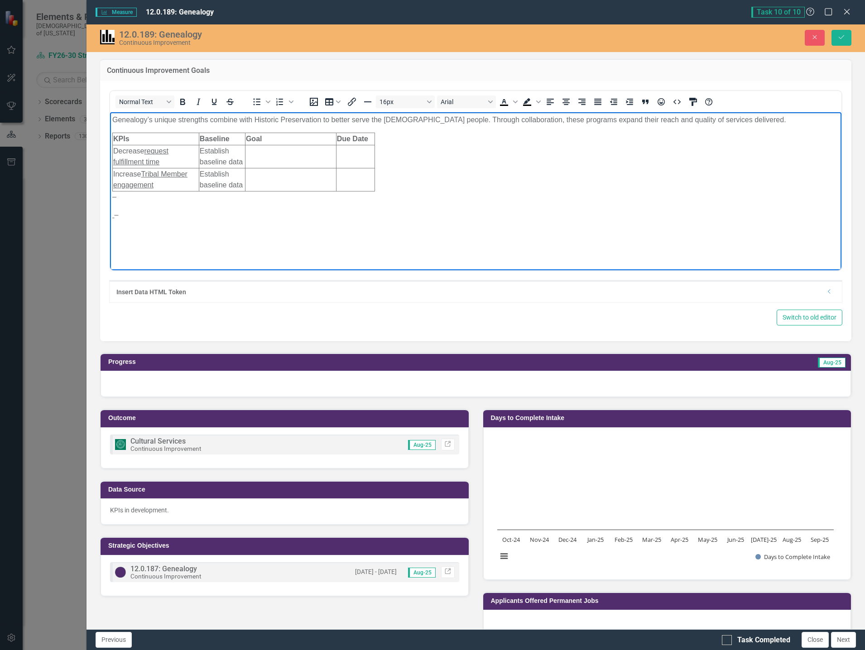
drag, startPoint x: 137, startPoint y: 221, endPoint x: 107, endPoint y: 193, distance: 41.0
click at [110, 193] on html "Genealogy’s unique strengths combine with Historic Preservation to better serve…" at bounding box center [475, 180] width 731 height 136
click at [841, 38] on icon "submit" at bounding box center [841, 37] width 5 height 4
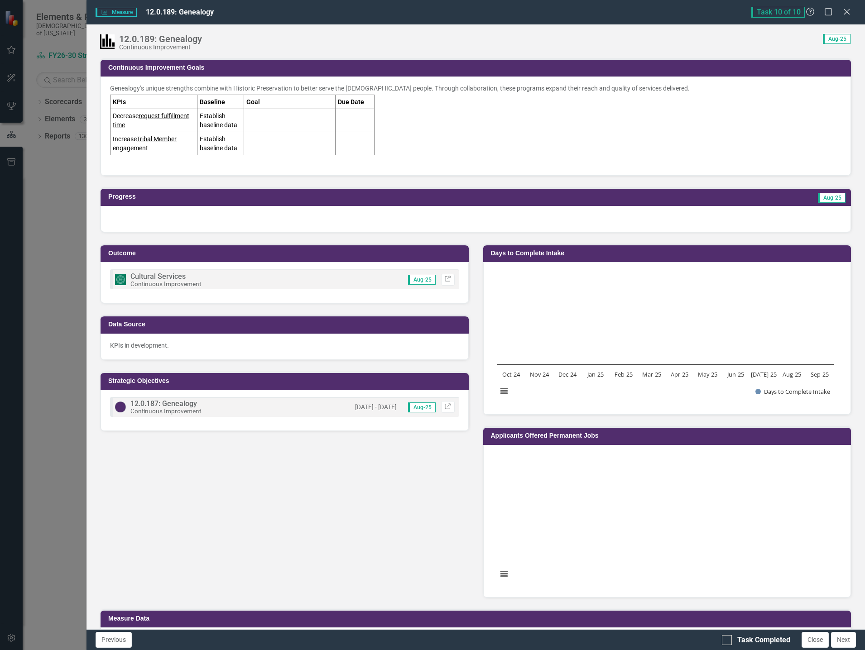
click at [247, 125] on td at bounding box center [289, 120] width 91 height 23
click at [246, 125] on td at bounding box center [289, 120] width 91 height 23
click at [230, 128] on td "Establish baseline data" at bounding box center [220, 120] width 47 height 23
click at [229, 129] on td "Establish baseline data" at bounding box center [220, 120] width 47 height 23
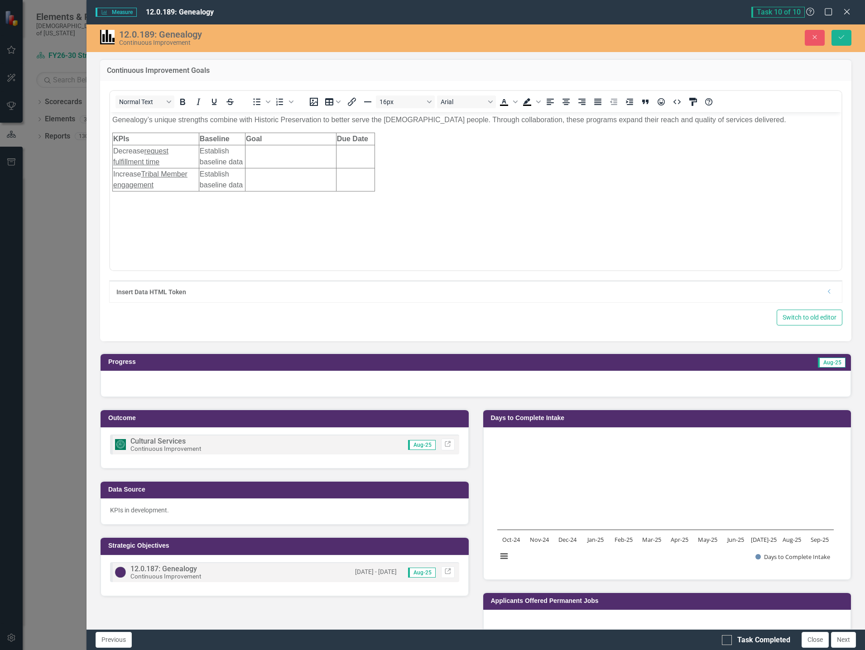
scroll to position [0, 0]
drag, startPoint x: 198, startPoint y: 138, endPoint x: 224, endPoint y: 140, distance: 26.4
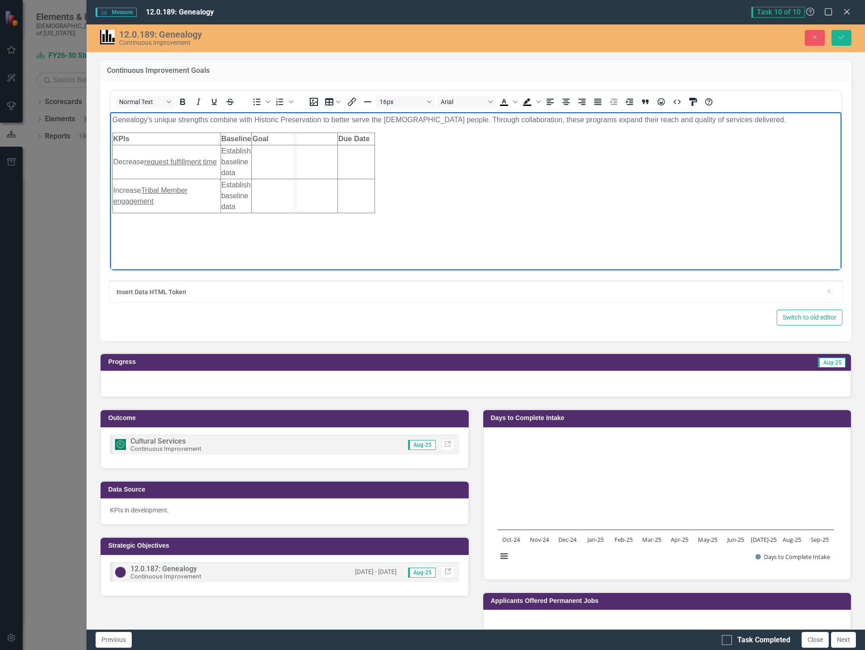
drag, startPoint x: 250, startPoint y: 141, endPoint x: 295, endPoint y: 149, distance: 46.5
drag, startPoint x: 295, startPoint y: 140, endPoint x: 269, endPoint y: 145, distance: 27.1
drag, startPoint x: 220, startPoint y: 142, endPoint x: 245, endPoint y: 144, distance: 26.0
drag, startPoint x: 271, startPoint y: 156, endPoint x: 300, endPoint y: 159, distance: 29.1
drag, startPoint x: 335, startPoint y: 148, endPoint x: 374, endPoint y: 152, distance: 38.7
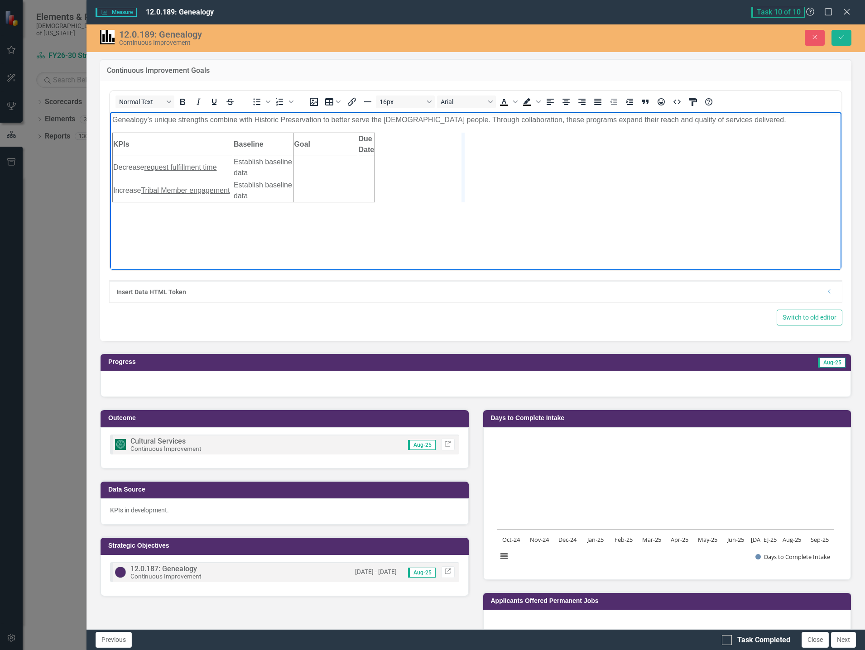
drag, startPoint x: 372, startPoint y: 158, endPoint x: 465, endPoint y: 183, distance: 95.8
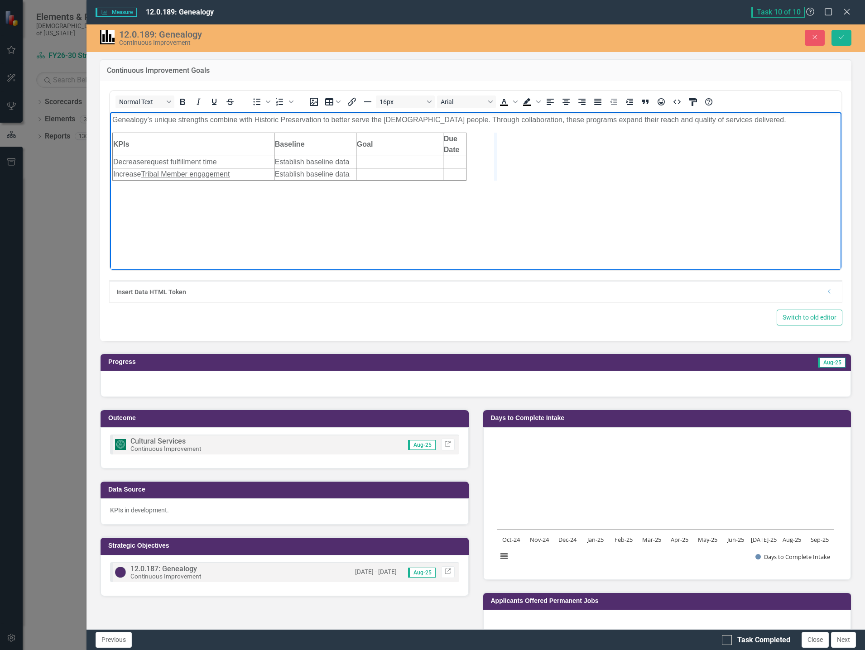
drag, startPoint x: 462, startPoint y: 163, endPoint x: 496, endPoint y: 168, distance: 34.4
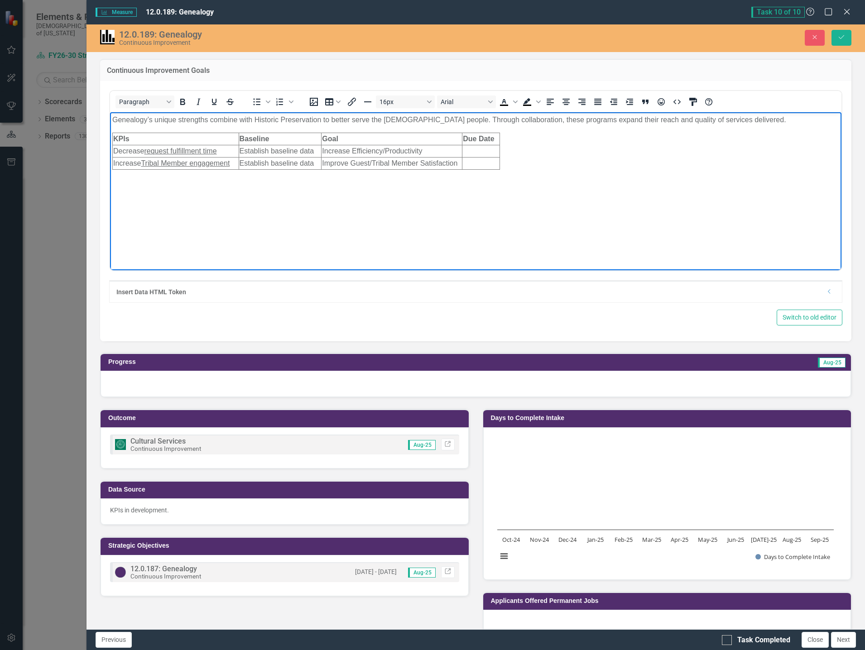
scroll to position [118, 0]
click at [570, 229] on body "Genealogy’s unique strengths combine with Historic Preservation to better serve…" at bounding box center [475, 180] width 731 height 136
click at [844, 40] on icon "Save" at bounding box center [841, 37] width 8 height 6
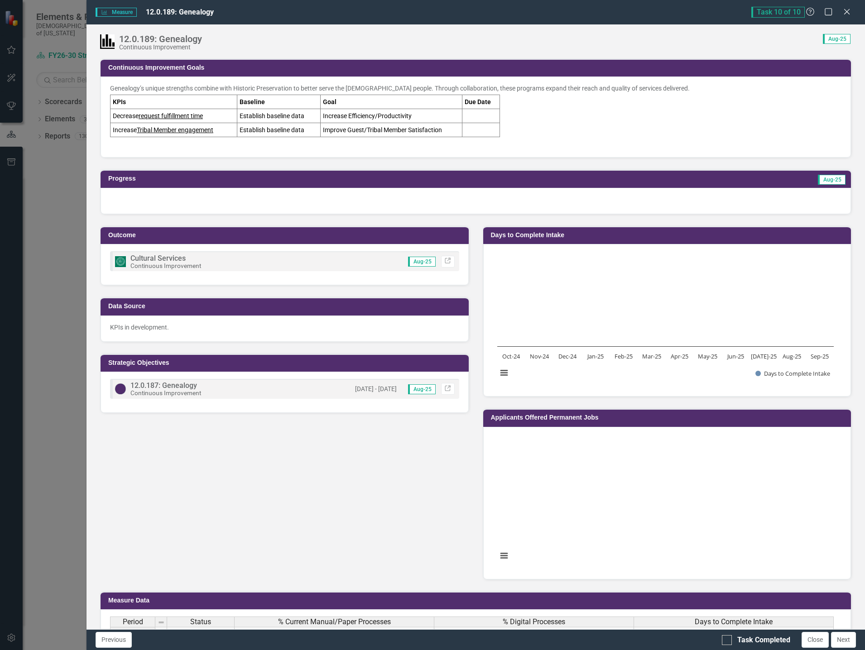
click at [215, 134] on td "Increase Tribal Member engagement" at bounding box center [173, 130] width 127 height 14
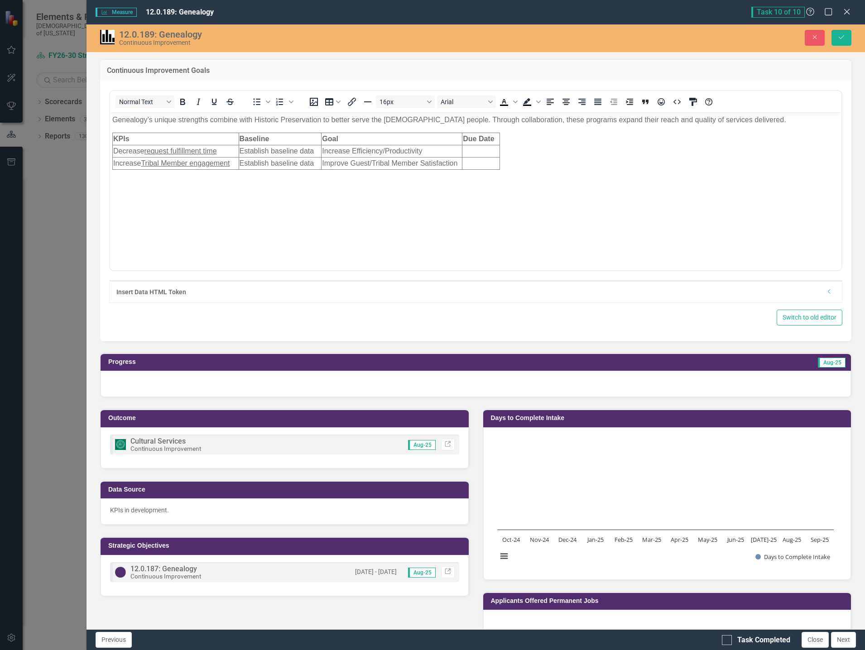
scroll to position [0, 0]
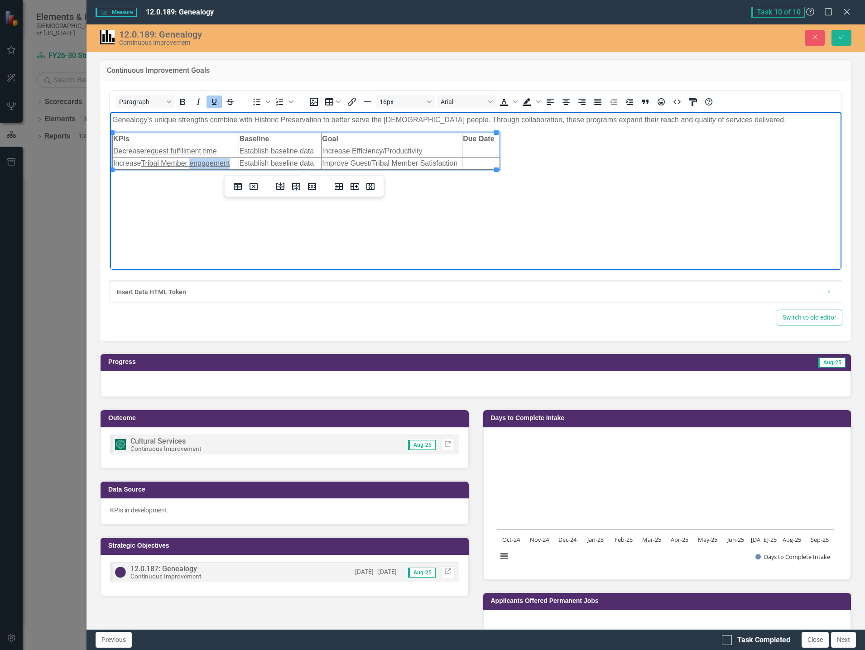
drag, startPoint x: 231, startPoint y: 161, endPoint x: 192, endPoint y: 163, distance: 39.0
click at [192, 163] on u "Tribal Member engagement" at bounding box center [185, 163] width 89 height 8
drag, startPoint x: 217, startPoint y: 154, endPoint x: 145, endPoint y: 148, distance: 72.2
click at [145, 148] on td "Decrease request fulfillment time" at bounding box center [176, 151] width 126 height 12
click at [213, 149] on u "request fulfillment time" at bounding box center [180, 151] width 72 height 8
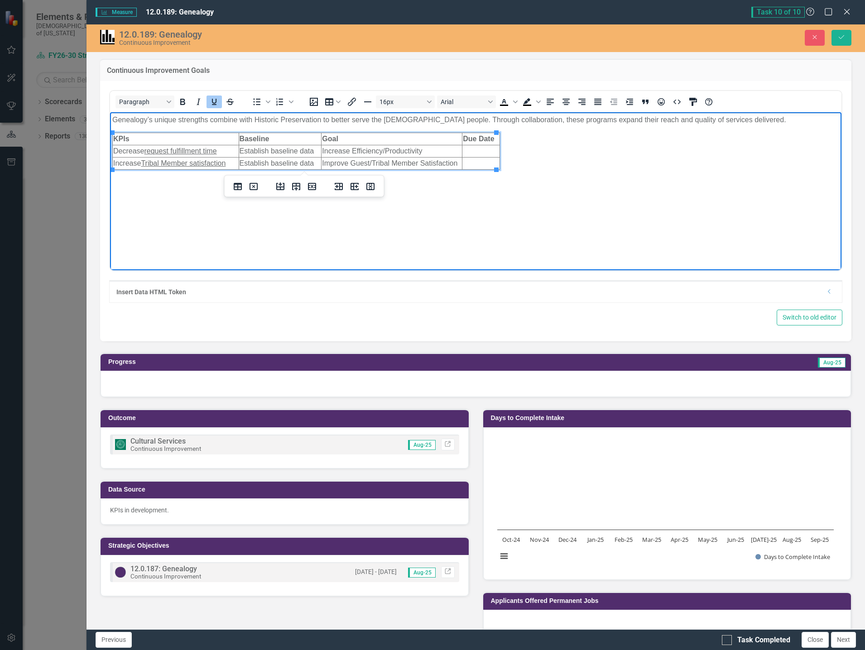
click at [203, 148] on u "request fulfillment time" at bounding box center [180, 151] width 72 height 8
drag, startPoint x: 203, startPoint y: 151, endPoint x: 145, endPoint y: 153, distance: 58.0
click at [145, 153] on td "Decrease request fulfillment time" at bounding box center [176, 151] width 126 height 12
click at [226, 149] on td "Decrease request fulfillment time" at bounding box center [176, 151] width 126 height 12
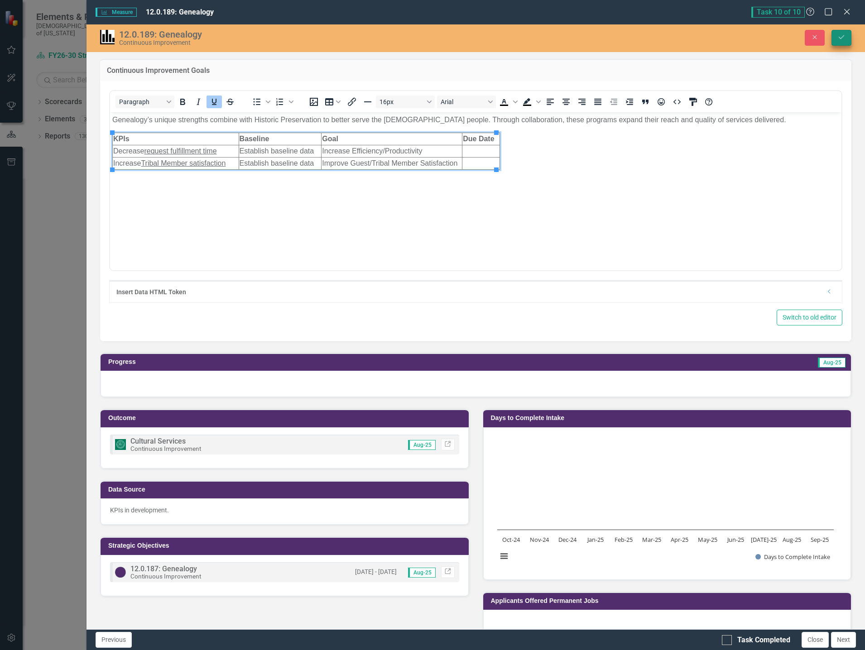
click at [844, 40] on icon "Save" at bounding box center [841, 37] width 8 height 6
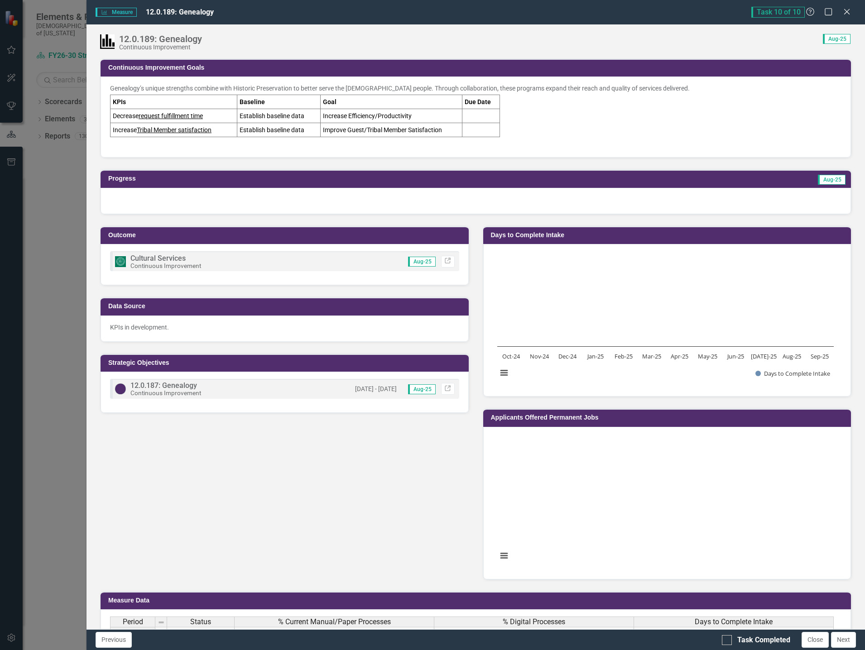
click at [210, 201] on div at bounding box center [476, 201] width 750 height 26
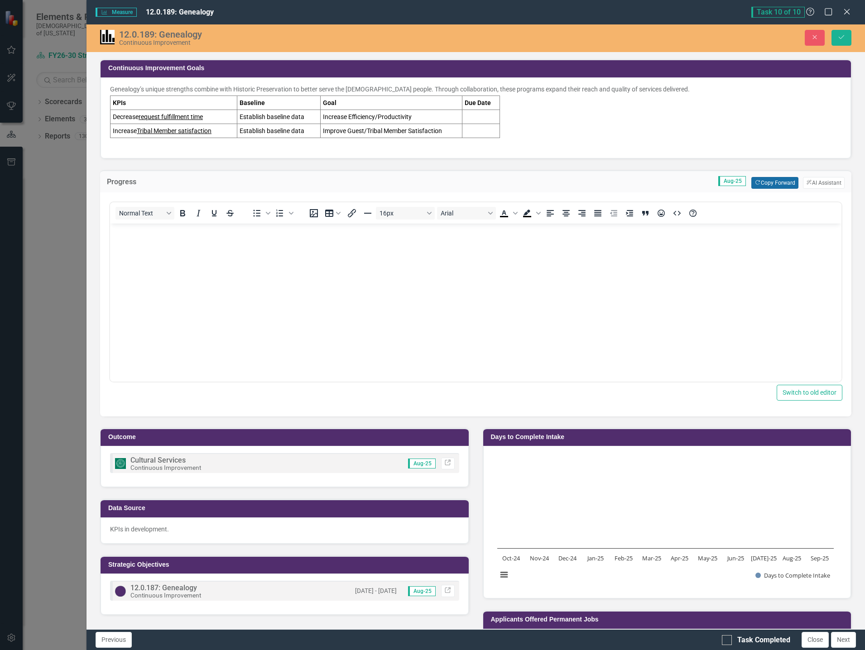
click at [766, 180] on button "Copy Forward Copy Forward" at bounding box center [774, 183] width 47 height 12
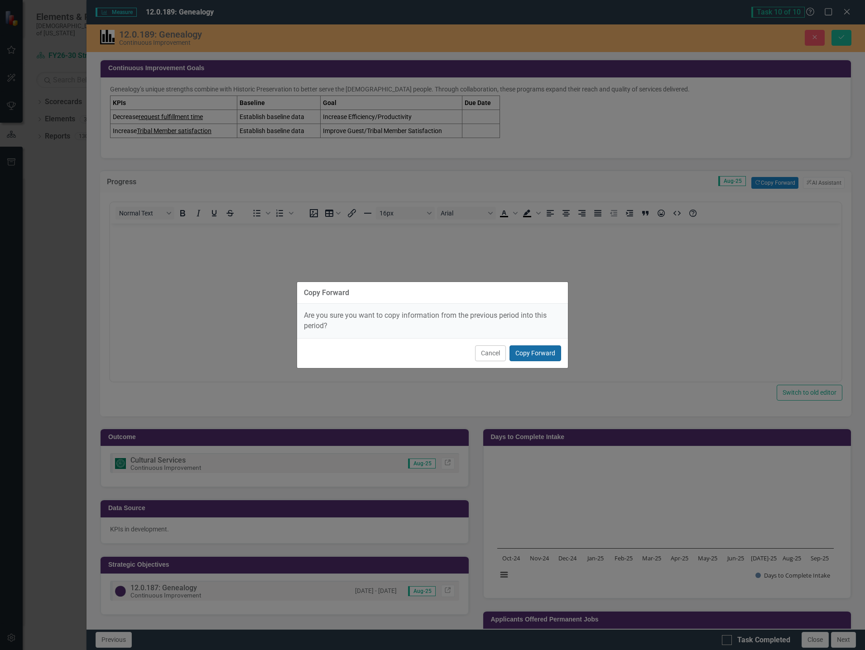
click at [542, 355] on button "Copy Forward" at bounding box center [535, 354] width 52 height 16
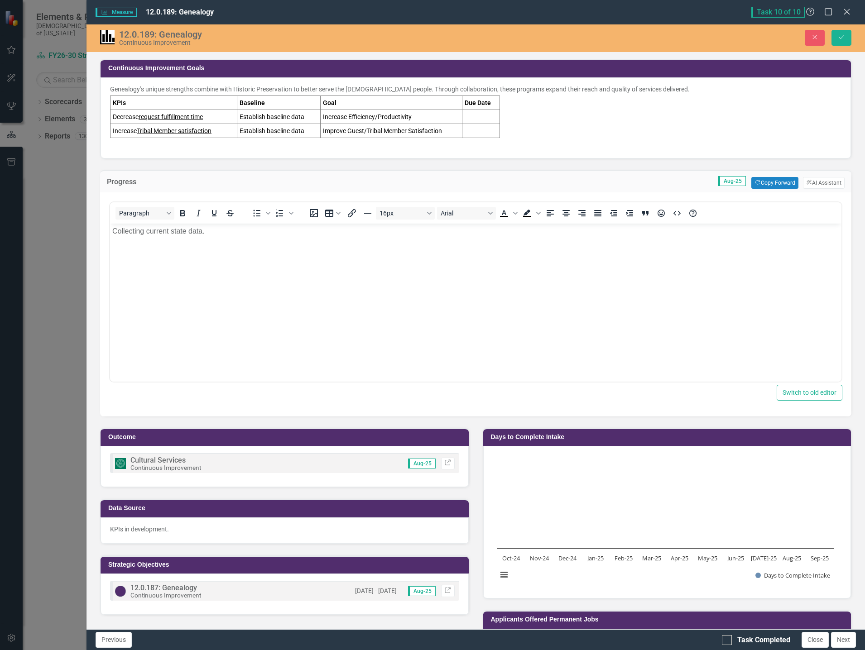
click at [206, 240] on body "Collecting current state data." at bounding box center [475, 291] width 731 height 136
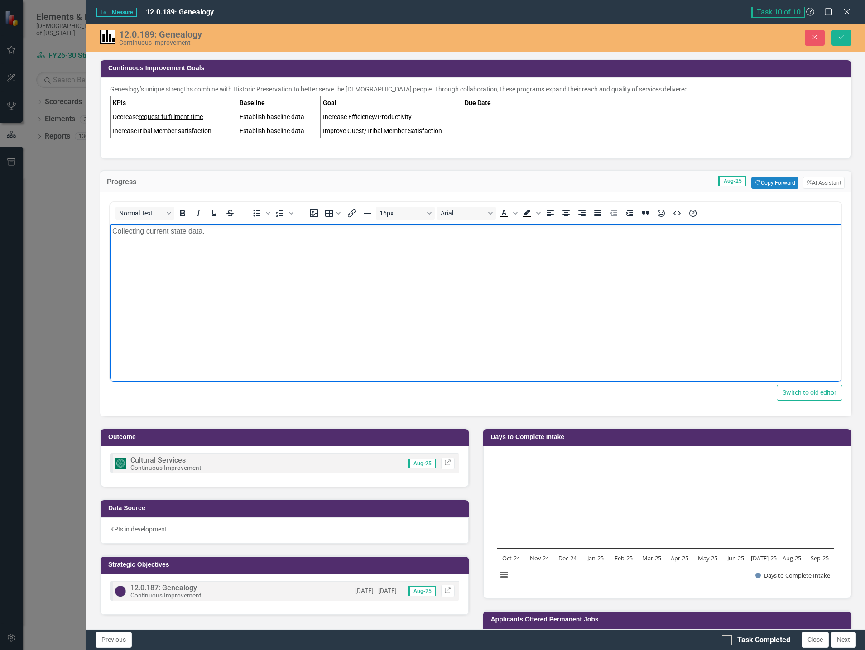
click at [154, 531] on p "KPIs in development." at bounding box center [284, 529] width 349 height 9
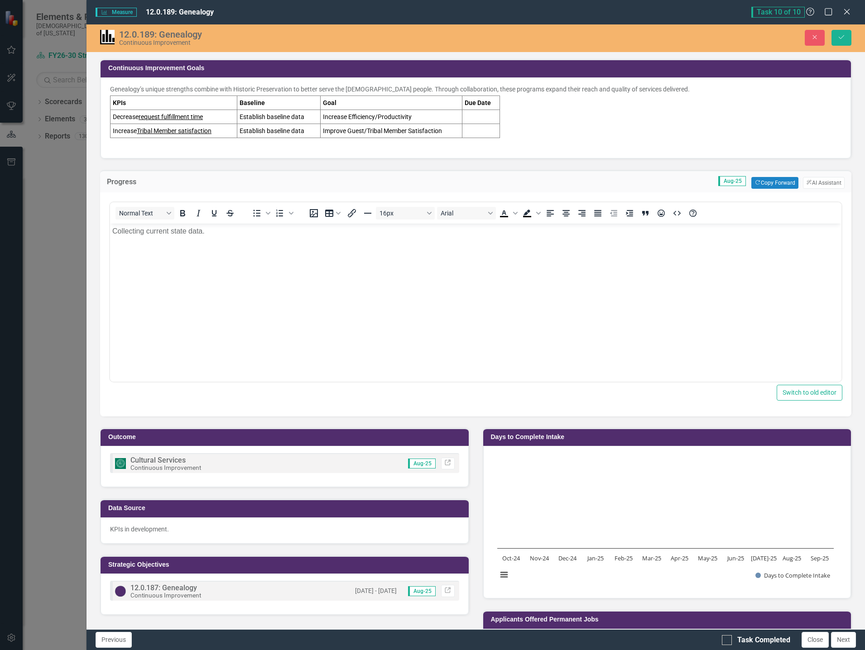
click at [154, 531] on p "KPIs in development." at bounding box center [284, 529] width 349 height 9
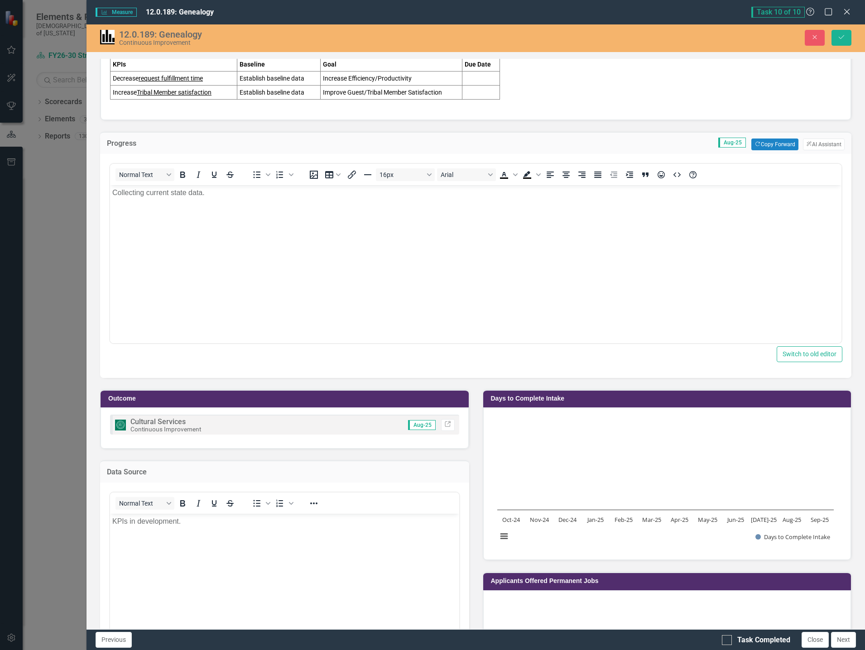
scroll to position [181, 0]
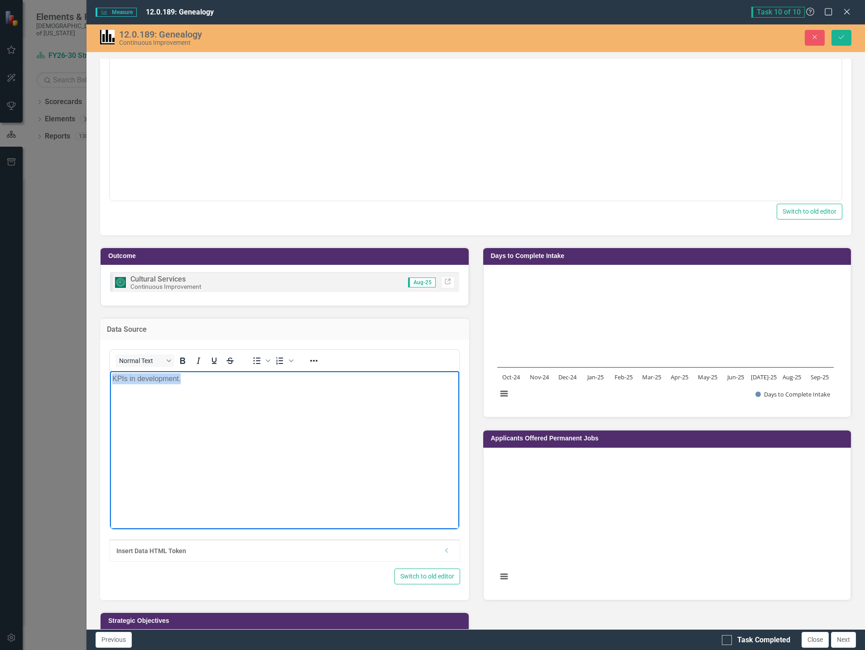
drag, startPoint x: 217, startPoint y: 385, endPoint x: 64, endPoint y: 370, distance: 154.2
click at [110, 371] on html "KPIs in development." at bounding box center [284, 439] width 349 height 136
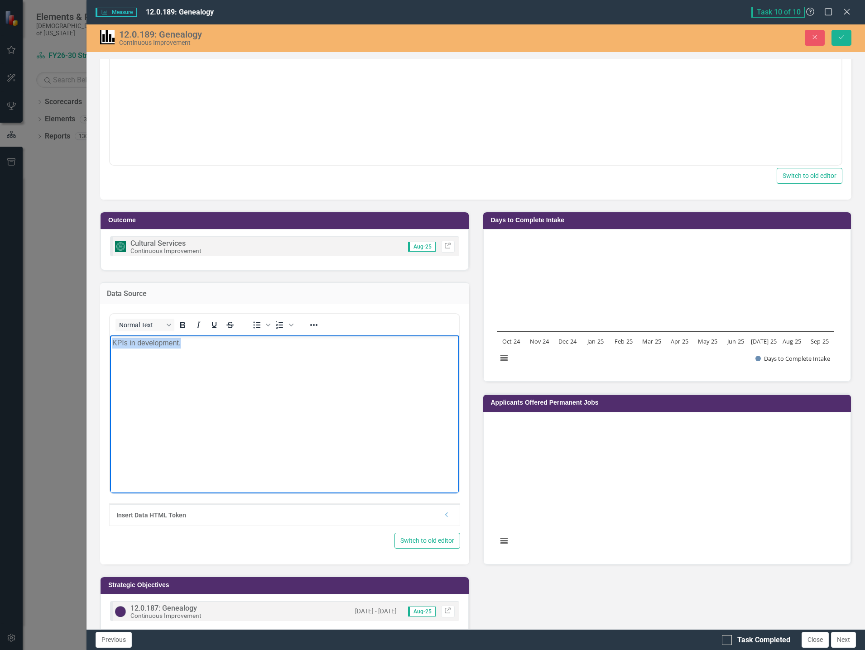
scroll to position [226, 0]
